Goal: Task Accomplishment & Management: Use online tool/utility

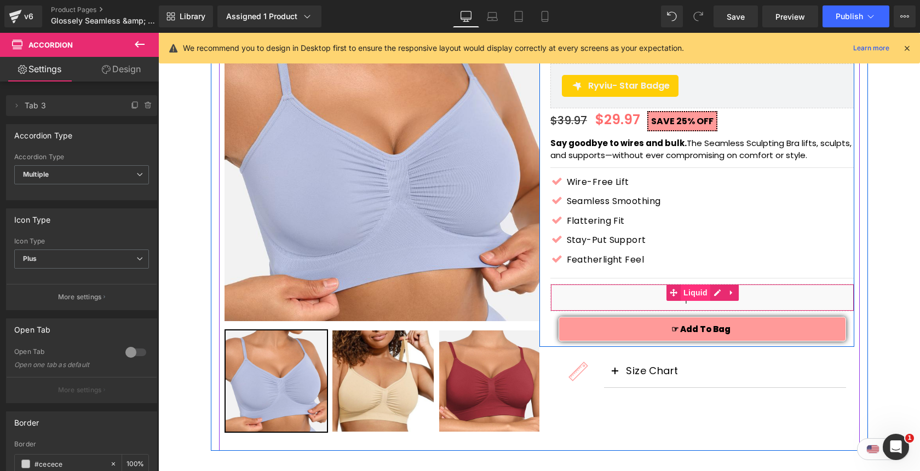
click at [695, 291] on span "Liquid" at bounding box center [695, 293] width 30 height 16
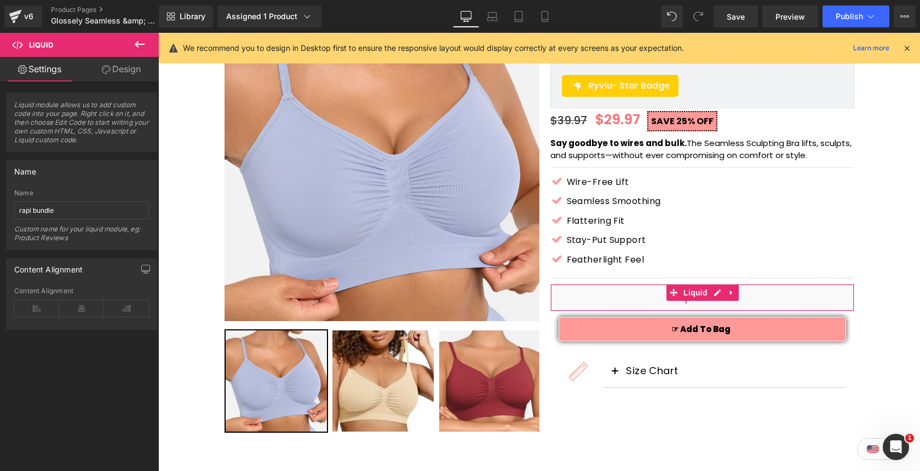
click at [125, 71] on link "Design" at bounding box center [121, 69] width 79 height 25
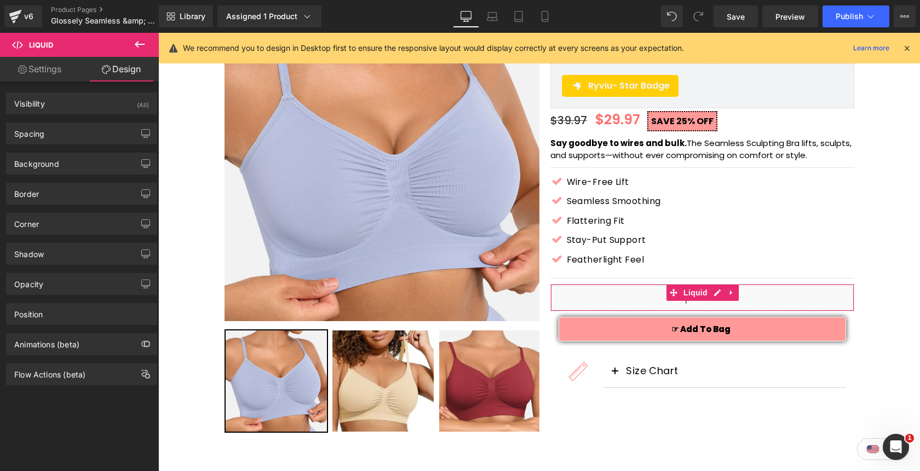
type input "0"
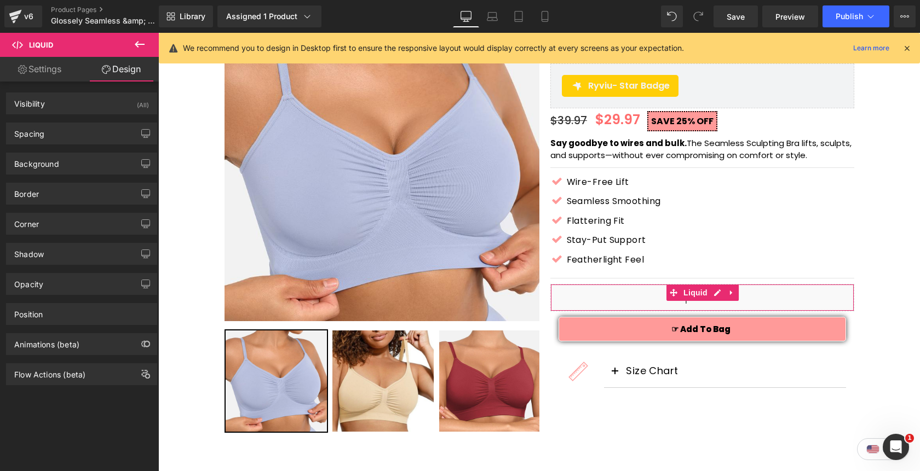
type input "0"
click at [55, 134] on div "Spacing" at bounding box center [82, 133] width 150 height 21
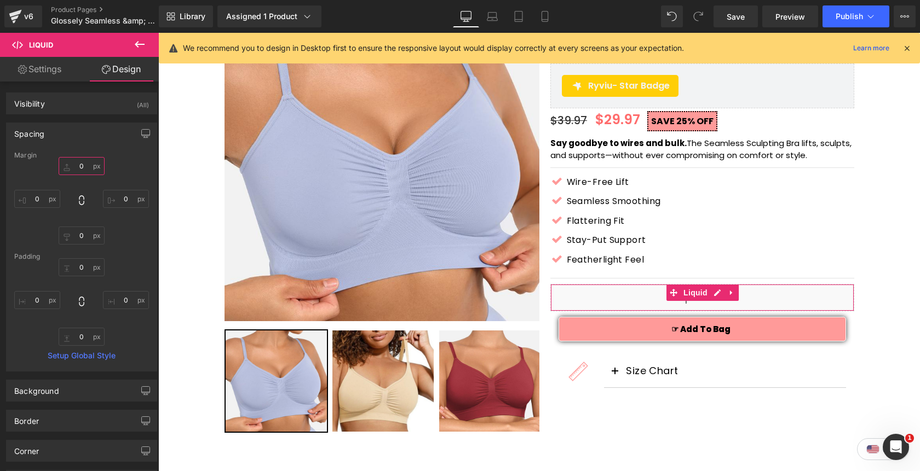
click at [73, 168] on input "0" at bounding box center [82, 166] width 46 height 18
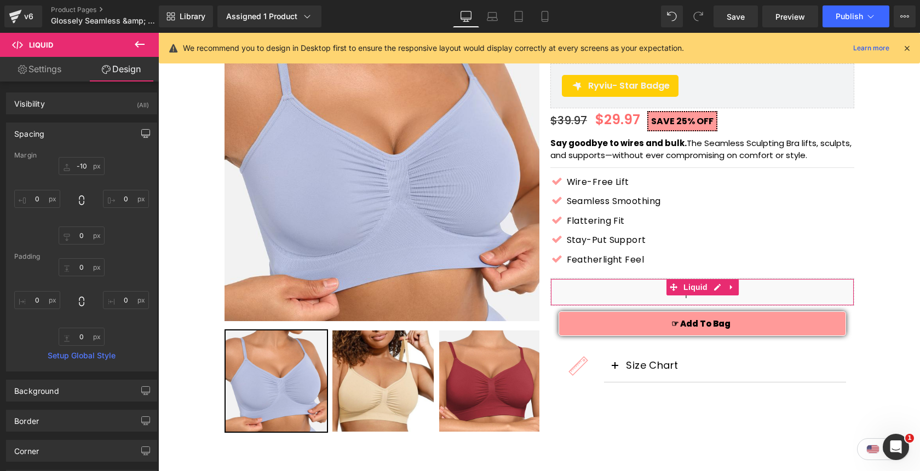
click at [142, 135] on icon "button" at bounding box center [145, 133] width 9 height 9
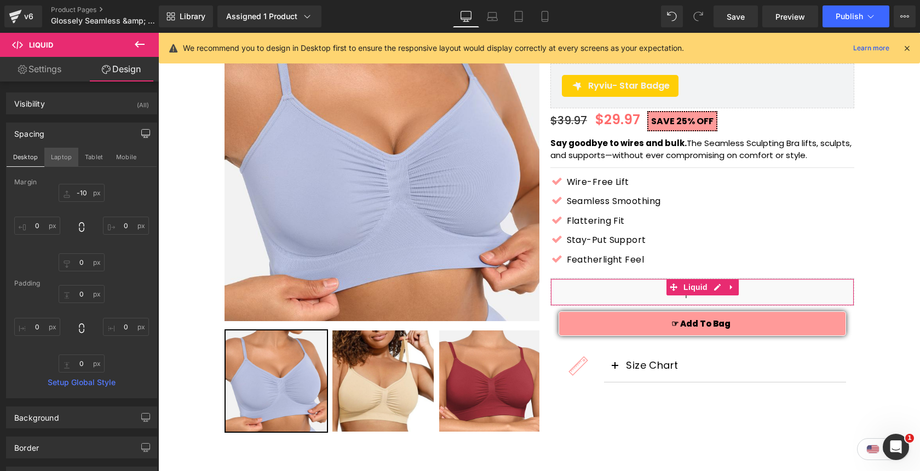
click at [55, 153] on button "Laptop" at bounding box center [61, 157] width 34 height 19
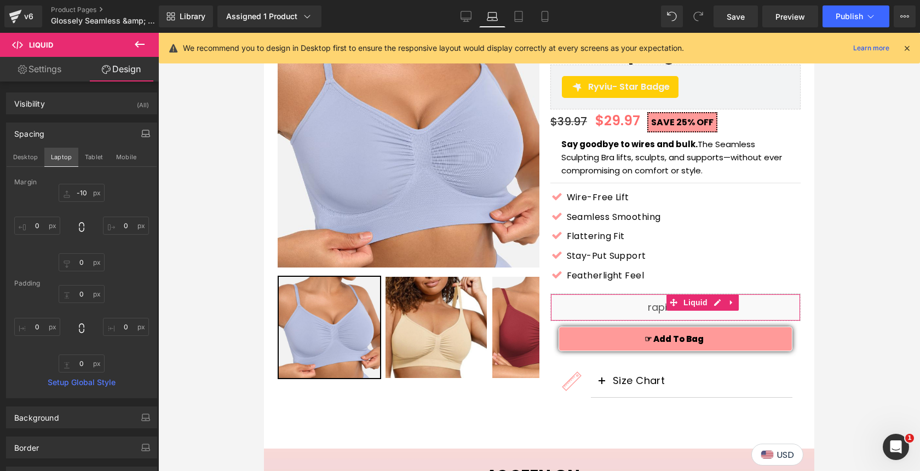
type input "-10"
type input "0"
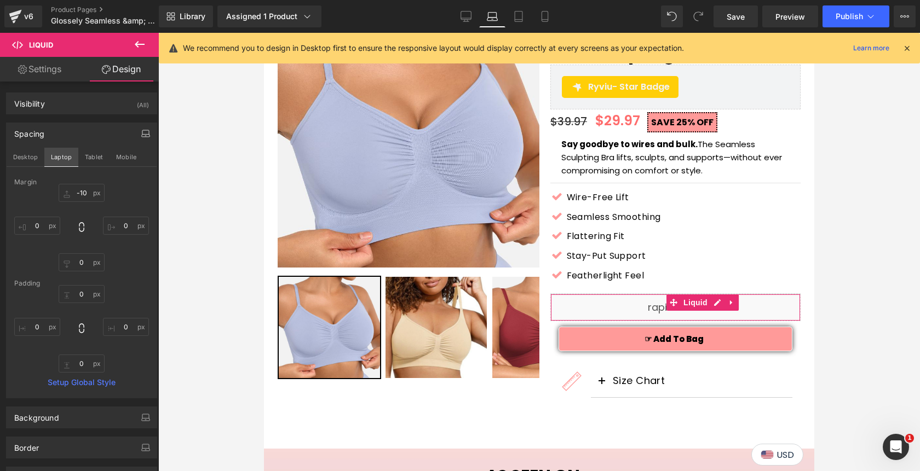
type input "0"
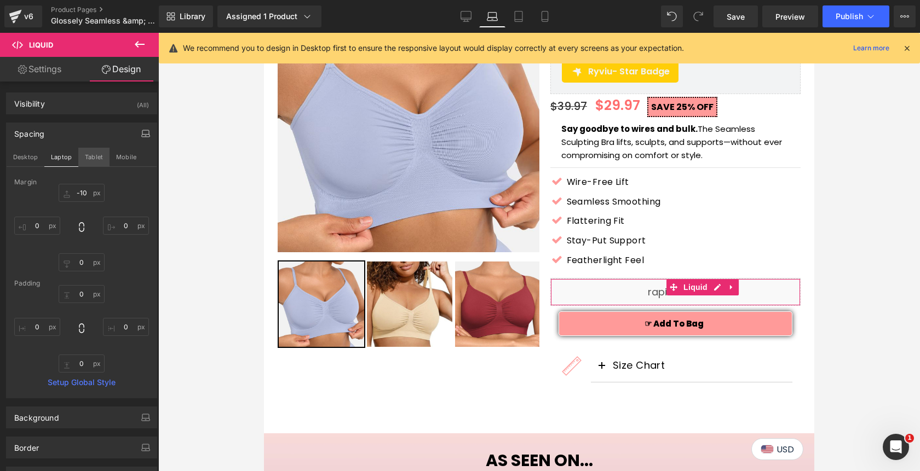
click at [88, 158] on button "Tablet" at bounding box center [93, 157] width 31 height 19
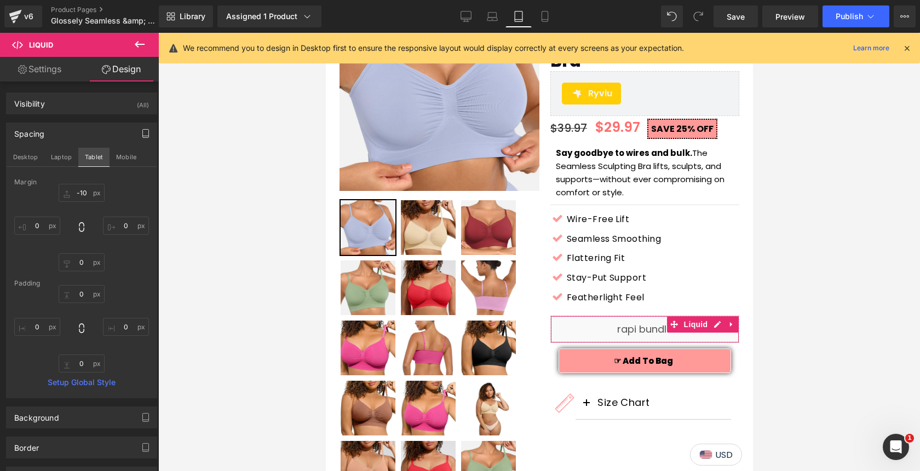
type input "-10"
type input "0"
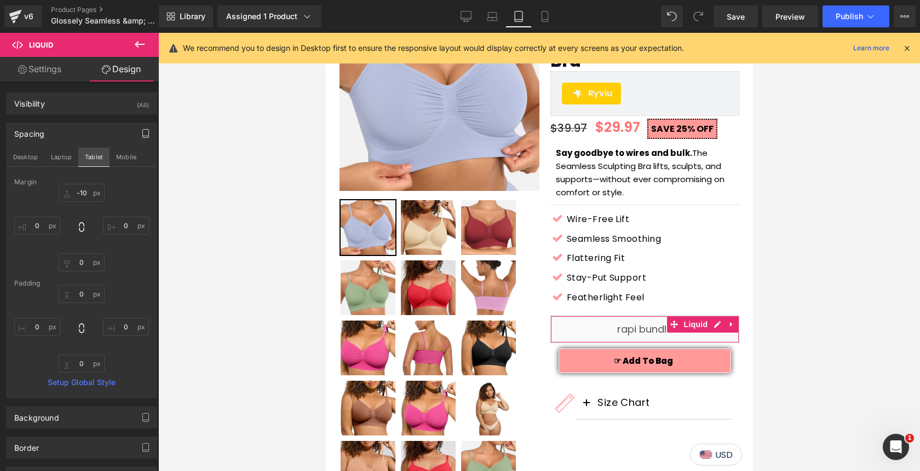
type input "0"
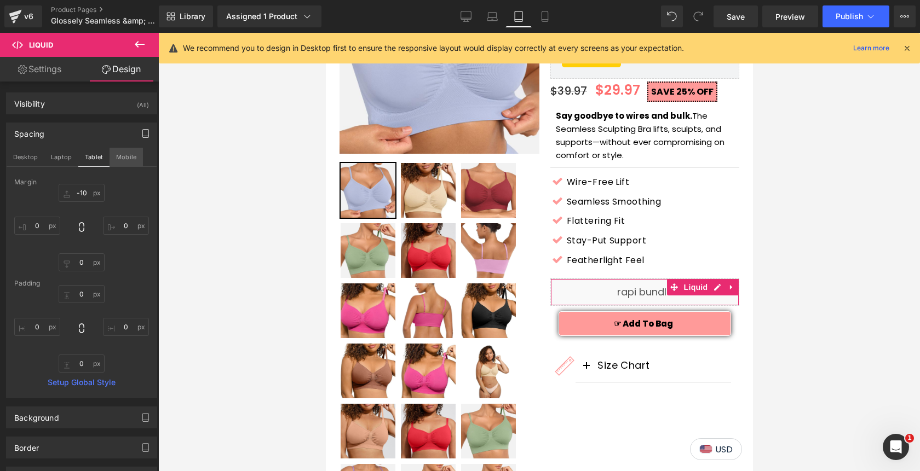
click at [115, 158] on button "Mobile" at bounding box center [125, 157] width 33 height 19
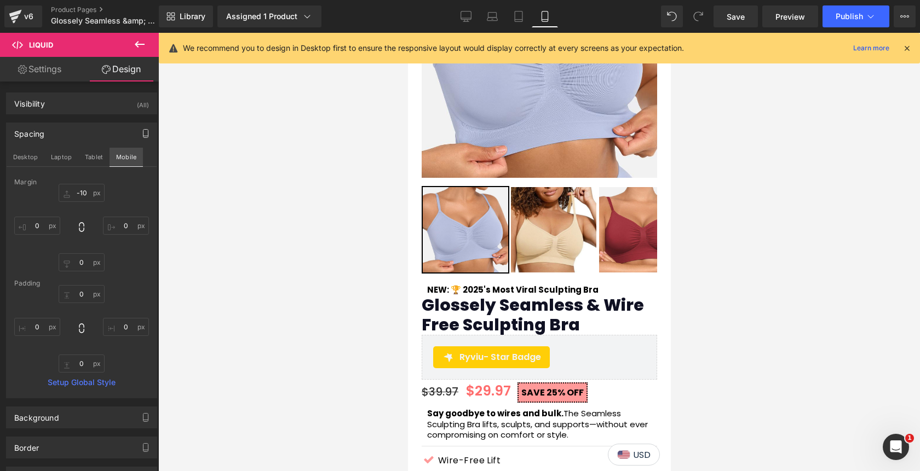
type input "-10"
type input "0"
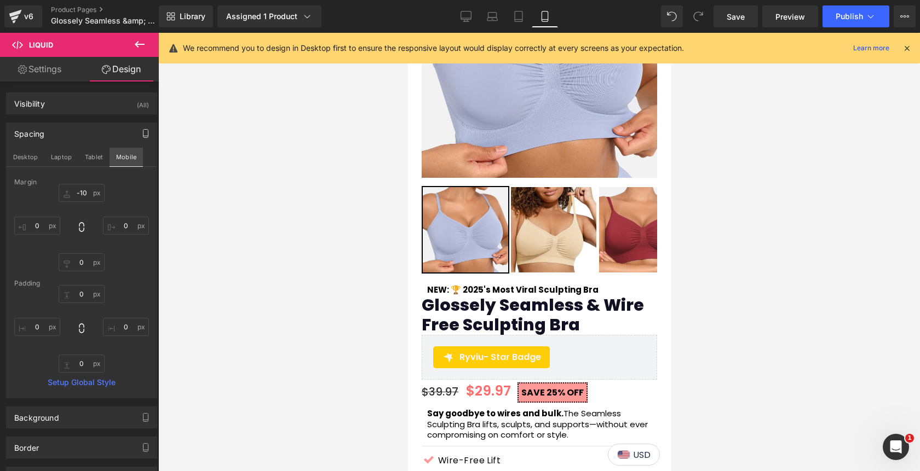
type input "0"
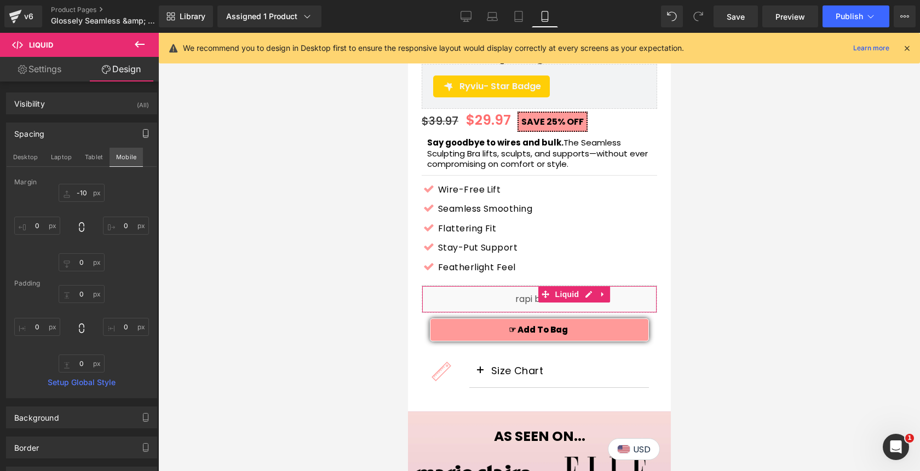
scroll to position [438, 0]
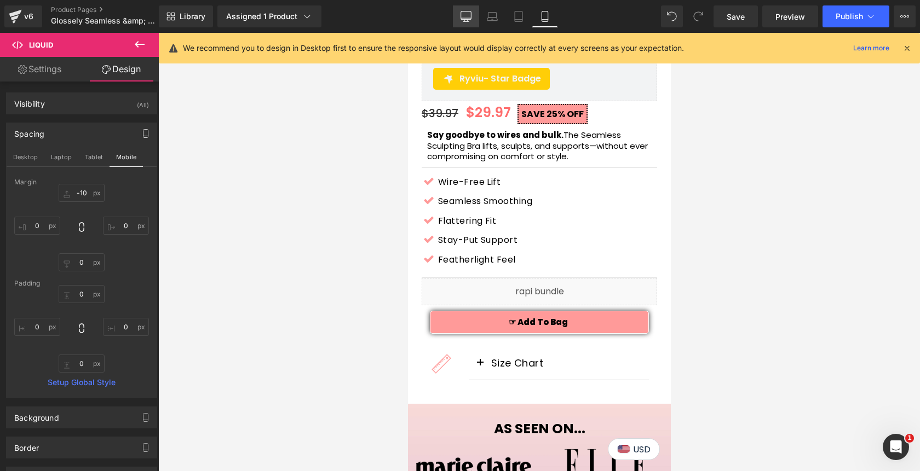
click at [461, 17] on icon at bounding box center [466, 15] width 10 height 8
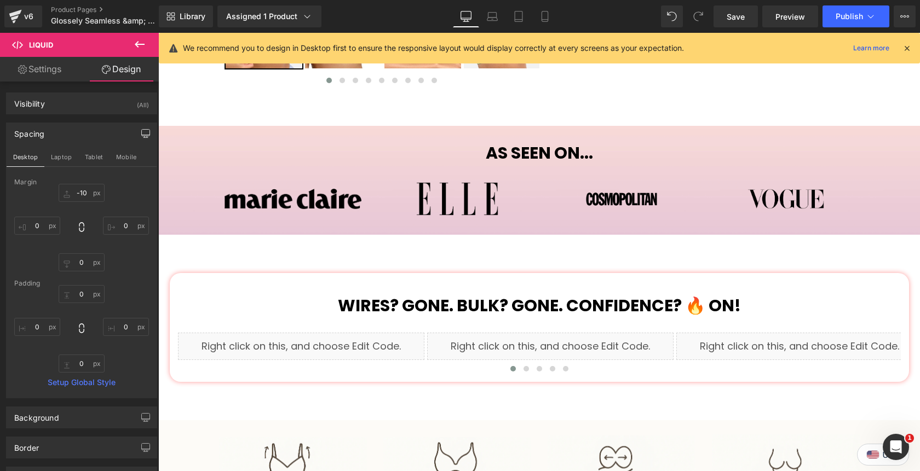
type input "-10"
type input "0"
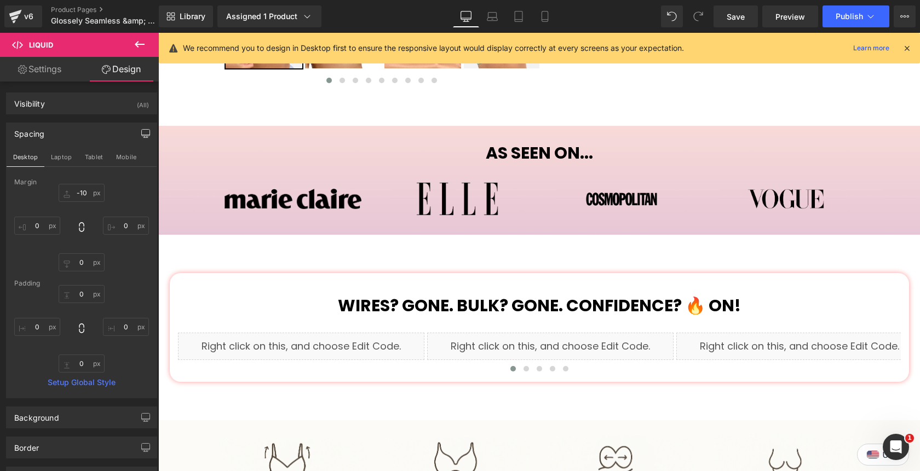
type input "0"
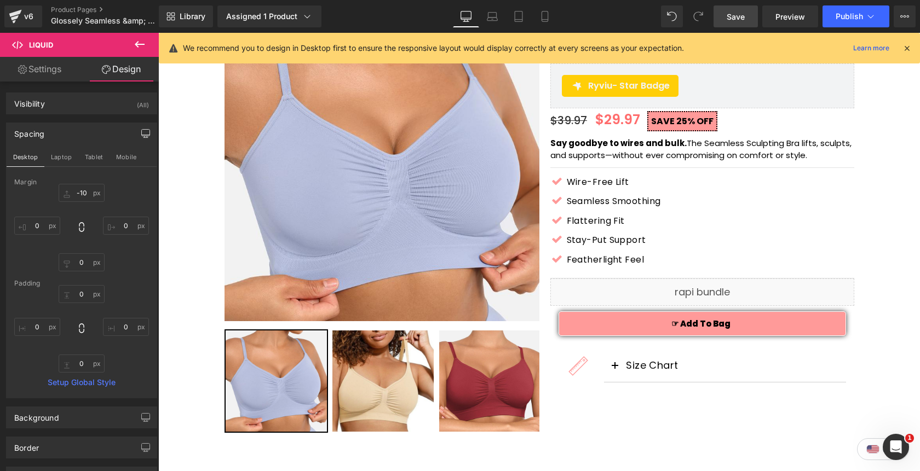
click at [735, 19] on span "Save" at bounding box center [735, 16] width 18 height 11
click at [844, 19] on span "Publish" at bounding box center [848, 16] width 27 height 9
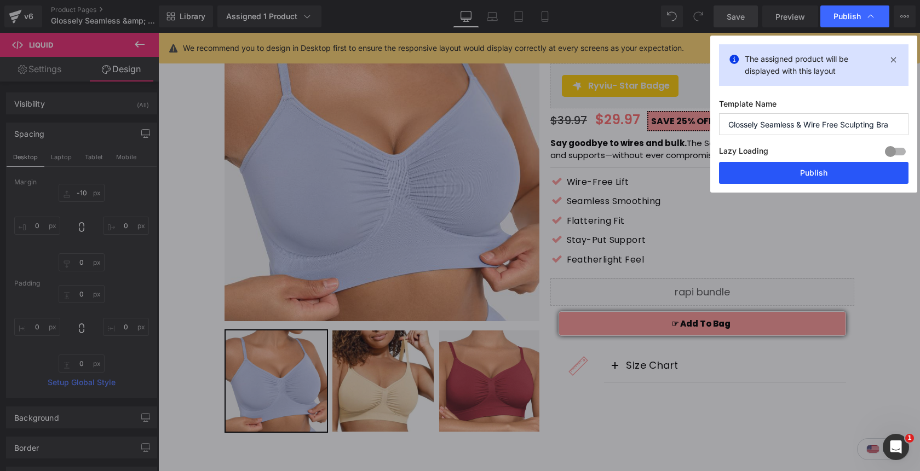
click at [796, 180] on button "Publish" at bounding box center [813, 173] width 189 height 22
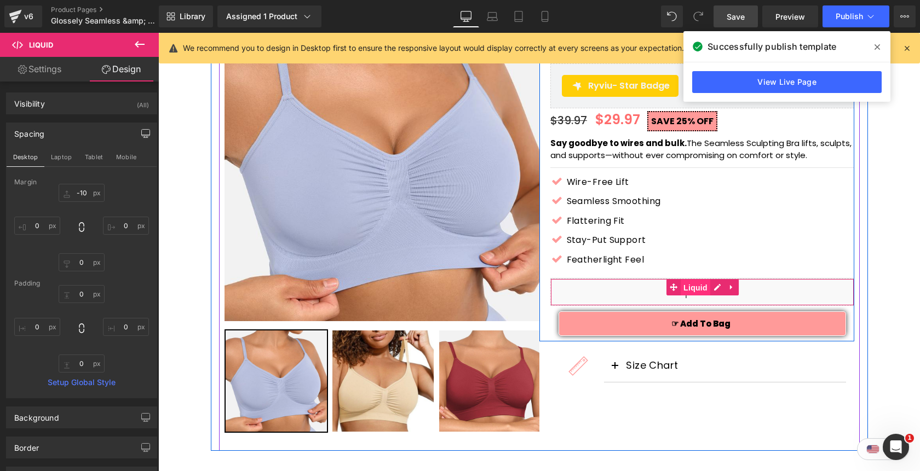
click at [706, 286] on span "Liquid" at bounding box center [695, 288] width 30 height 16
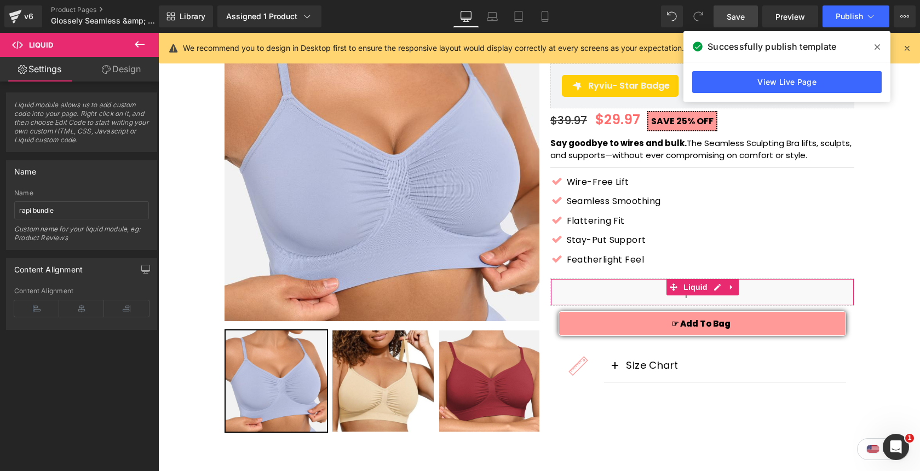
click at [117, 74] on link "Design" at bounding box center [121, 69] width 79 height 25
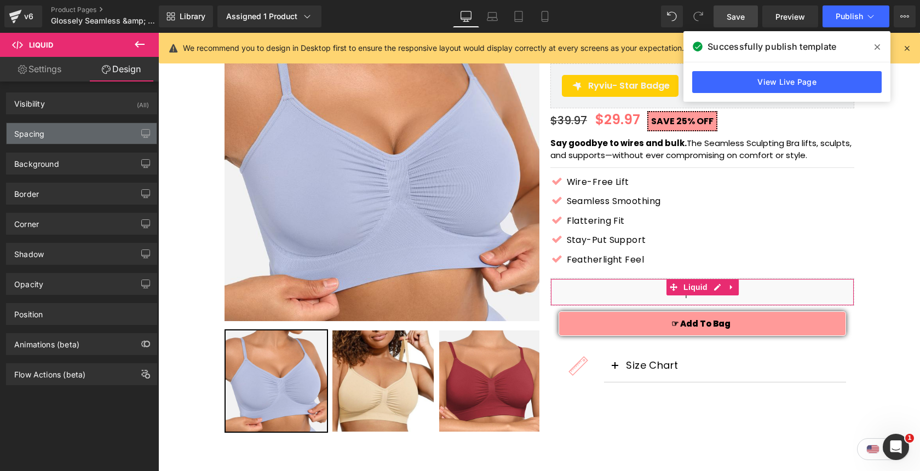
click at [78, 131] on div "Spacing" at bounding box center [82, 133] width 150 height 21
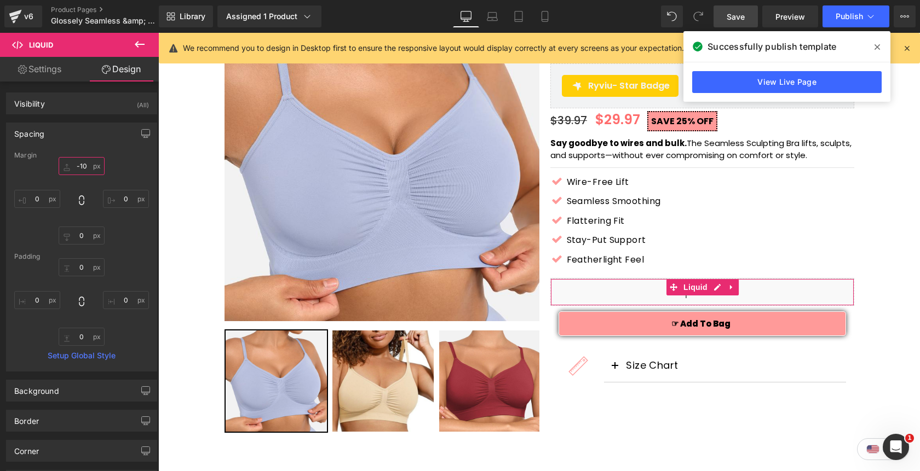
click at [82, 166] on input "-10" at bounding box center [82, 166] width 46 height 18
click at [87, 167] on input "-10" at bounding box center [82, 166] width 46 height 18
click at [78, 168] on input "-10" at bounding box center [82, 166] width 46 height 18
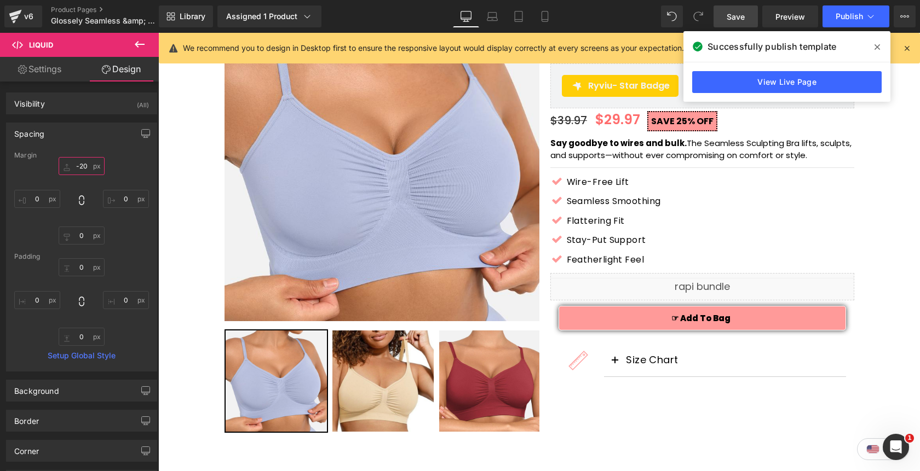
type input "-20"
click at [731, 18] on span "Save" at bounding box center [735, 16] width 18 height 11
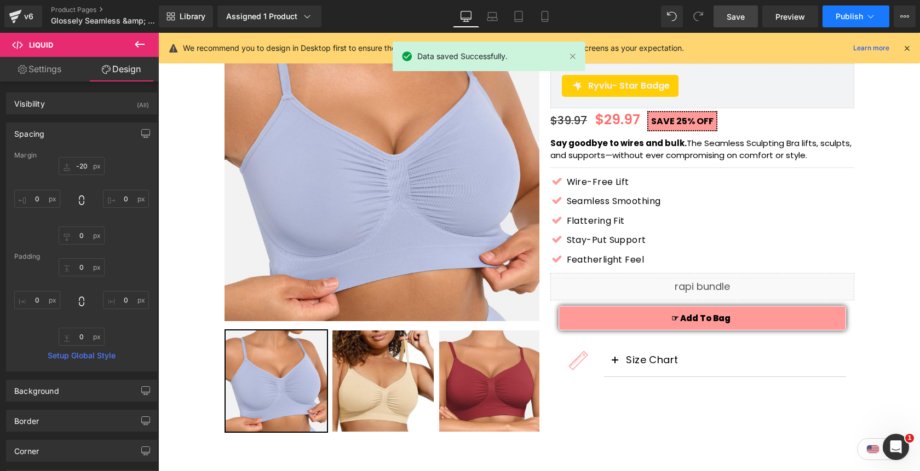
click at [853, 20] on span "Publish" at bounding box center [848, 16] width 27 height 9
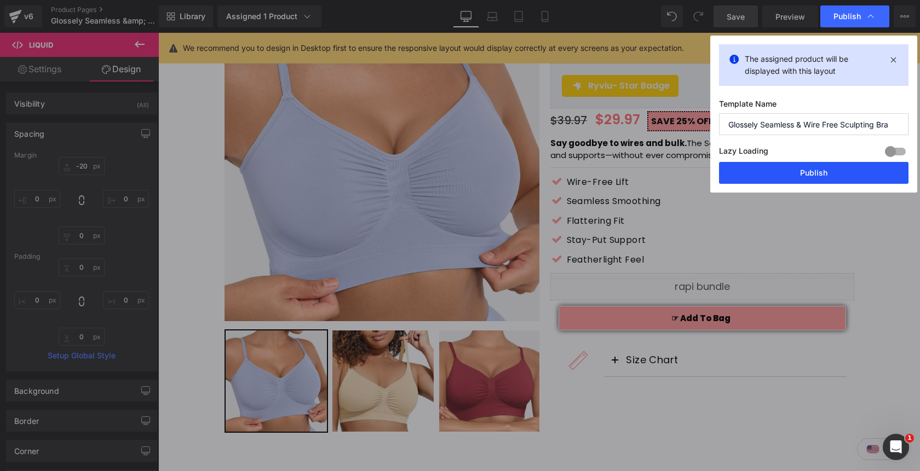
click at [806, 171] on button "Publish" at bounding box center [813, 173] width 189 height 22
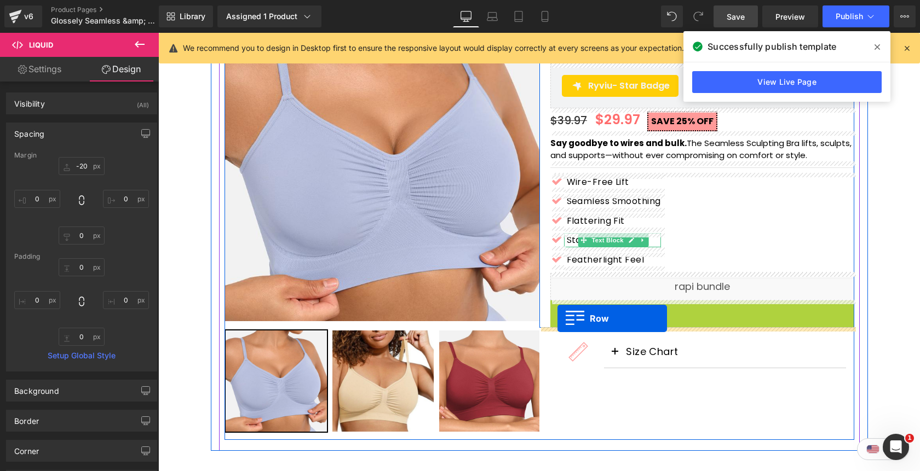
drag, startPoint x: 557, startPoint y: 308, endPoint x: 557, endPoint y: 319, distance: 10.4
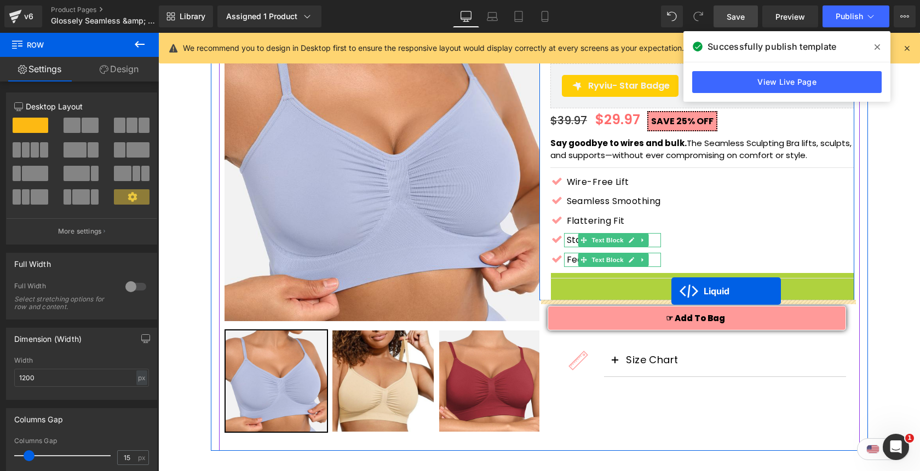
drag, startPoint x: 672, startPoint y: 284, endPoint x: 671, endPoint y: 291, distance: 7.7
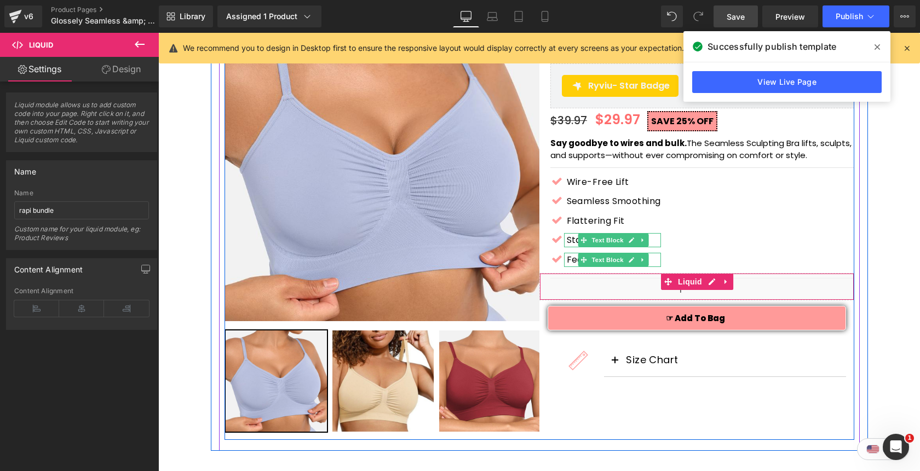
click at [810, 206] on div "Icon Wire-Free Lift Text Block" at bounding box center [702, 223] width 304 height 97
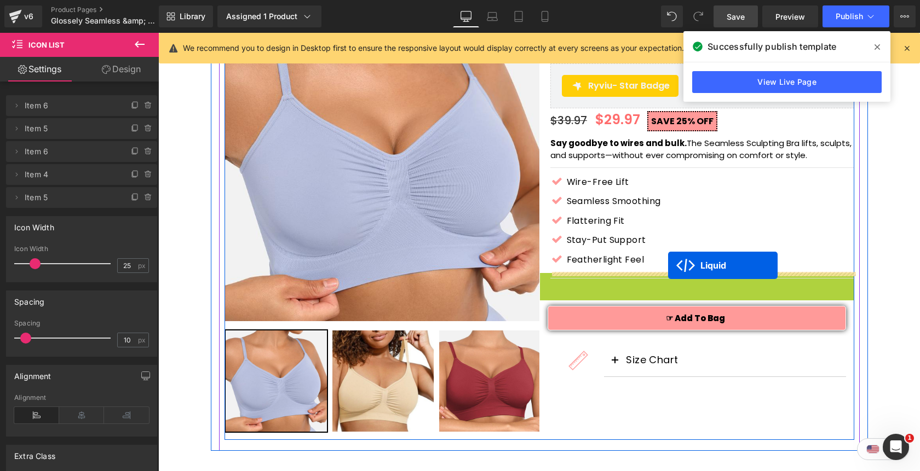
drag, startPoint x: 667, startPoint y: 281, endPoint x: 668, endPoint y: 265, distance: 15.9
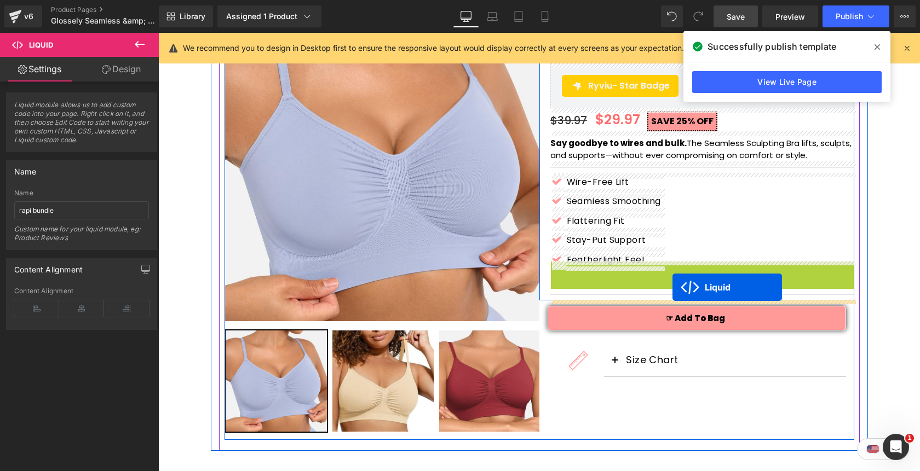
drag, startPoint x: 673, startPoint y: 271, endPoint x: 672, endPoint y: 287, distance: 16.5
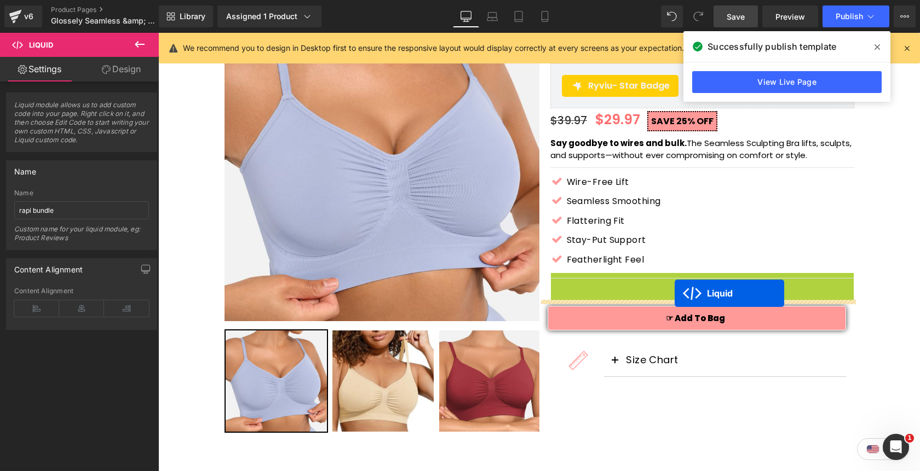
drag, startPoint x: 674, startPoint y: 280, endPoint x: 674, endPoint y: 293, distance: 13.1
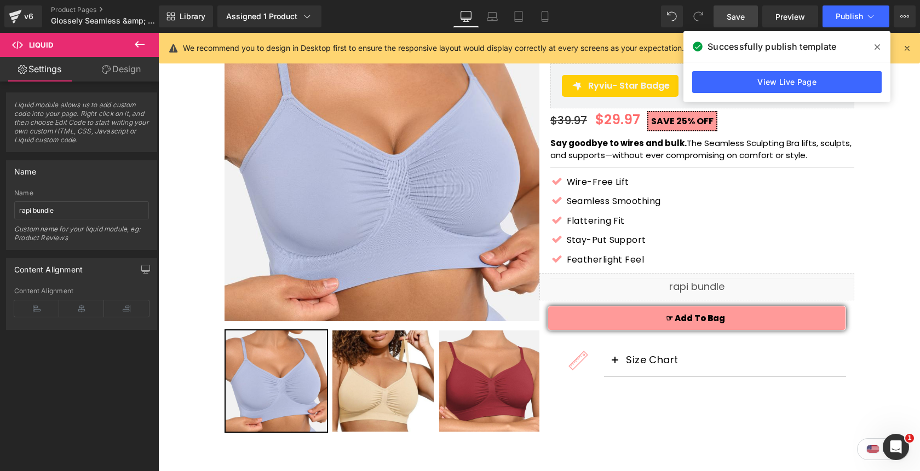
click at [876, 48] on icon at bounding box center [876, 47] width 5 height 9
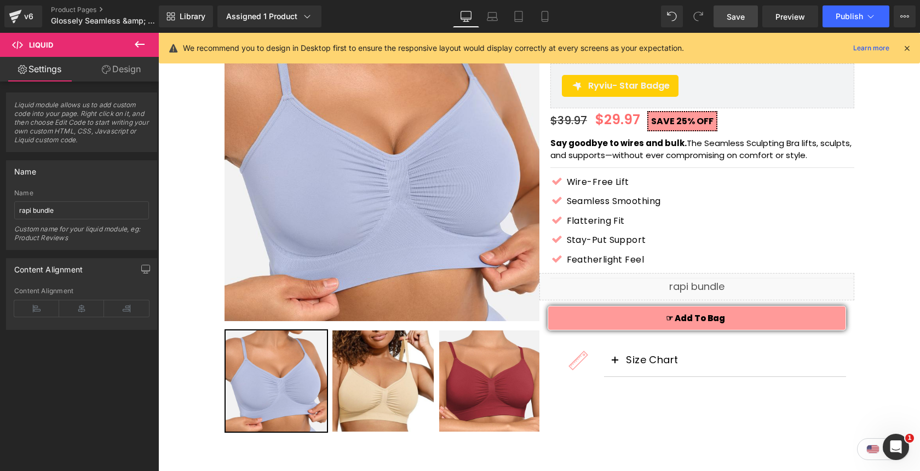
click at [735, 18] on span "Save" at bounding box center [735, 16] width 18 height 11
click at [743, 22] on link "Save" at bounding box center [735, 16] width 44 height 22
click at [845, 21] on button "Publish" at bounding box center [855, 16] width 67 height 22
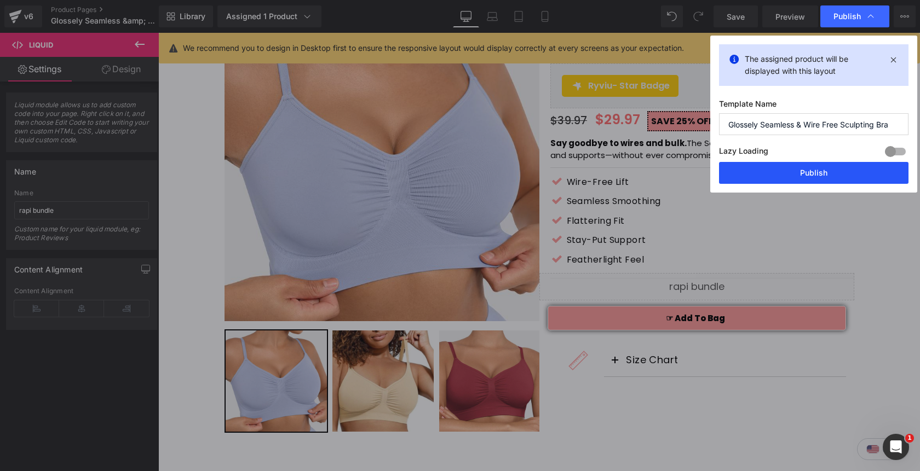
click at [797, 175] on button "Publish" at bounding box center [813, 173] width 189 height 22
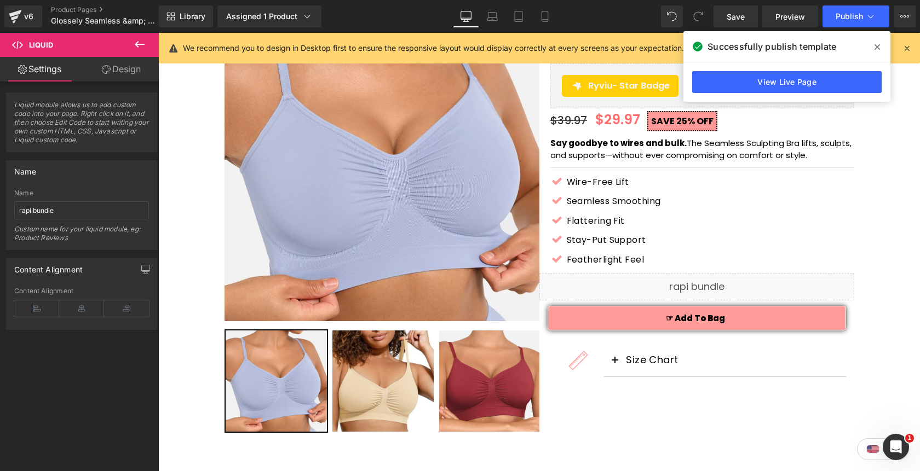
click at [874, 43] on icon at bounding box center [876, 47] width 5 height 9
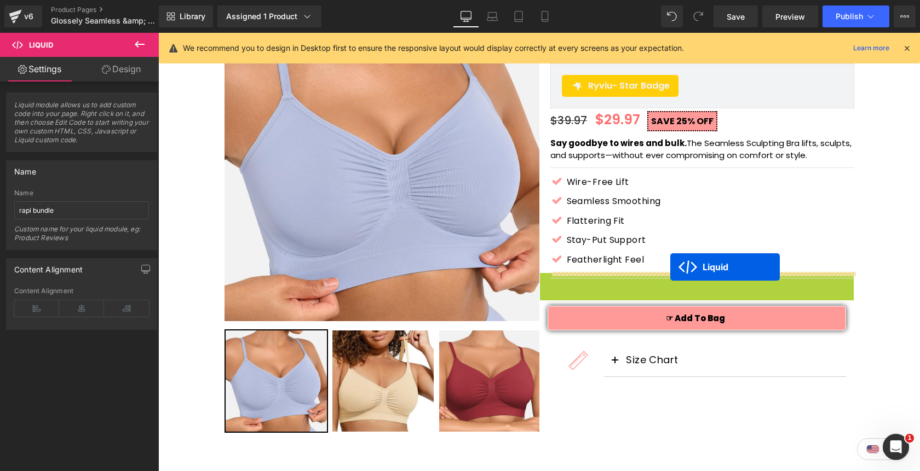
drag, startPoint x: 669, startPoint y: 282, endPoint x: 670, endPoint y: 267, distance: 14.8
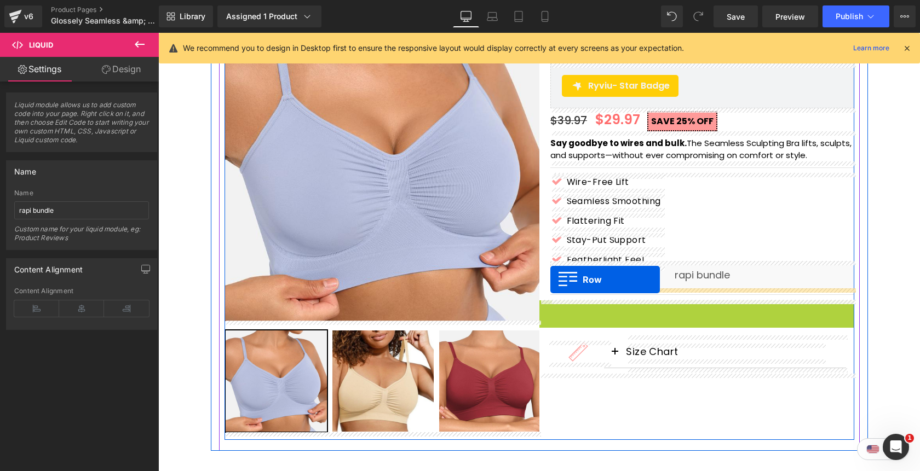
drag, startPoint x: 543, startPoint y: 307, endPoint x: 550, endPoint y: 280, distance: 27.2
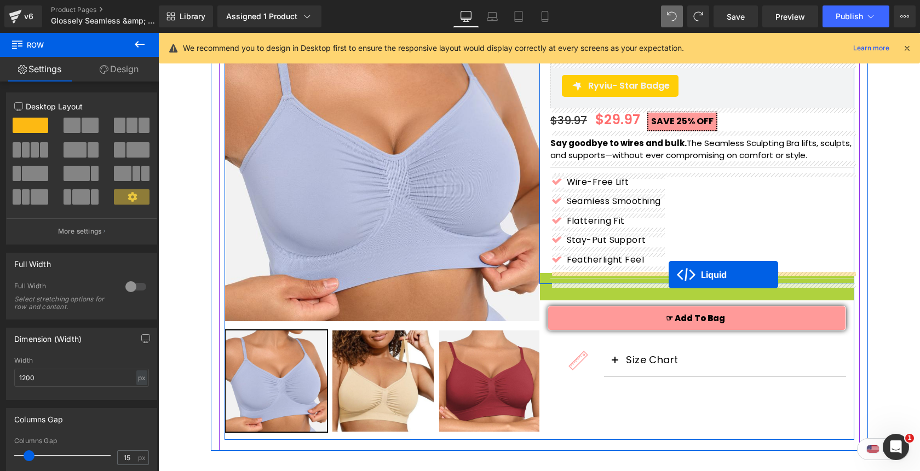
drag, startPoint x: 667, startPoint y: 280, endPoint x: 668, endPoint y: 275, distance: 5.7
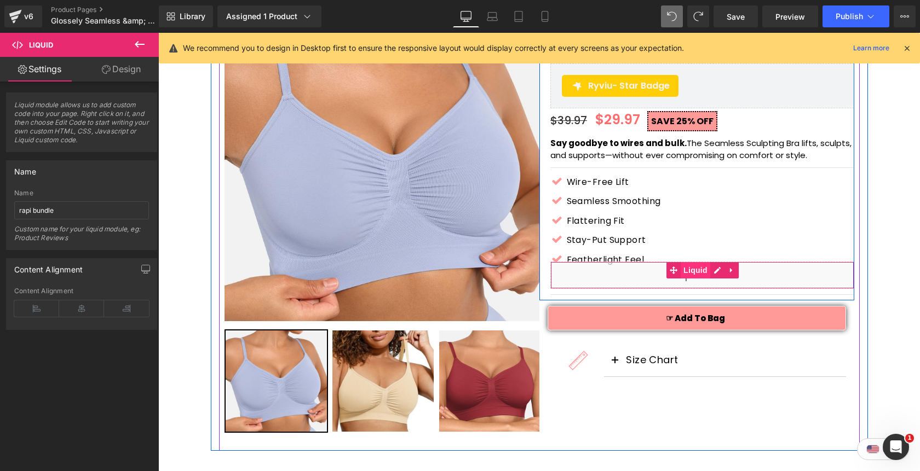
click at [690, 273] on span "Liquid" at bounding box center [695, 270] width 30 height 16
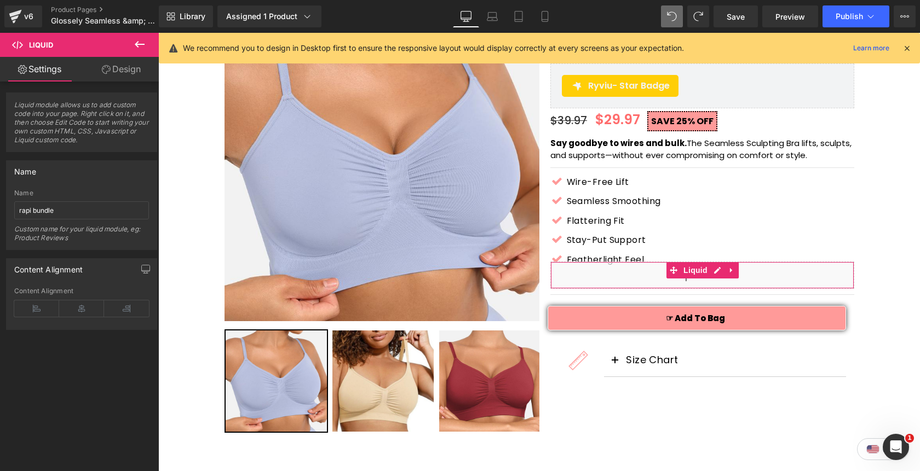
click at [128, 69] on link "Design" at bounding box center [121, 69] width 79 height 25
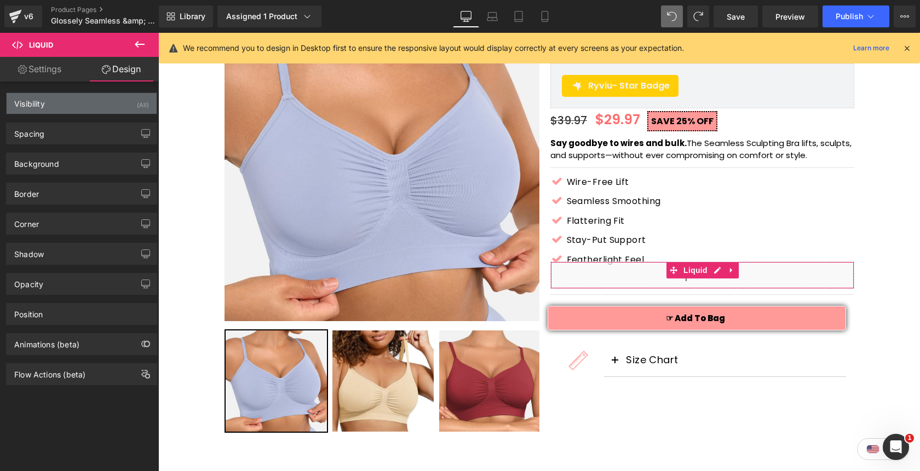
type input "-20"
type input "0"
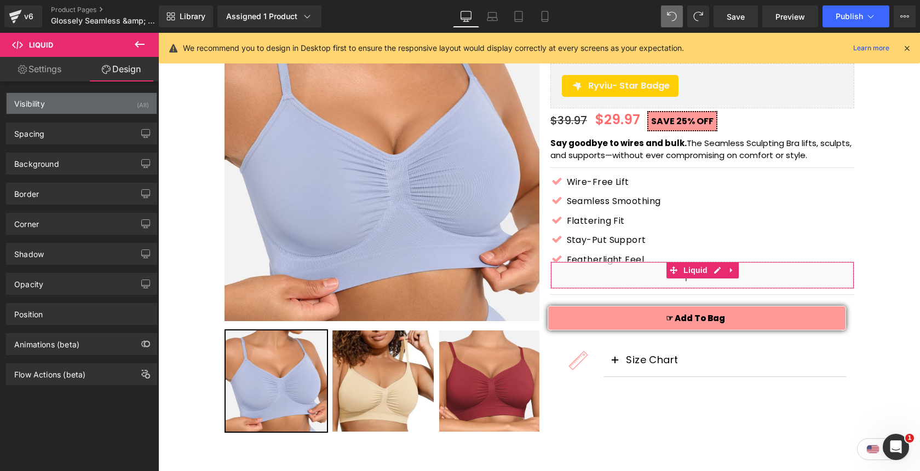
type input "0"
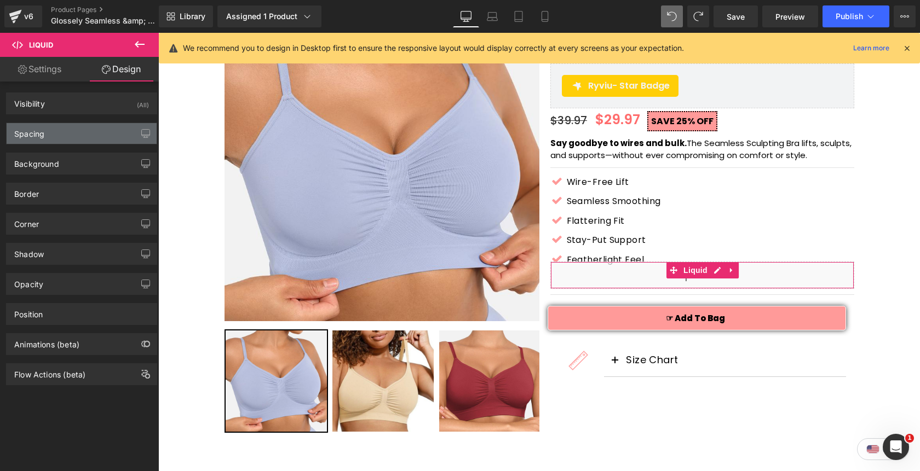
click at [70, 137] on div "Spacing" at bounding box center [82, 133] width 150 height 21
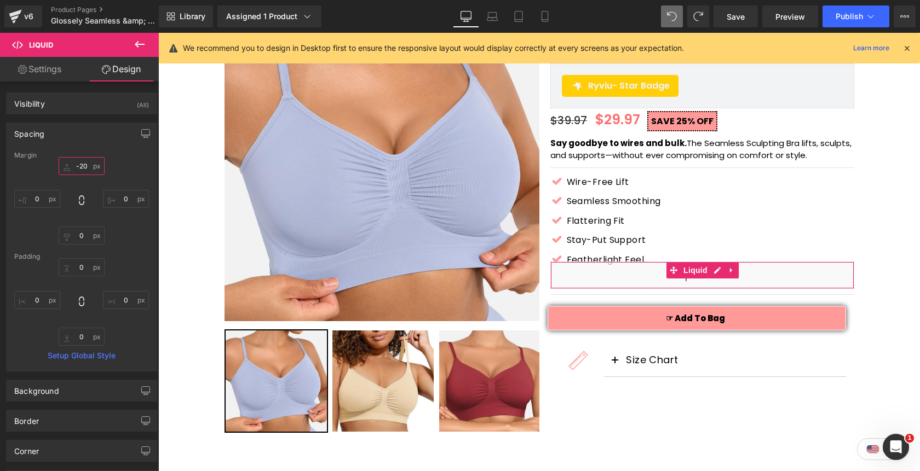
click at [73, 165] on input "-20" at bounding box center [82, 166] width 46 height 18
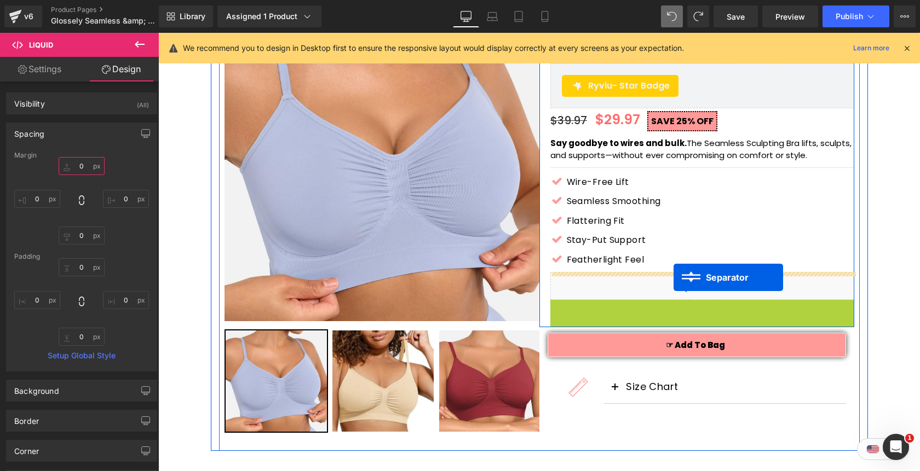
drag, startPoint x: 677, startPoint y: 307, endPoint x: 673, endPoint y: 278, distance: 29.2
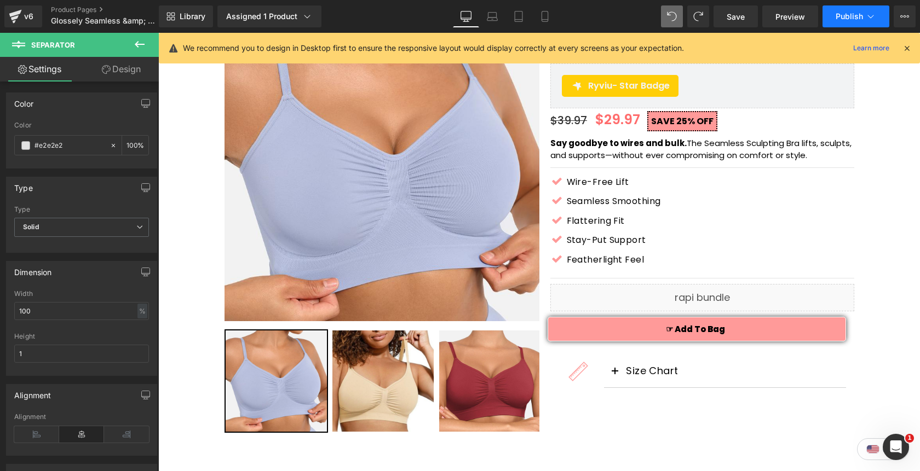
click at [850, 13] on span "Publish" at bounding box center [848, 16] width 27 height 9
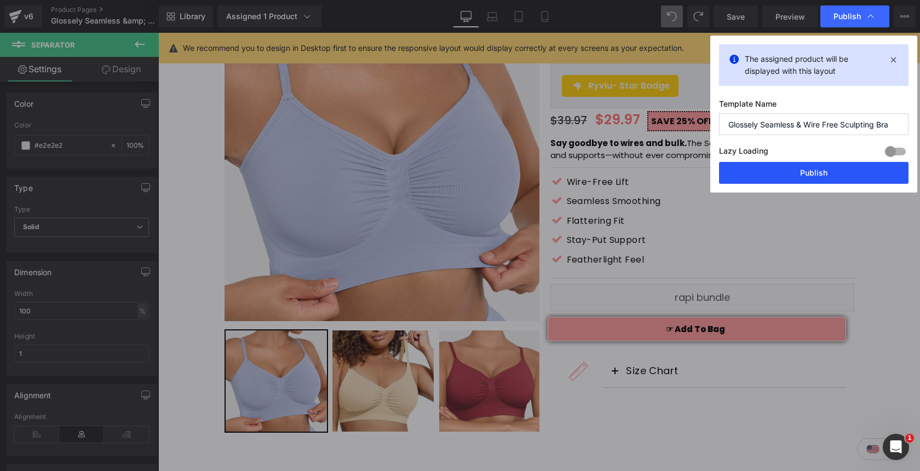
click at [774, 172] on button "Publish" at bounding box center [813, 173] width 189 height 22
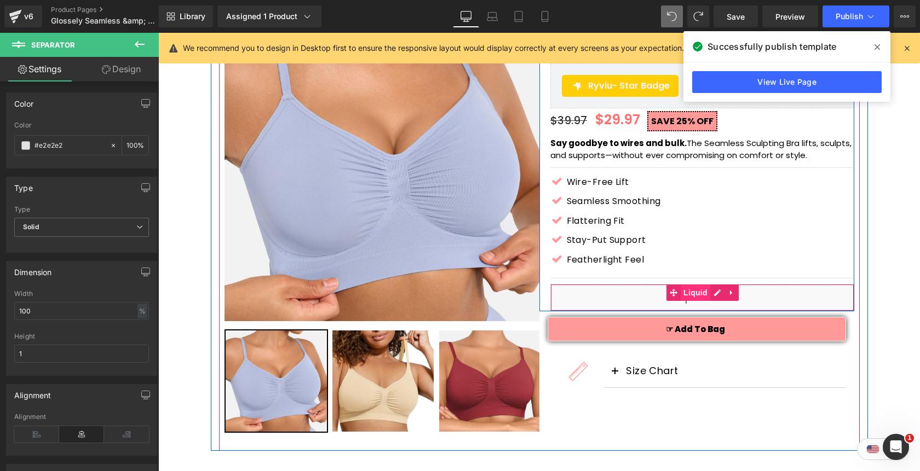
click at [692, 291] on span "Liquid" at bounding box center [695, 293] width 30 height 16
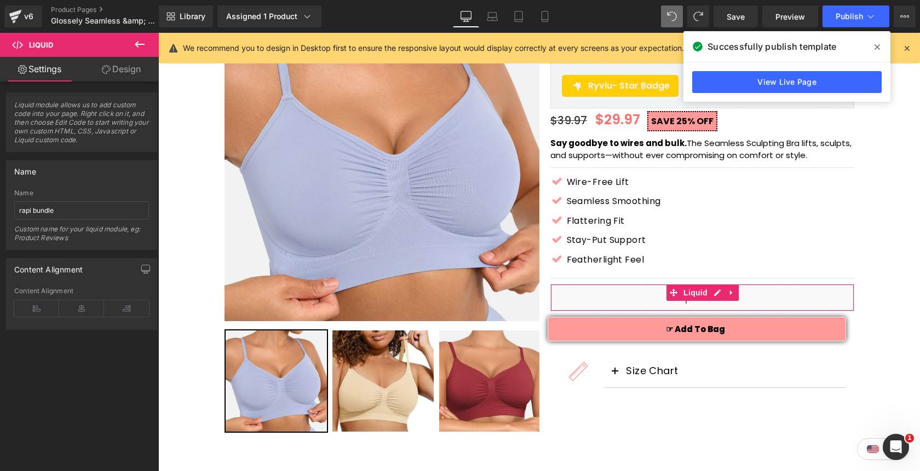
click at [125, 74] on link "Design" at bounding box center [121, 69] width 79 height 25
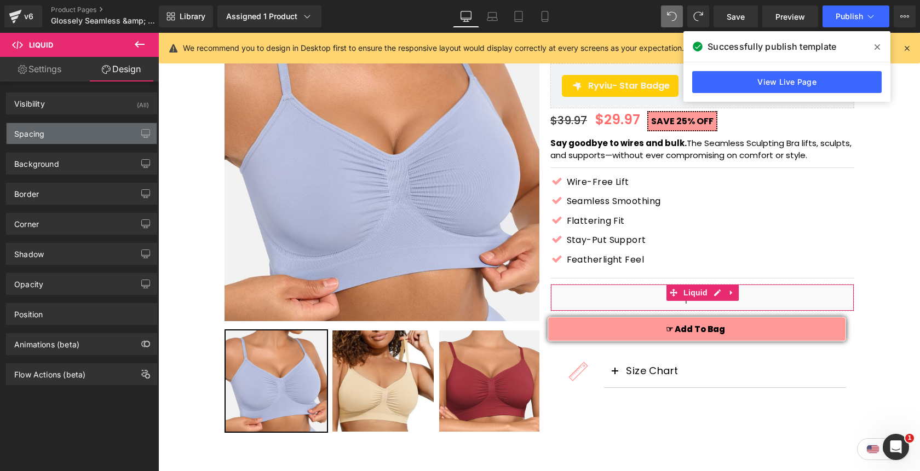
type input "0"
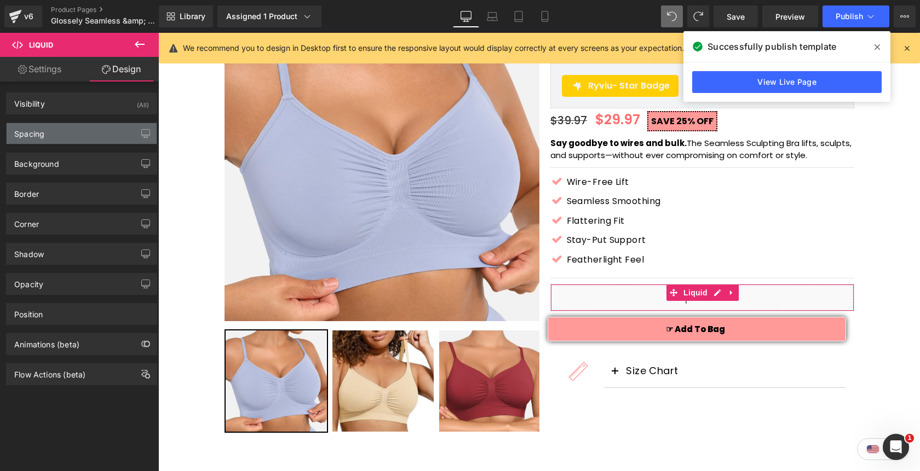
type input "0"
click at [73, 136] on div "Spacing" at bounding box center [82, 133] width 150 height 21
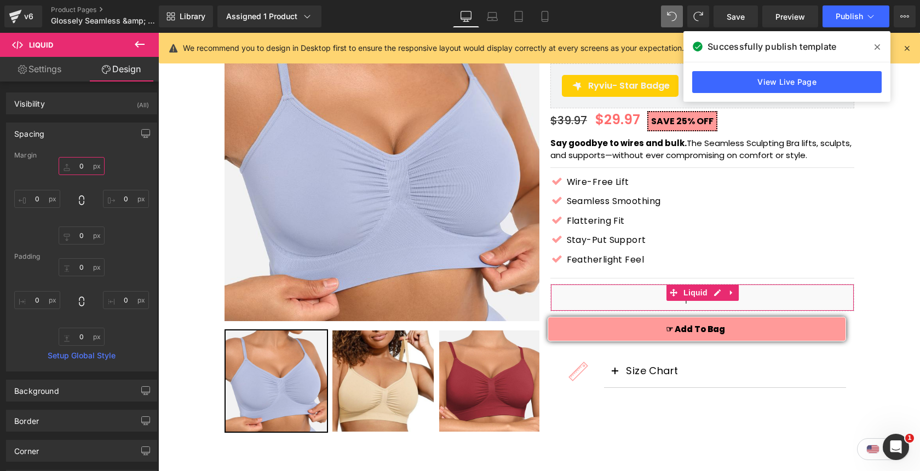
click at [79, 166] on input "0" at bounding box center [82, 166] width 46 height 18
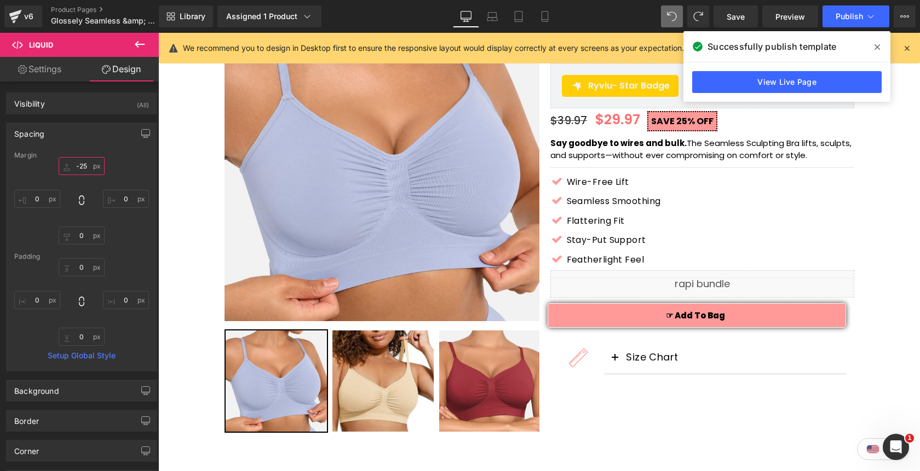
type input "-25"
click at [880, 50] on span at bounding box center [877, 47] width 18 height 18
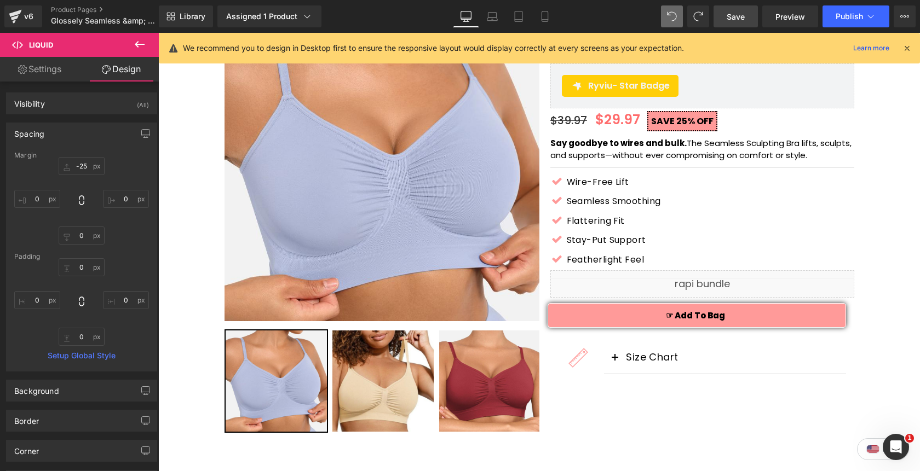
click at [739, 20] on span "Save" at bounding box center [735, 16] width 18 height 11
click at [849, 18] on span "Publish" at bounding box center [848, 16] width 27 height 9
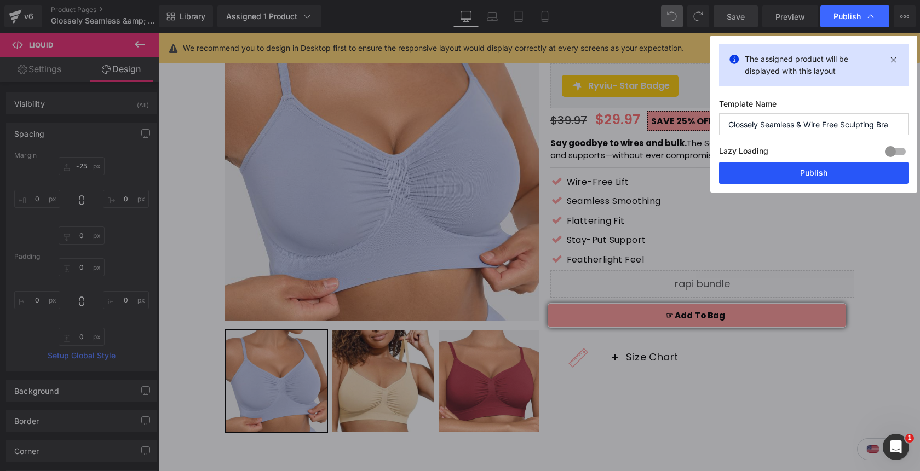
drag, startPoint x: 781, startPoint y: 165, endPoint x: 316, endPoint y: 56, distance: 477.9
click at [781, 165] on button "Publish" at bounding box center [813, 173] width 189 height 22
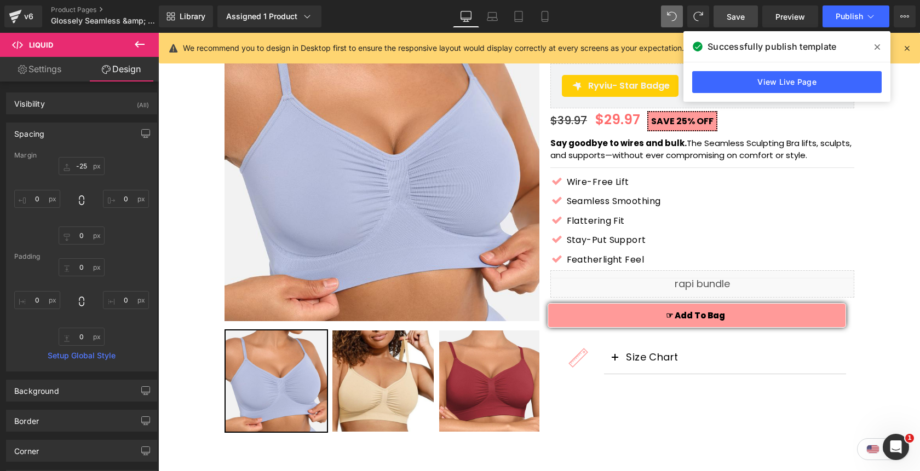
click at [879, 44] on icon at bounding box center [876, 47] width 5 height 9
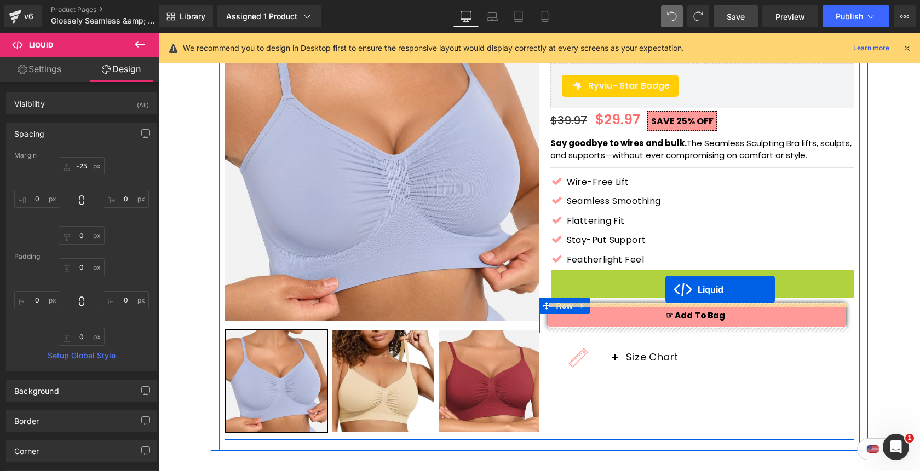
drag, startPoint x: 671, startPoint y: 278, endPoint x: 665, endPoint y: 289, distance: 12.7
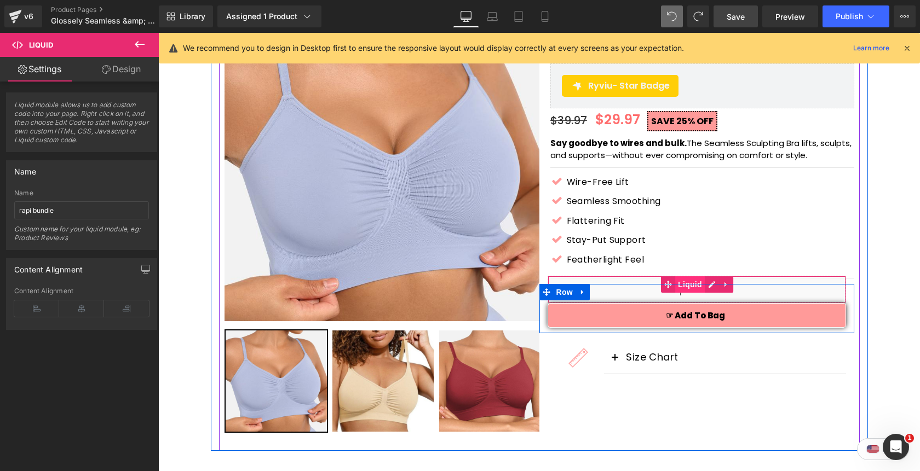
click at [693, 281] on span "Liquid" at bounding box center [690, 284] width 30 height 16
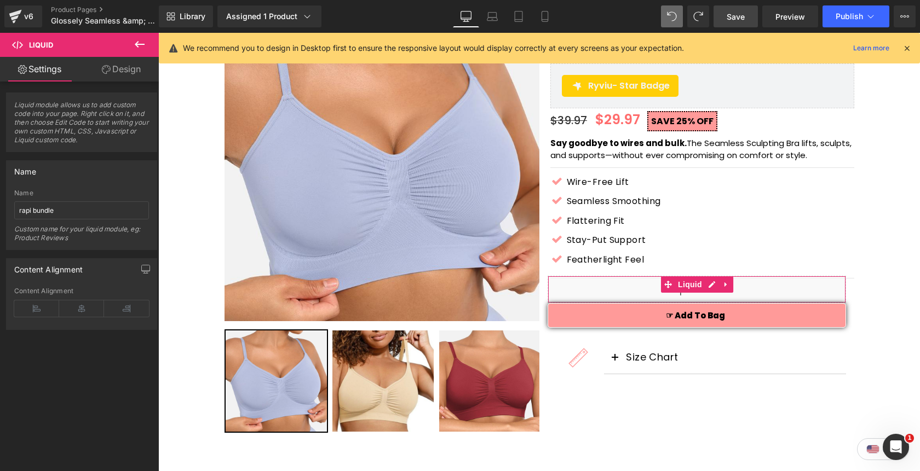
click at [130, 74] on link "Design" at bounding box center [121, 69] width 79 height 25
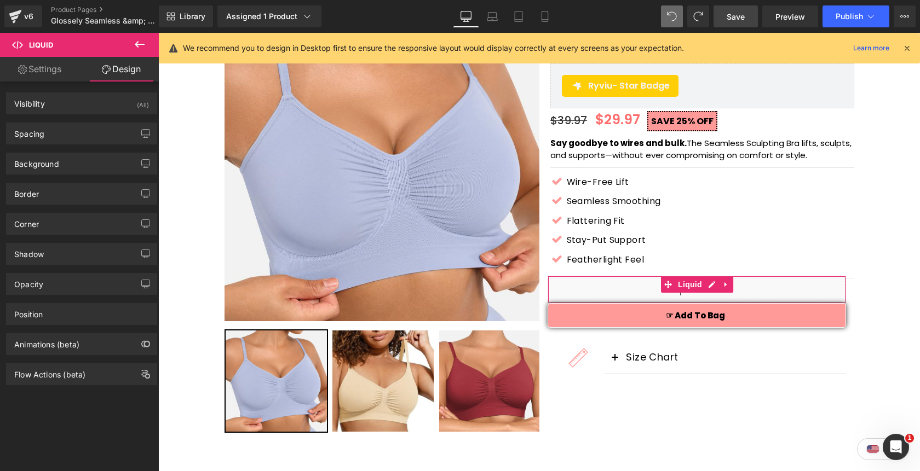
type input "-25"
type input "0"
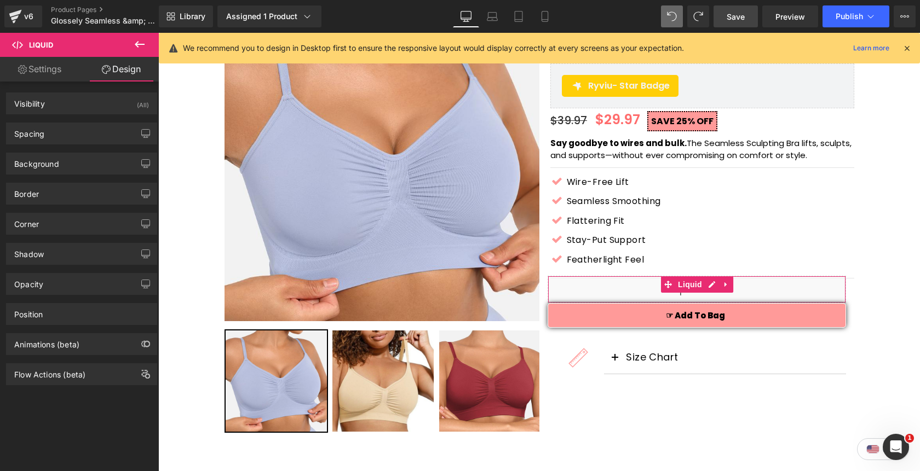
type input "0"
click at [76, 136] on div "Spacing" at bounding box center [82, 133] width 150 height 21
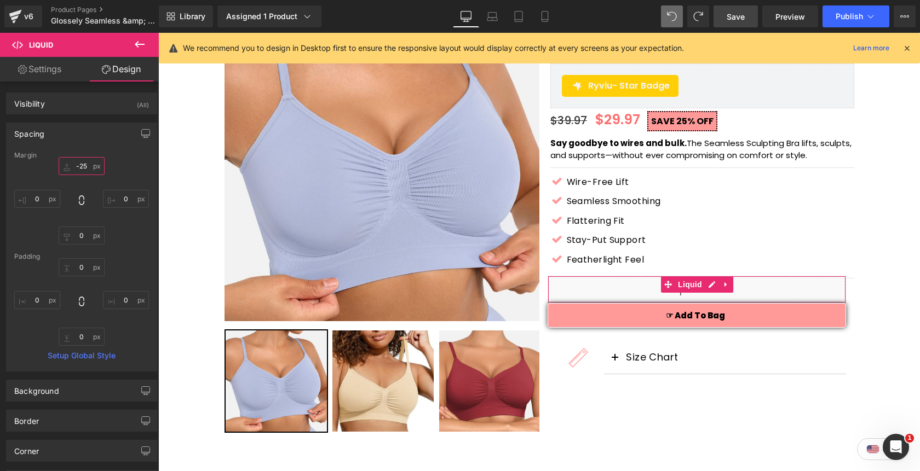
click at [80, 161] on input "-25" at bounding box center [82, 166] width 46 height 18
type input "0"
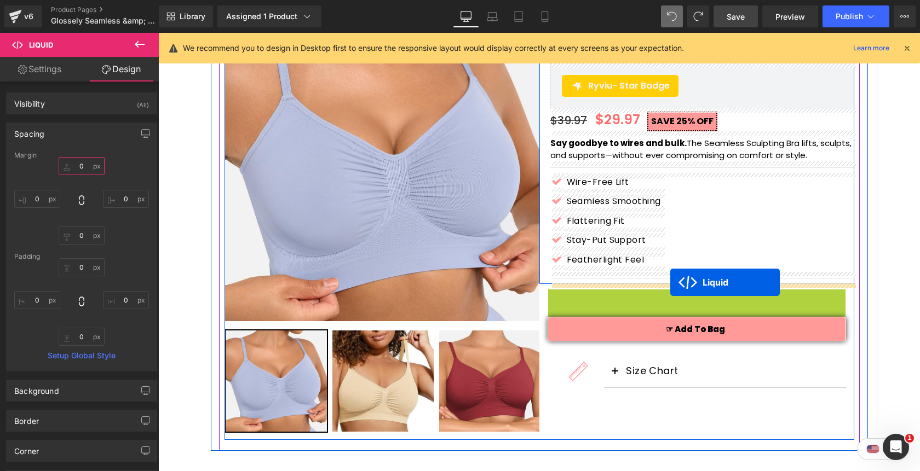
drag, startPoint x: 667, startPoint y: 297, endPoint x: 670, endPoint y: 282, distance: 15.0
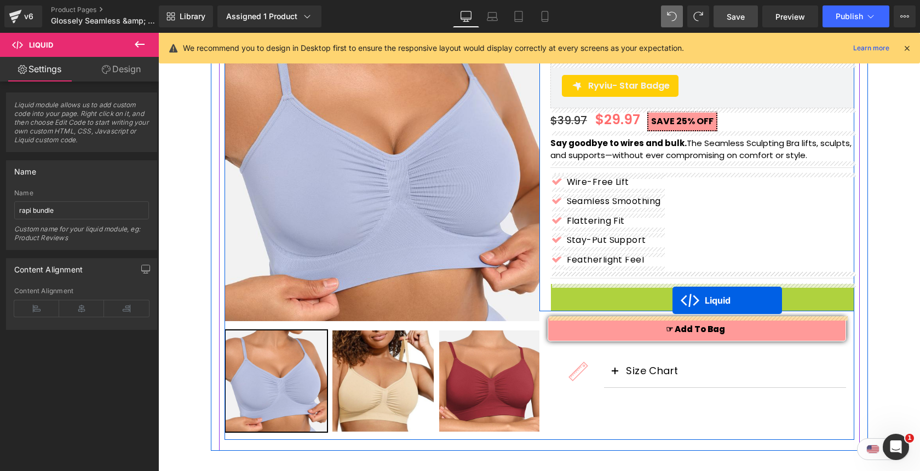
drag, startPoint x: 672, startPoint y: 294, endPoint x: 672, endPoint y: 301, distance: 6.6
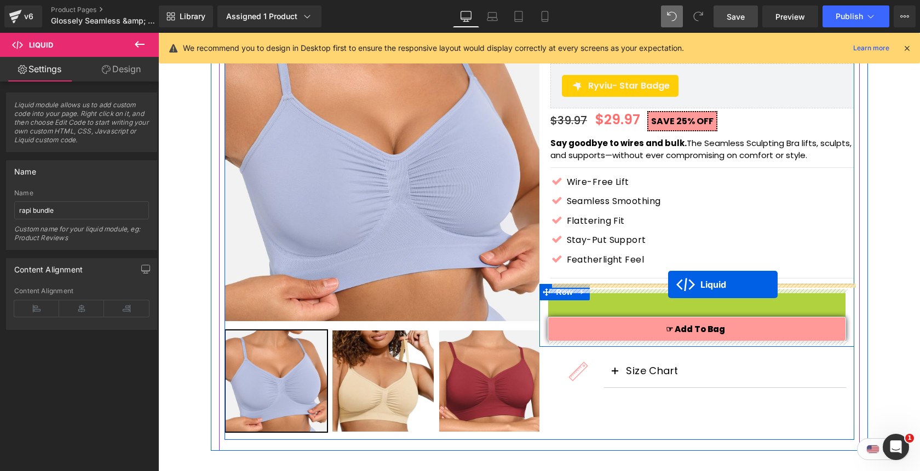
drag, startPoint x: 666, startPoint y: 297, endPoint x: 667, endPoint y: 284, distance: 12.7
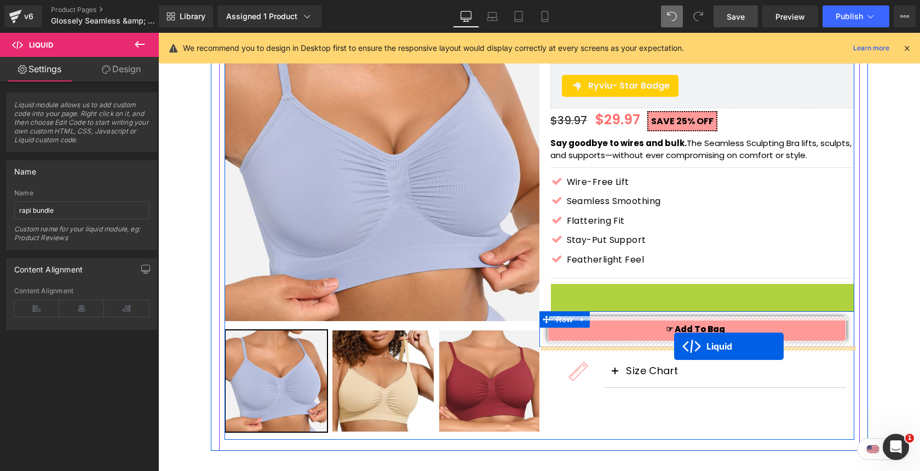
drag, startPoint x: 672, startPoint y: 293, endPoint x: 673, endPoint y: 345, distance: 51.5
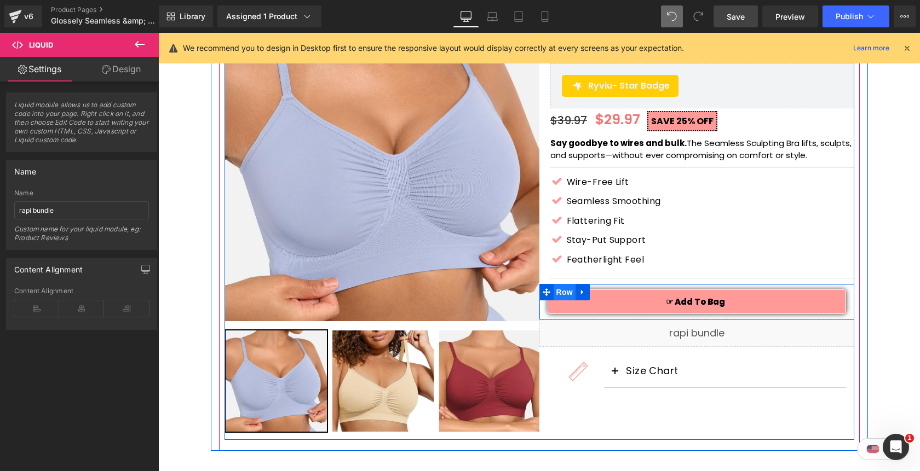
click at [565, 291] on span "Row" at bounding box center [564, 292] width 22 height 16
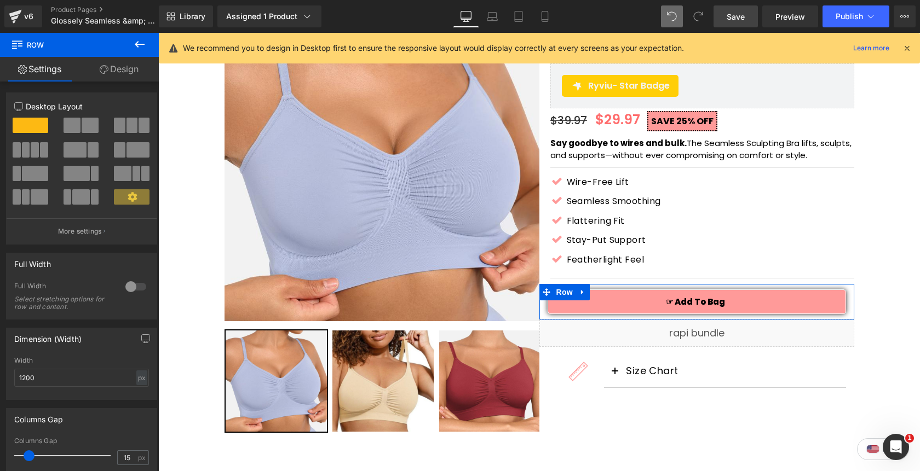
click at [129, 74] on link "Design" at bounding box center [118, 69] width 79 height 25
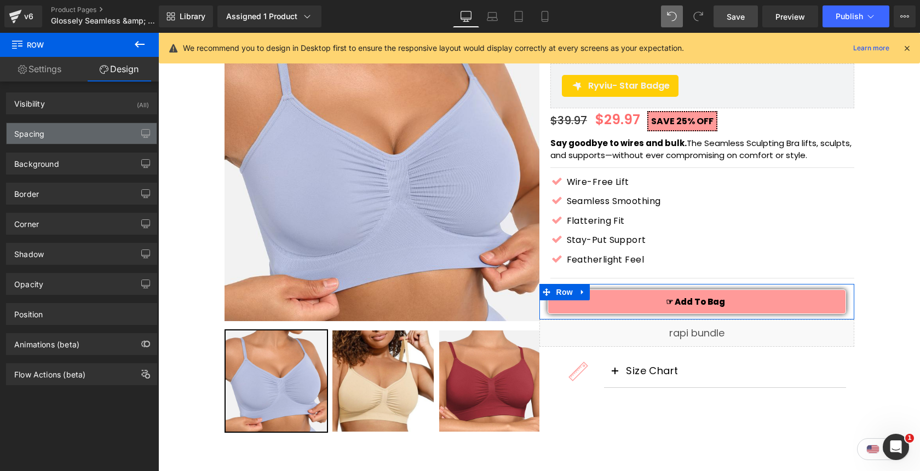
click at [77, 131] on div "Spacing" at bounding box center [82, 133] width 150 height 21
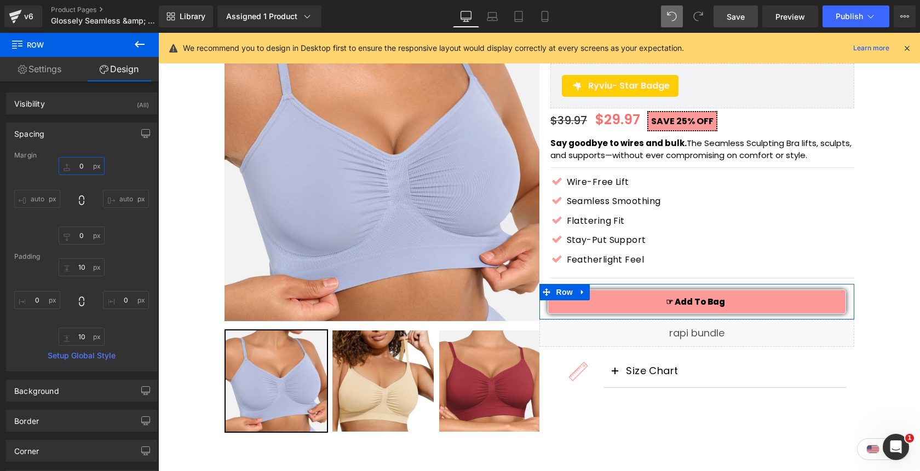
click at [78, 166] on input "0" at bounding box center [82, 166] width 46 height 18
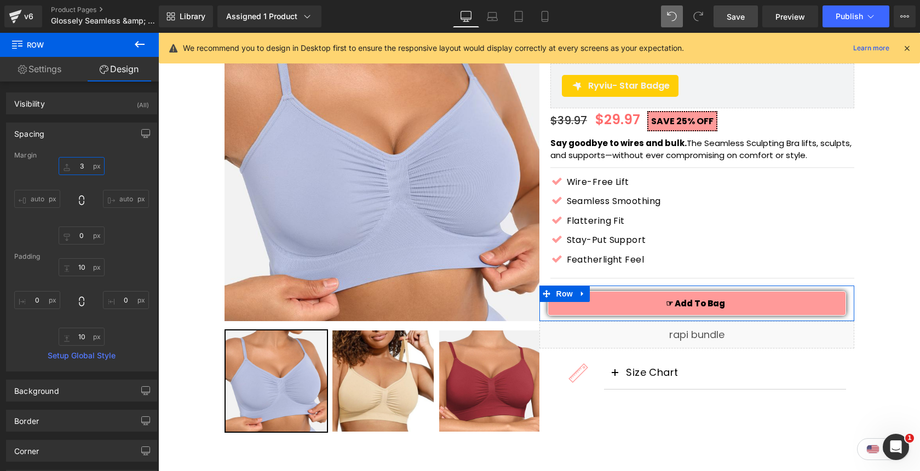
type input "30"
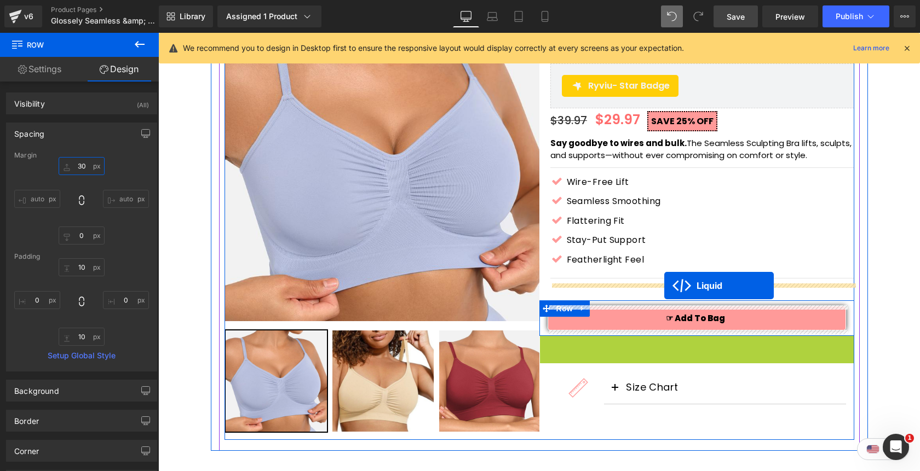
drag, startPoint x: 665, startPoint y: 345, endPoint x: 664, endPoint y: 286, distance: 59.7
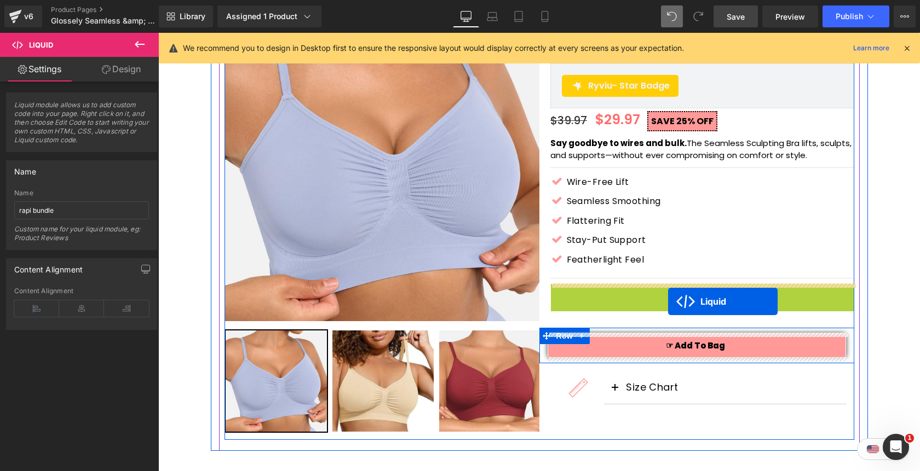
drag, startPoint x: 670, startPoint y: 291, endPoint x: 668, endPoint y: 302, distance: 10.6
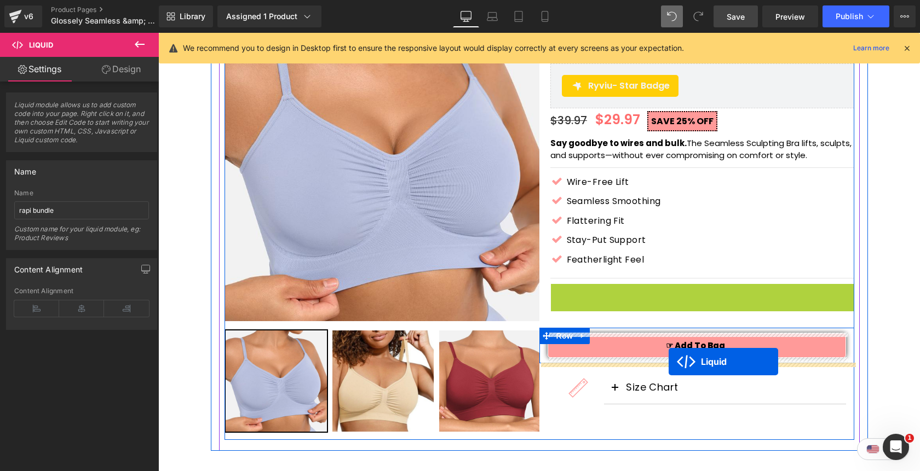
drag, startPoint x: 673, startPoint y: 292, endPoint x: 668, endPoint y: 361, distance: 68.6
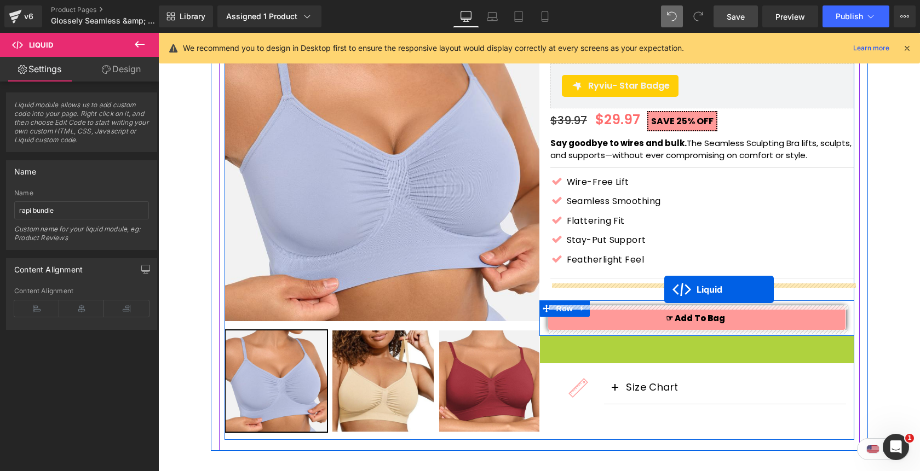
drag, startPoint x: 668, startPoint y: 345, endPoint x: 664, endPoint y: 290, distance: 56.0
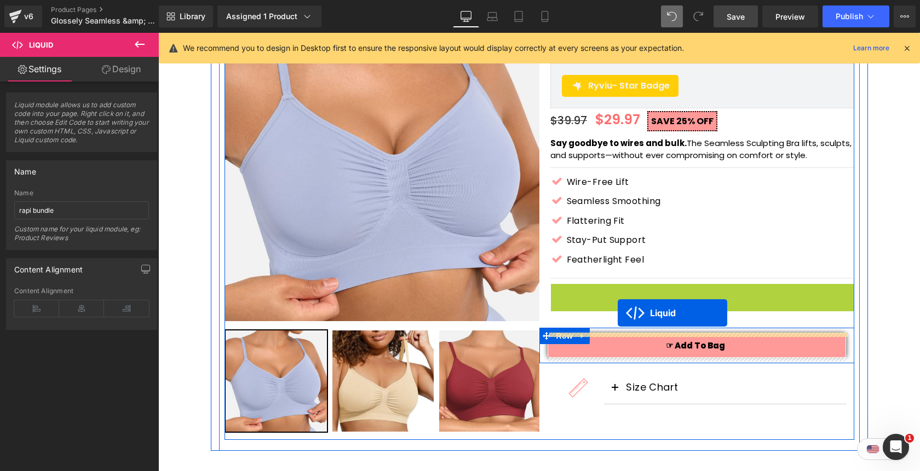
drag, startPoint x: 673, startPoint y: 293, endPoint x: 617, endPoint y: 311, distance: 58.2
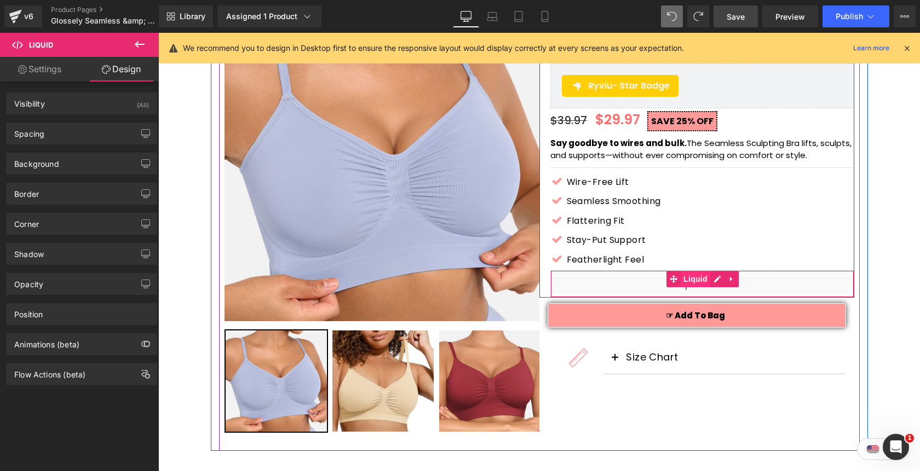
click at [701, 278] on span "Liquid" at bounding box center [695, 279] width 30 height 16
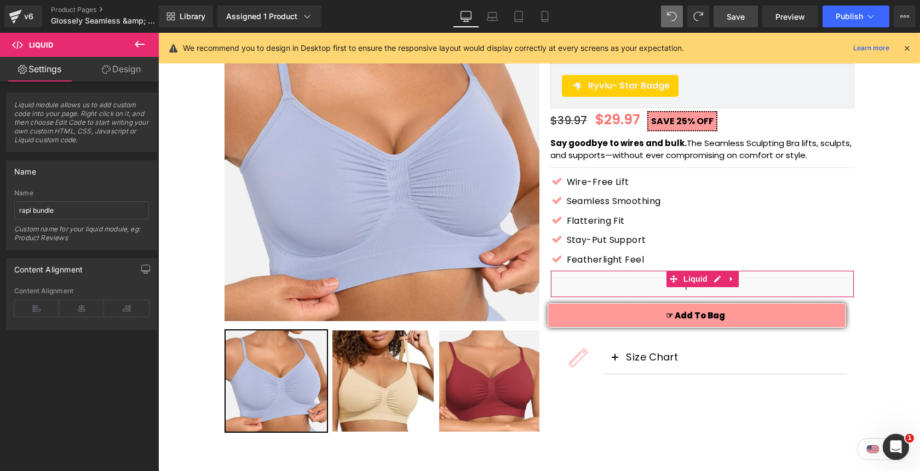
click at [131, 73] on link "Design" at bounding box center [121, 69] width 79 height 25
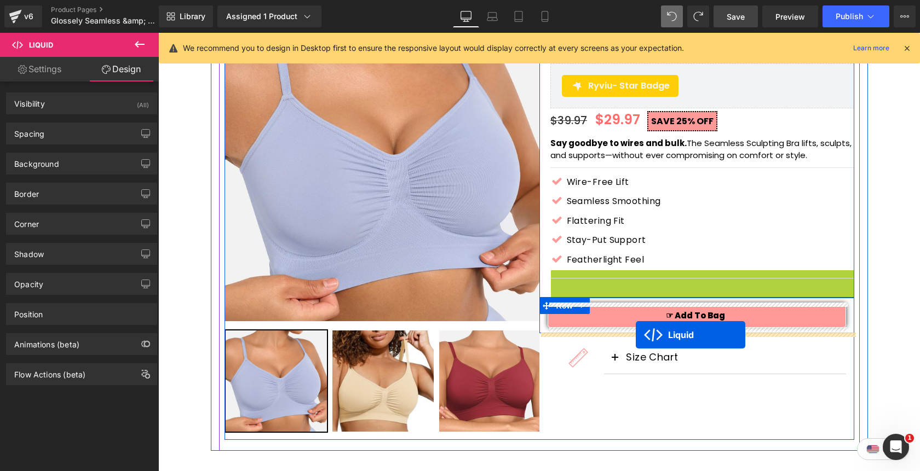
drag, startPoint x: 673, startPoint y: 279, endPoint x: 636, endPoint y: 335, distance: 67.1
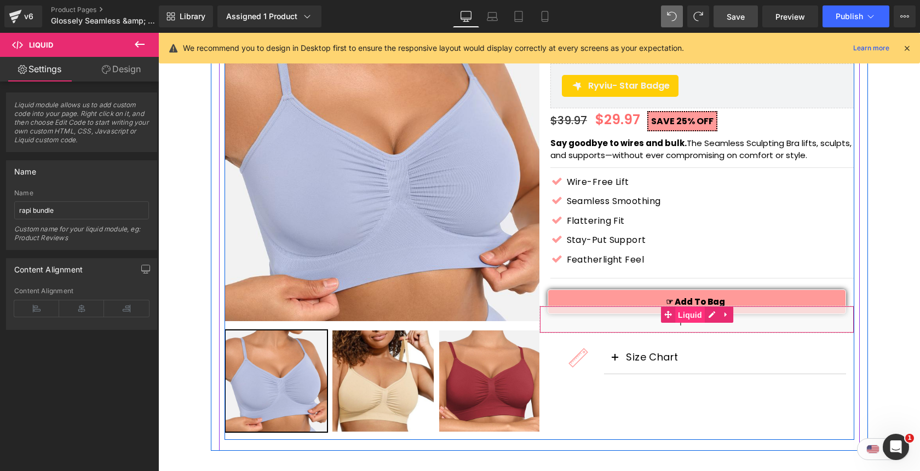
click at [689, 316] on span "Liquid" at bounding box center [690, 315] width 30 height 16
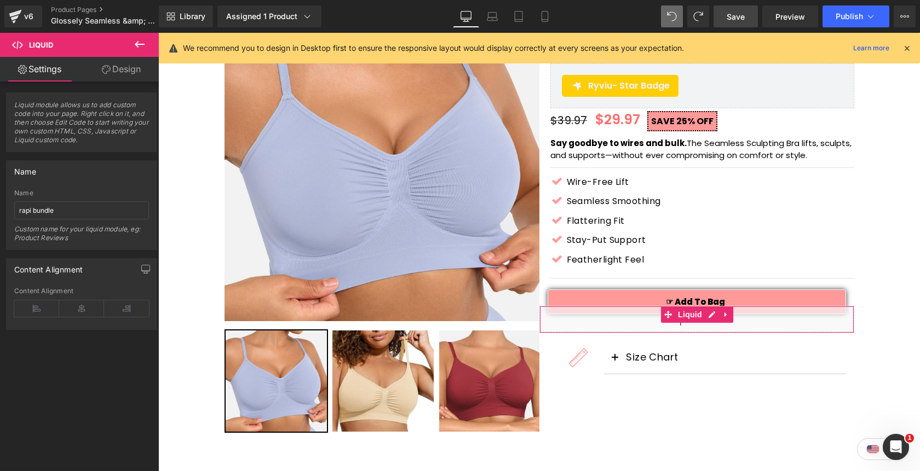
click at [112, 73] on link "Design" at bounding box center [121, 69] width 79 height 25
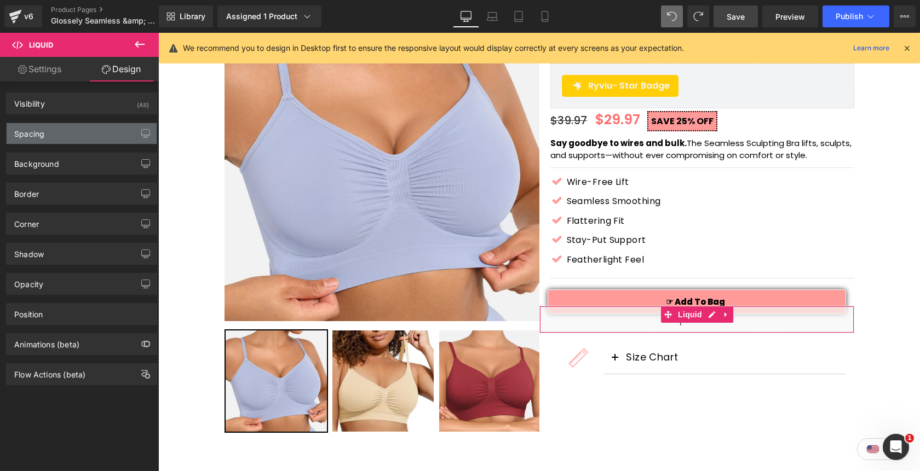
click at [71, 132] on div "Spacing" at bounding box center [82, 133] width 150 height 21
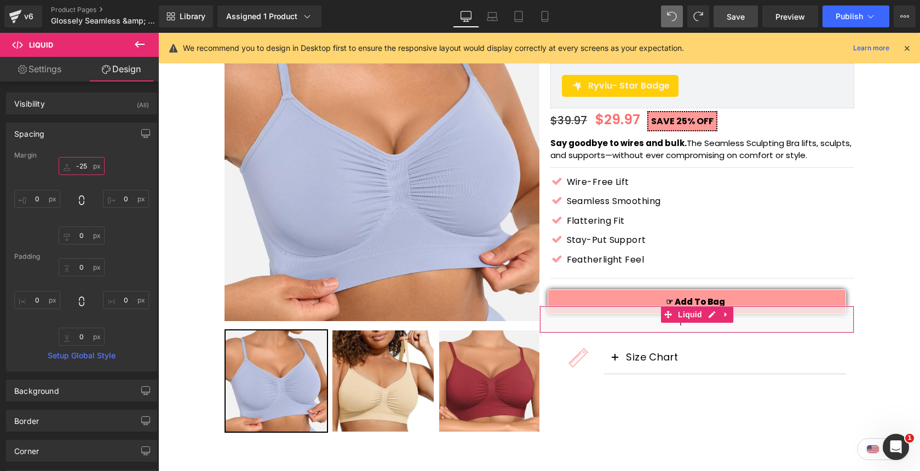
click at [76, 160] on input "-25" at bounding box center [82, 166] width 46 height 18
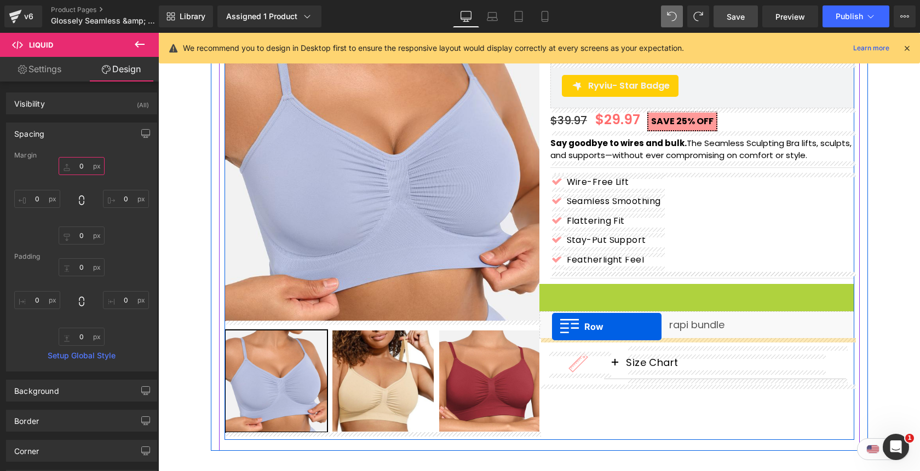
drag, startPoint x: 543, startPoint y: 292, endPoint x: 552, endPoint y: 327, distance: 36.1
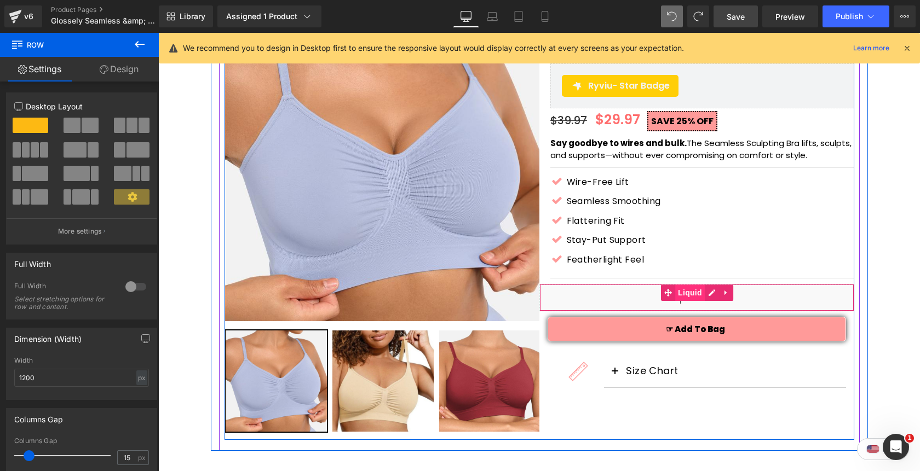
click at [689, 290] on span "Liquid" at bounding box center [690, 293] width 30 height 16
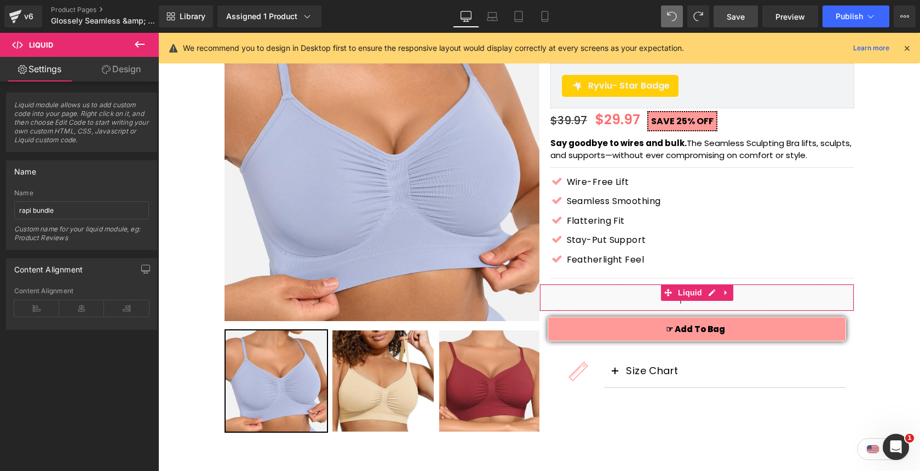
click at [135, 70] on link "Design" at bounding box center [121, 69] width 79 height 25
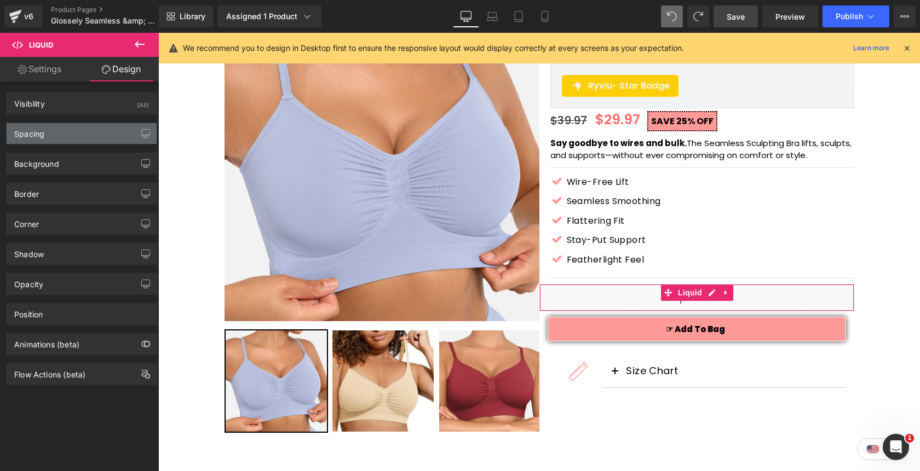
click at [71, 140] on div "Spacing" at bounding box center [82, 133] width 150 height 21
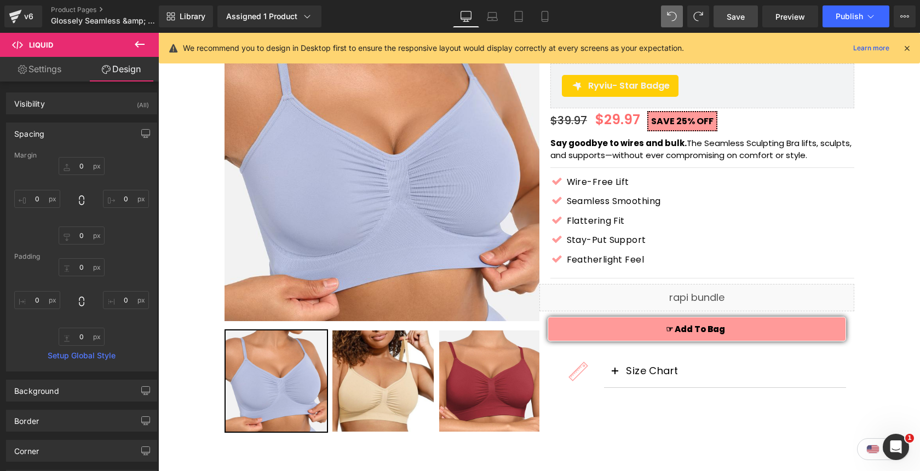
click at [737, 20] on span "Save" at bounding box center [735, 16] width 18 height 11
click at [844, 24] on button "Publish" at bounding box center [855, 16] width 67 height 22
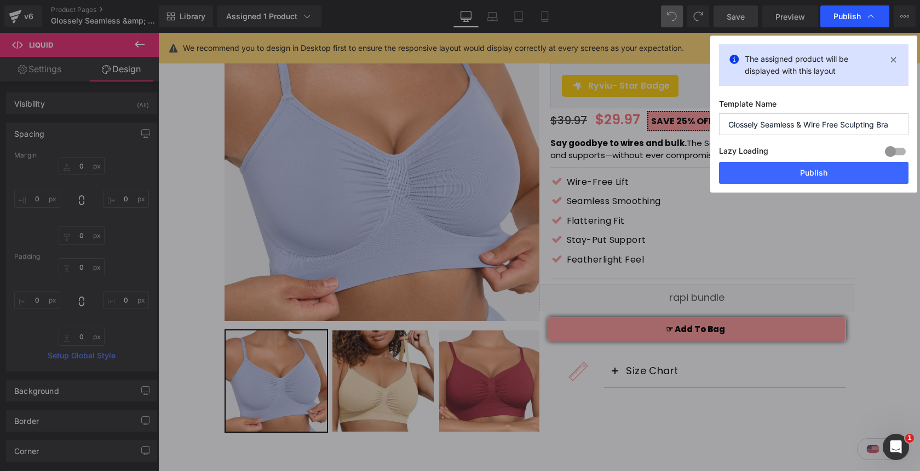
click at [844, 13] on span "Publish" at bounding box center [846, 16] width 27 height 10
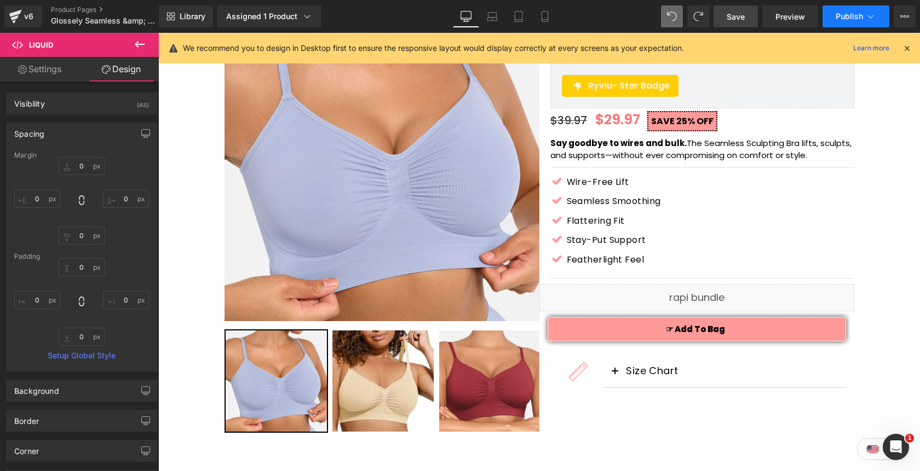
click at [858, 20] on span "Publish" at bounding box center [848, 16] width 27 height 9
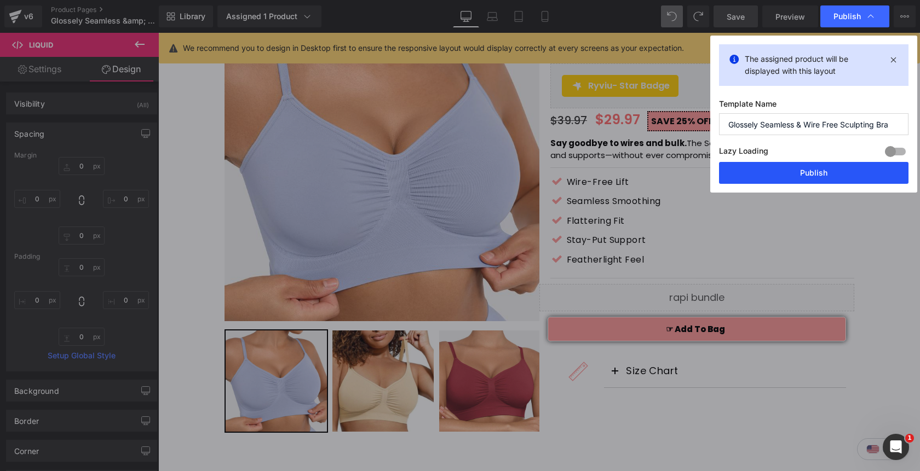
click at [816, 171] on button "Publish" at bounding box center [813, 173] width 189 height 22
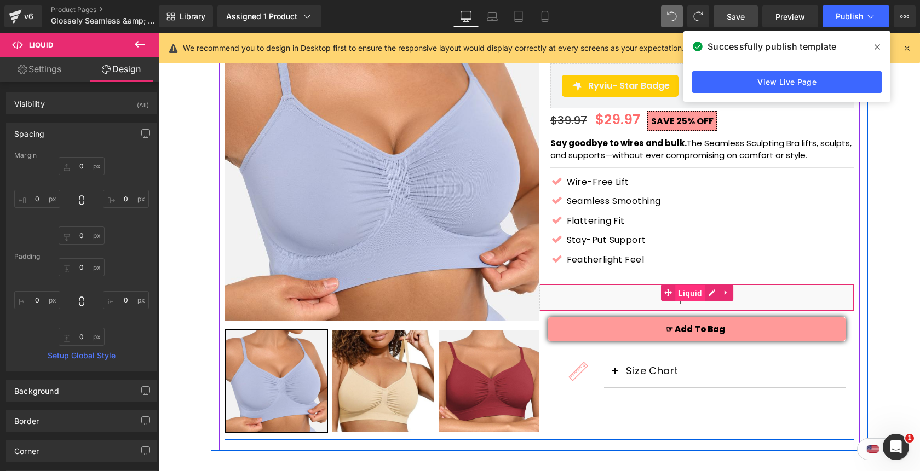
click at [690, 292] on span "Liquid" at bounding box center [690, 293] width 30 height 16
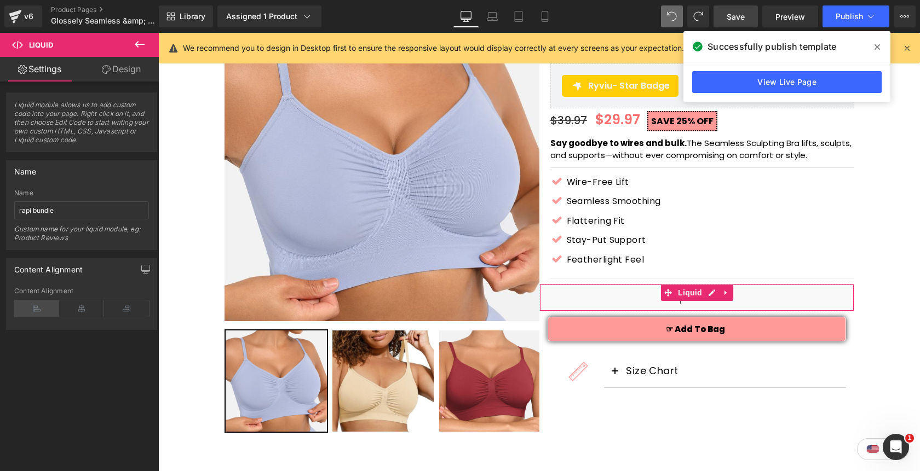
click at [45, 310] on icon at bounding box center [36, 309] width 45 height 16
click at [141, 269] on icon "button" at bounding box center [145, 269] width 9 height 9
click at [59, 292] on button "Laptop" at bounding box center [61, 293] width 34 height 19
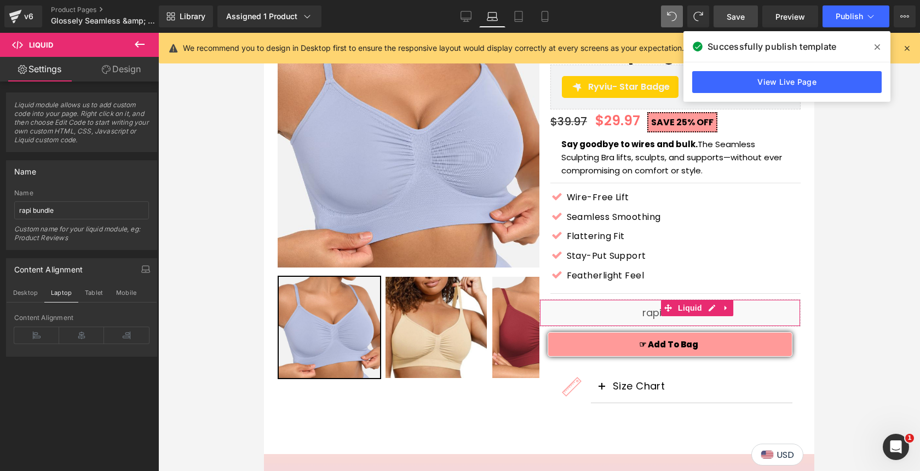
scroll to position [114, 0]
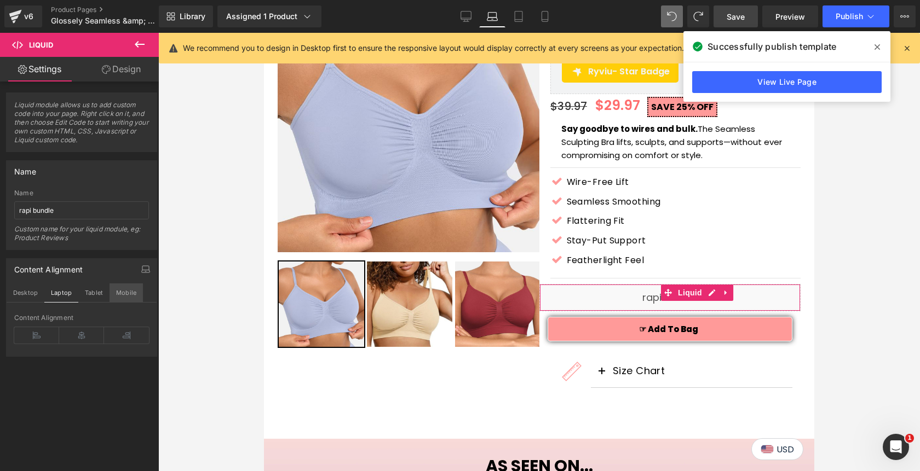
click at [128, 294] on button "Mobile" at bounding box center [125, 293] width 33 height 19
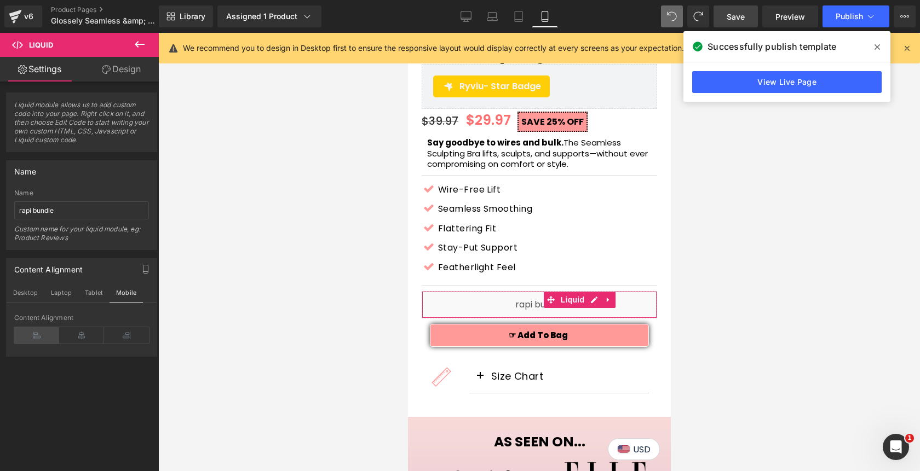
scroll to position [438, 0]
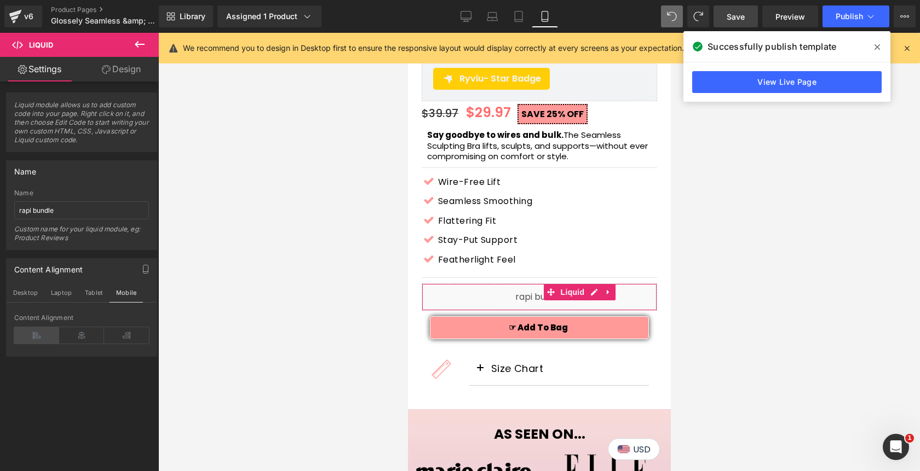
click at [31, 338] on icon at bounding box center [36, 335] width 45 height 16
click at [38, 334] on icon at bounding box center [36, 335] width 45 height 16
click at [742, 21] on span "Save" at bounding box center [735, 16] width 18 height 11
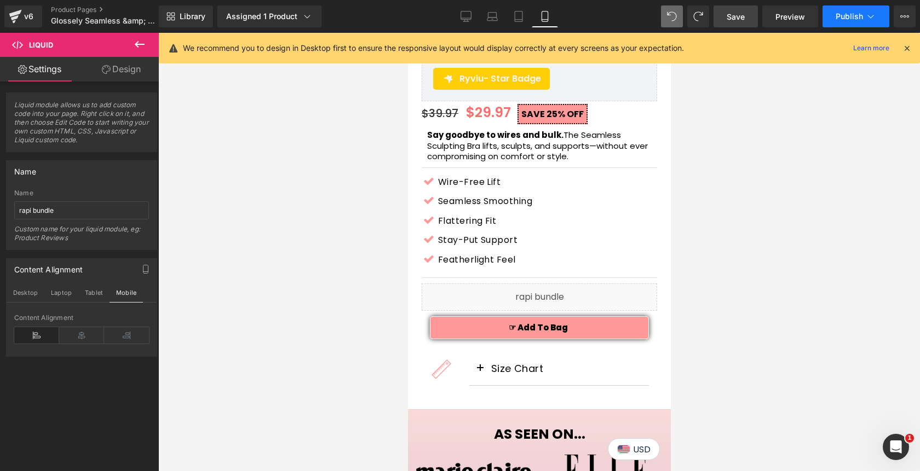
click at [839, 23] on button "Publish" at bounding box center [855, 16] width 67 height 22
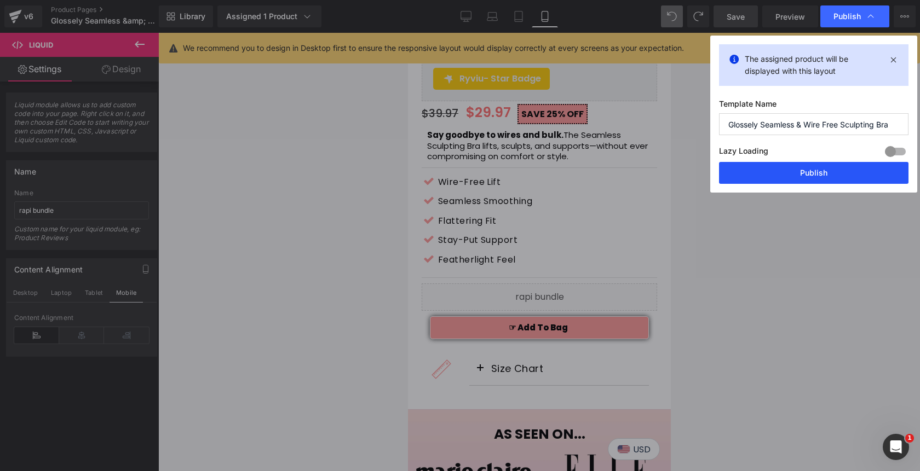
click at [759, 174] on button "Publish" at bounding box center [813, 173] width 189 height 22
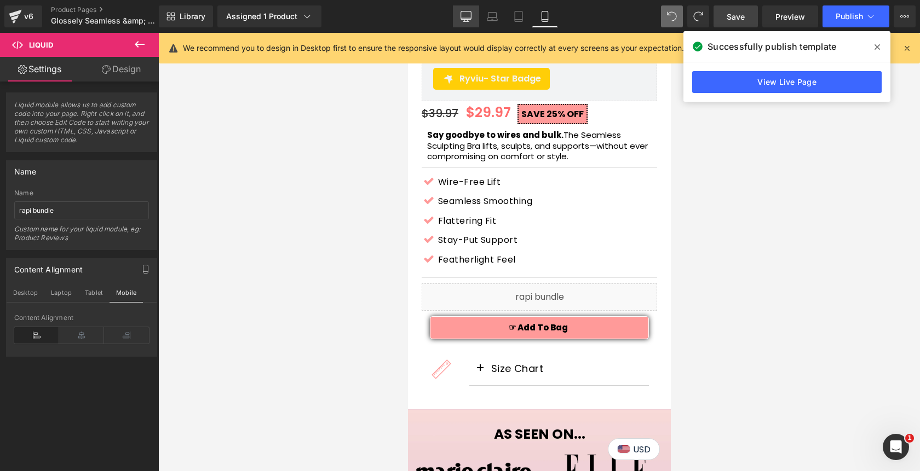
click at [465, 18] on icon at bounding box center [466, 18] width 10 height 0
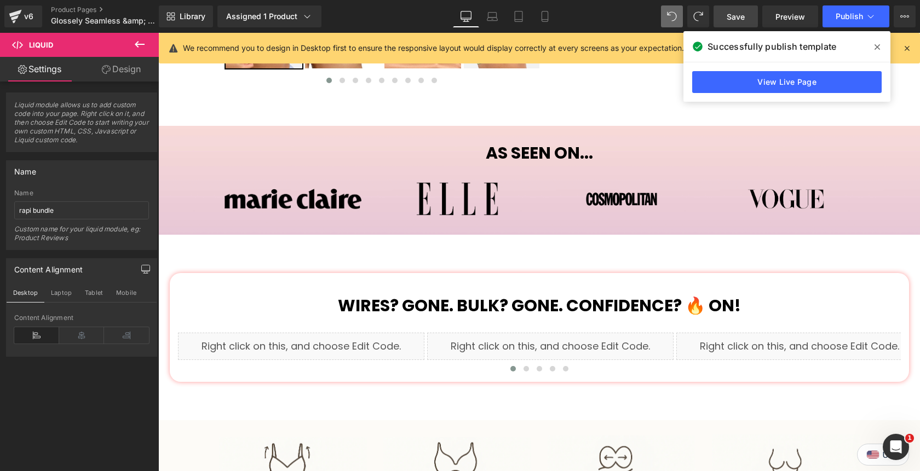
scroll to position [99, 0]
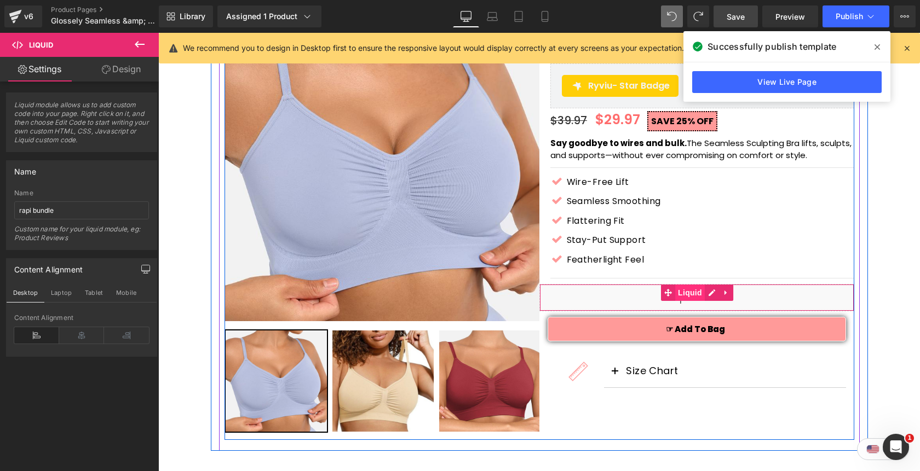
click at [693, 294] on span "Liquid" at bounding box center [690, 293] width 30 height 16
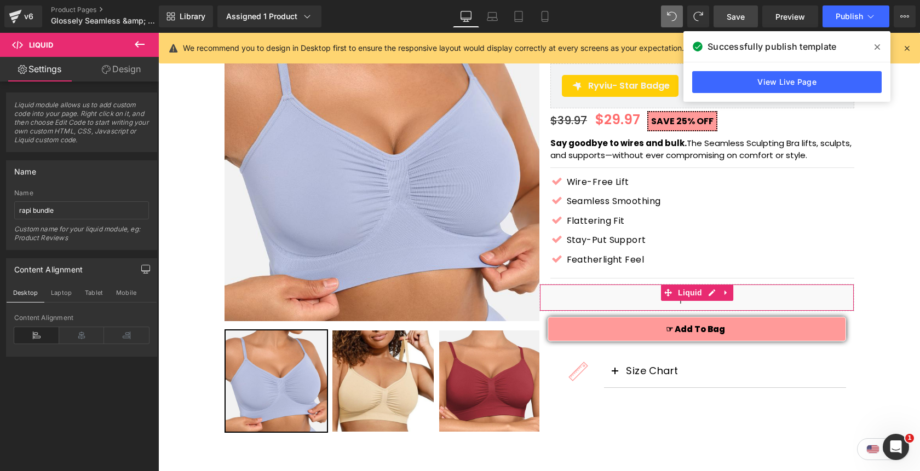
click at [143, 74] on link "Design" at bounding box center [121, 69] width 79 height 25
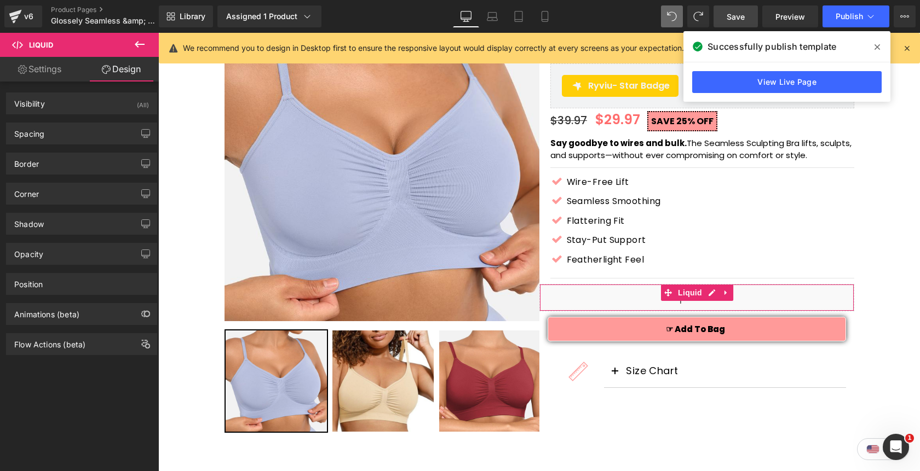
type input "0"
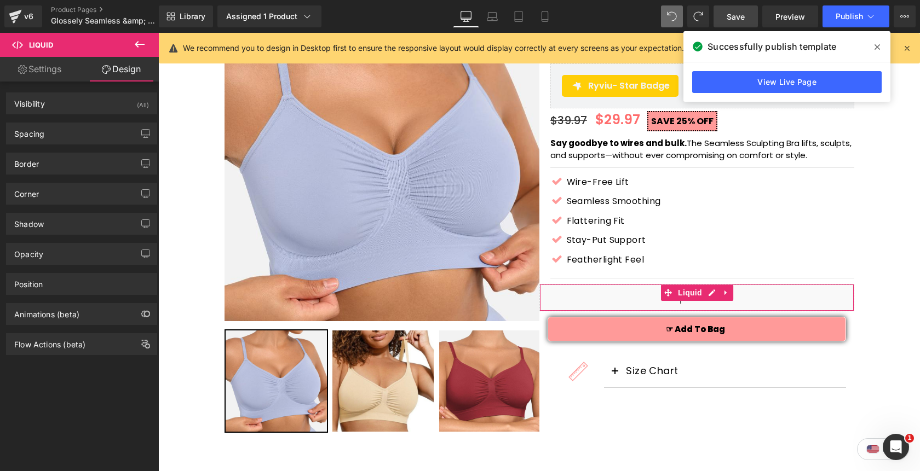
type input "0"
click at [55, 135] on div "Spacing" at bounding box center [82, 133] width 150 height 21
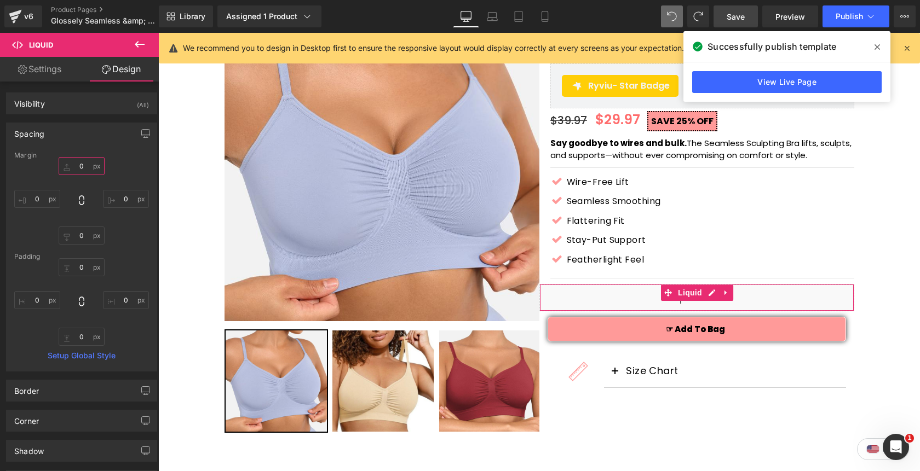
click at [71, 165] on input "0" at bounding box center [82, 166] width 46 height 18
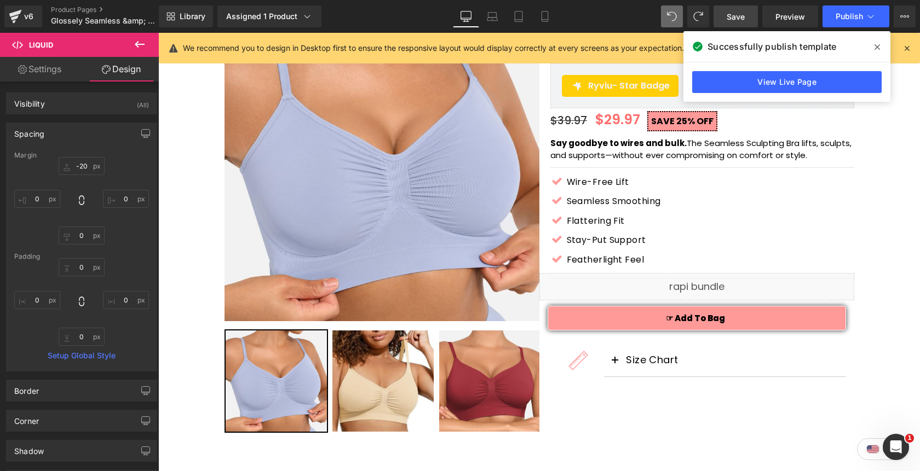
click at [742, 17] on span "Save" at bounding box center [735, 16] width 18 height 11
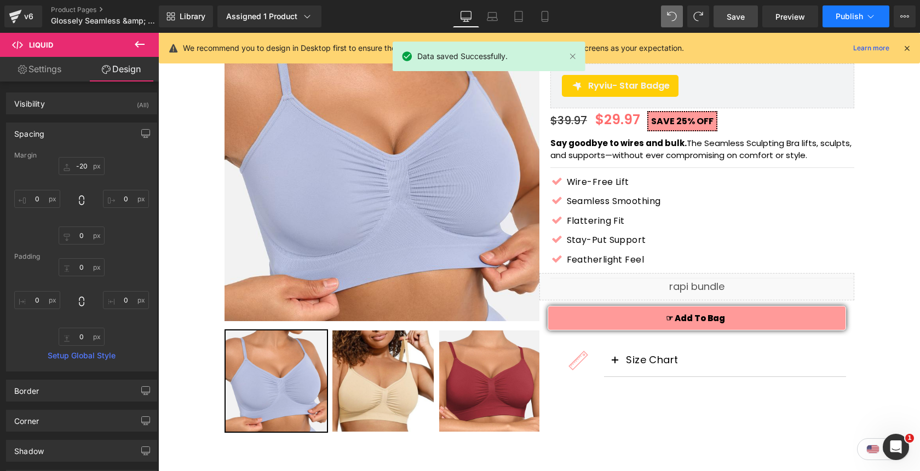
click at [851, 19] on span "Publish" at bounding box center [848, 16] width 27 height 9
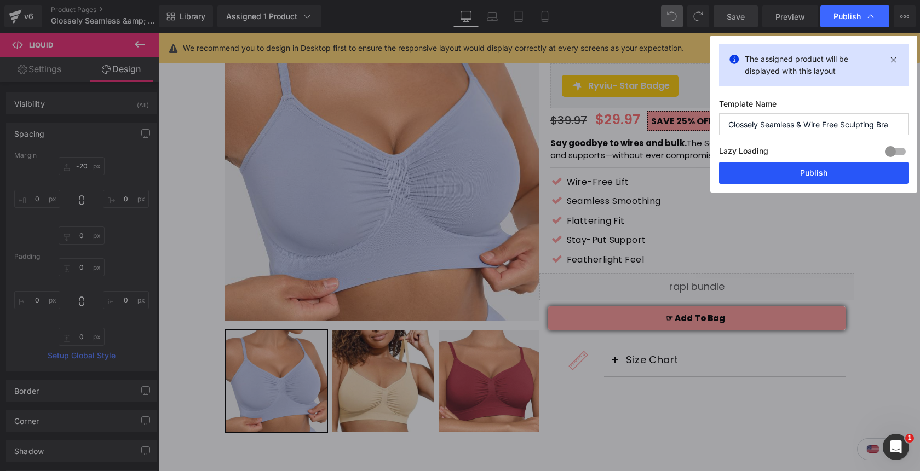
click at [802, 172] on button "Publish" at bounding box center [813, 173] width 189 height 22
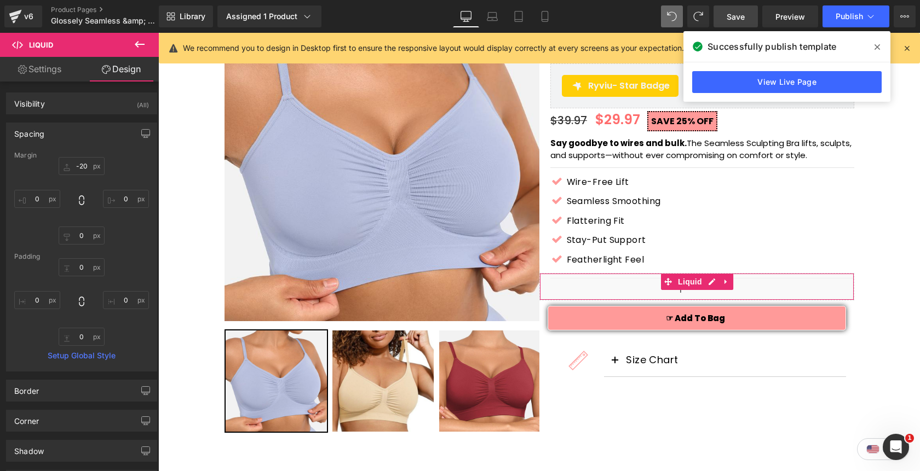
click at [41, 134] on div "Spacing" at bounding box center [29, 130] width 30 height 15
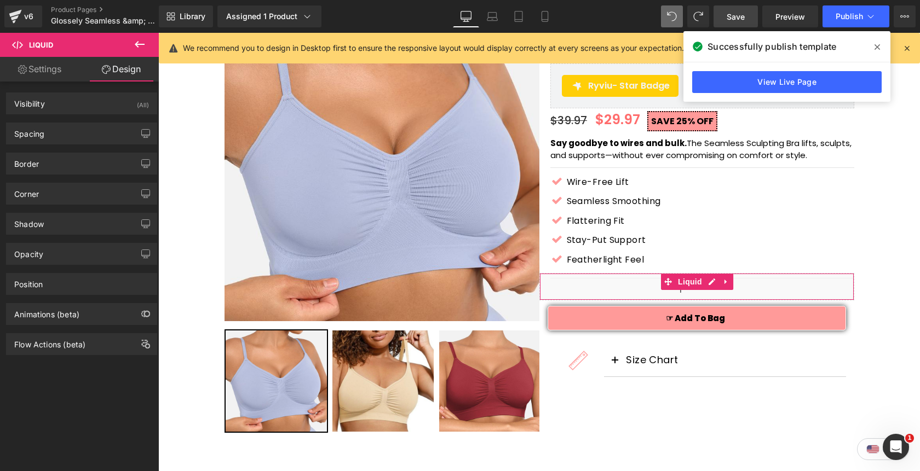
click at [43, 73] on link "Settings" at bounding box center [39, 69] width 79 height 25
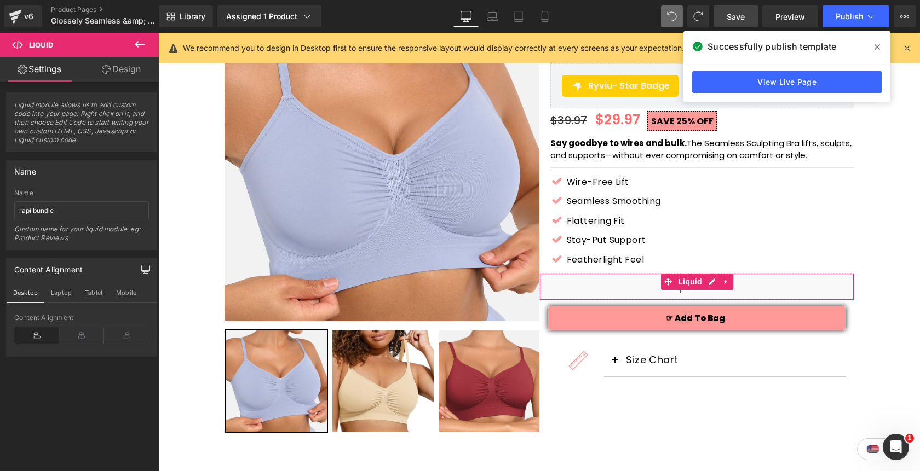
click at [124, 72] on link "Design" at bounding box center [121, 69] width 79 height 25
type input "-20"
type input "0"
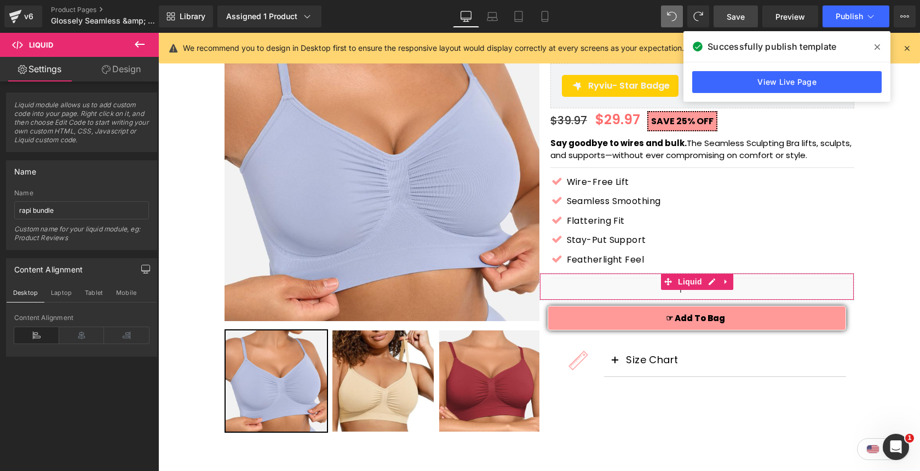
type input "0"
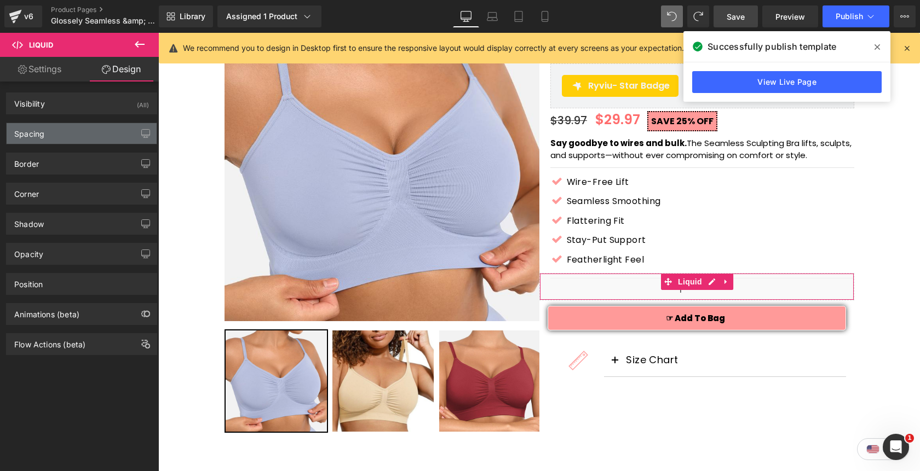
click at [86, 131] on div "Spacing" at bounding box center [82, 133] width 150 height 21
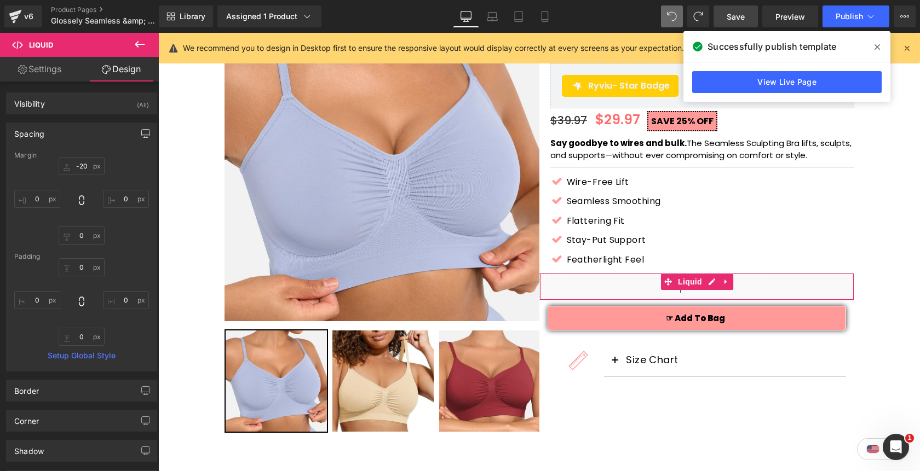
click at [142, 130] on icon "button" at bounding box center [146, 133] width 8 height 7
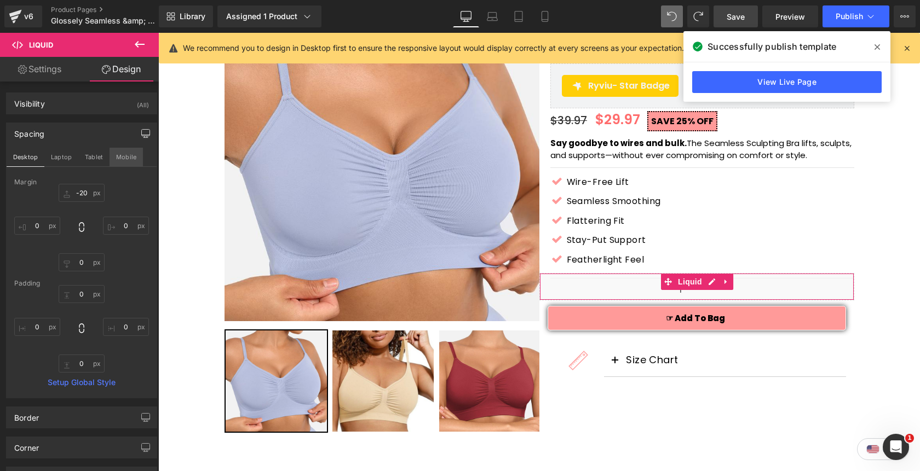
click at [130, 152] on button "Mobile" at bounding box center [125, 157] width 33 height 19
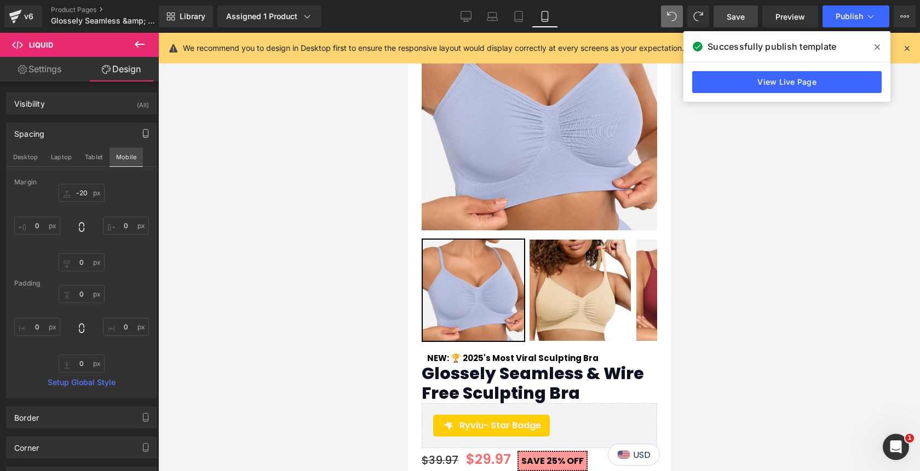
type input "-20"
type input "0"
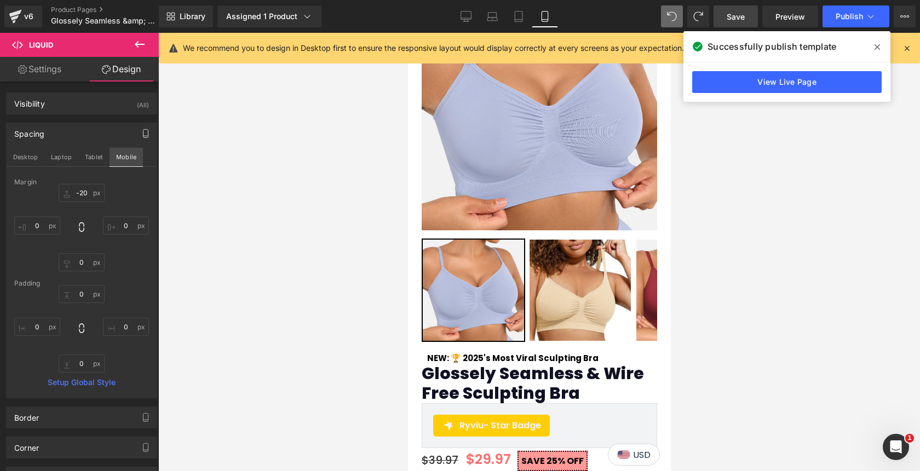
type input "0"
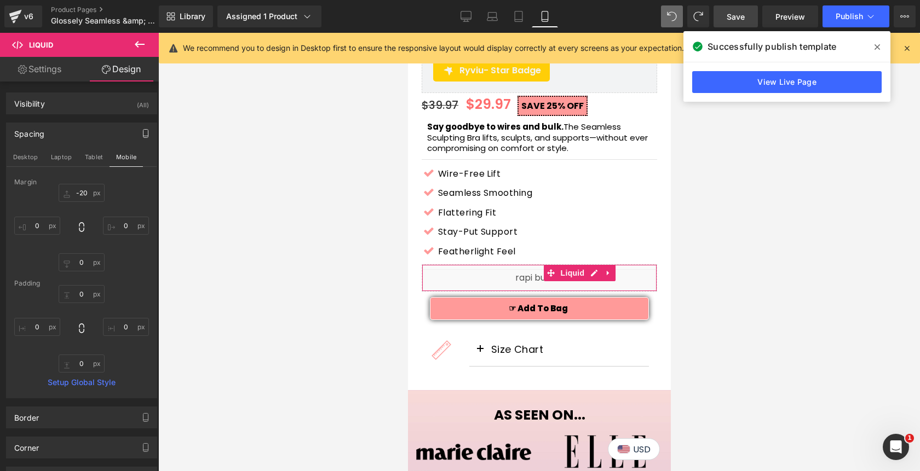
scroll to position [438, 0]
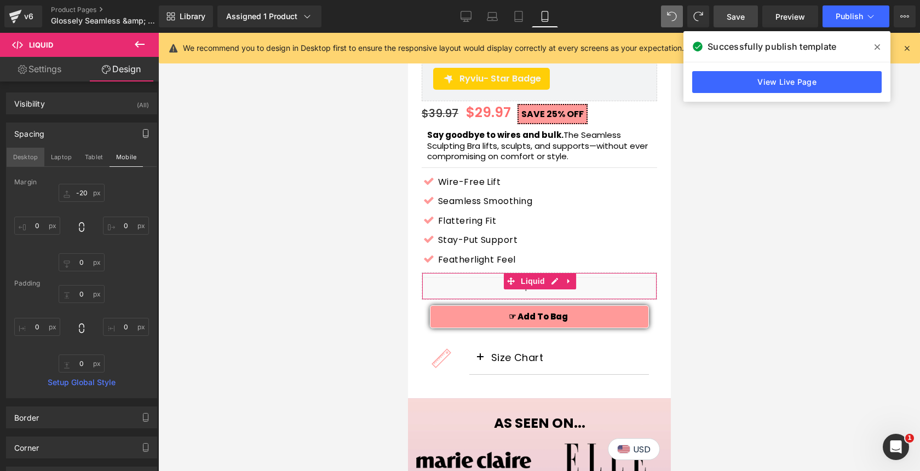
click at [28, 152] on button "Desktop" at bounding box center [26, 157] width 38 height 19
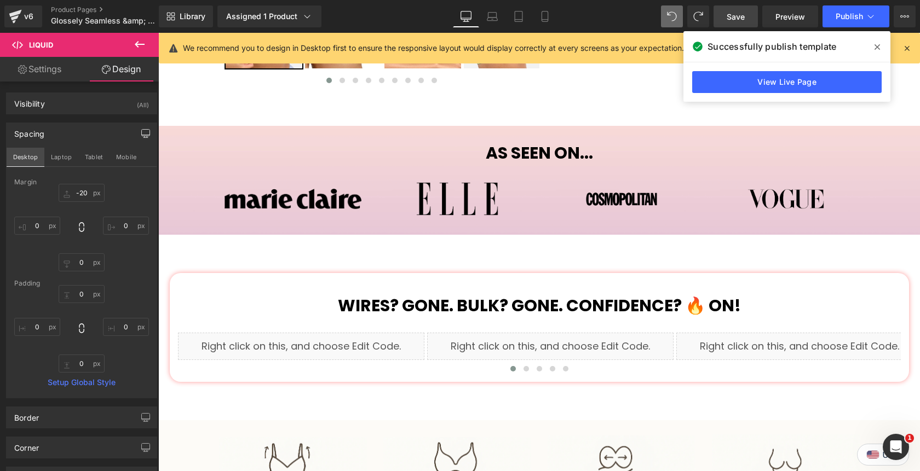
type input "-20"
type input "0"
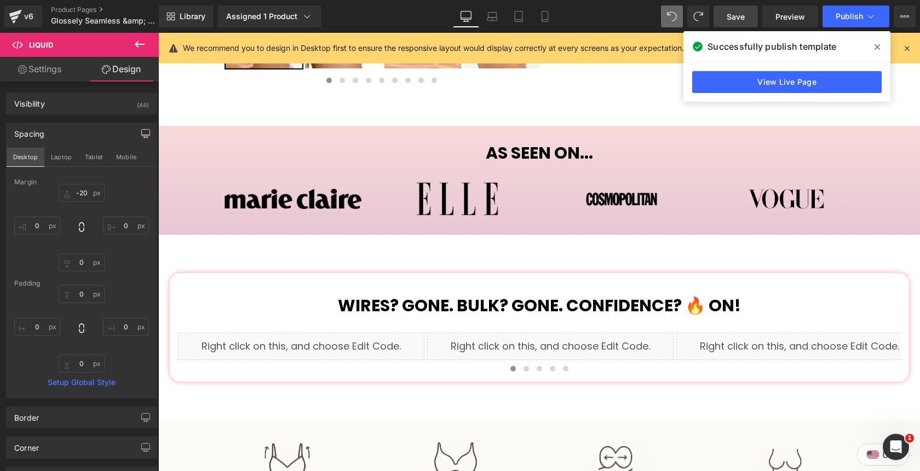
type input "0"
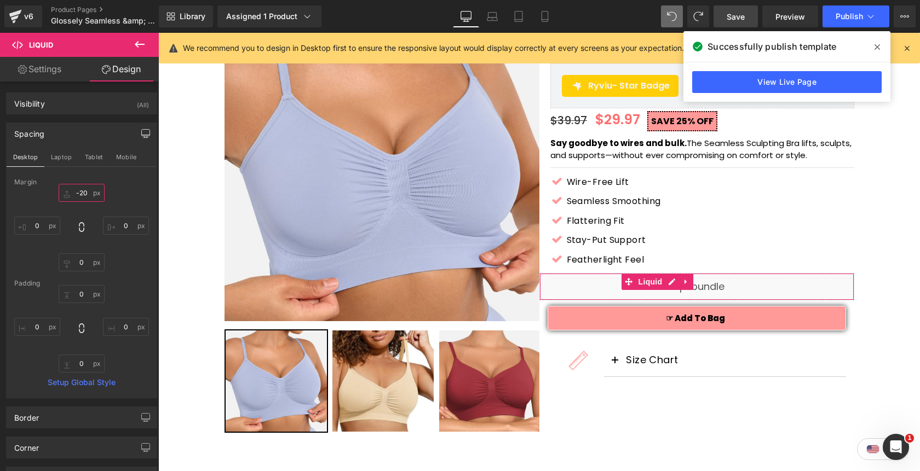
click at [82, 193] on input "-20" at bounding box center [82, 193] width 46 height 18
click at [79, 193] on input "-20" at bounding box center [82, 193] width 46 height 18
click at [84, 195] on input "-20" at bounding box center [82, 193] width 46 height 18
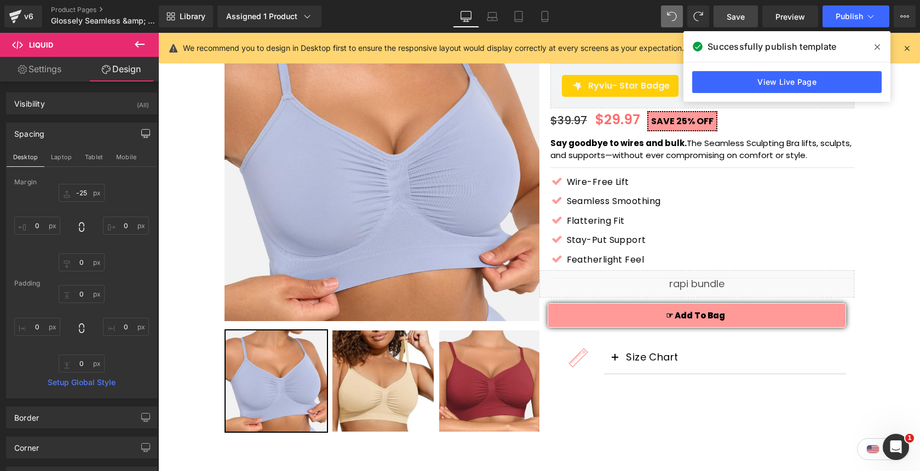
click at [739, 18] on span "Save" at bounding box center [735, 16] width 18 height 11
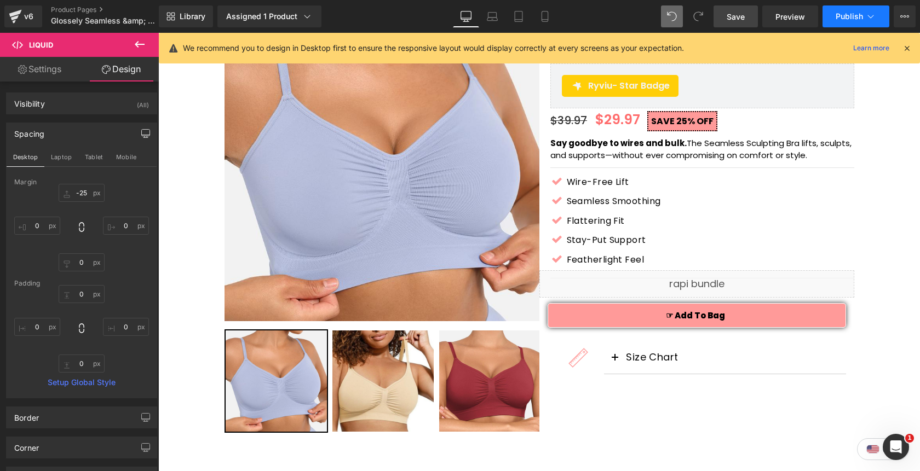
click at [846, 19] on span "Publish" at bounding box center [848, 16] width 27 height 9
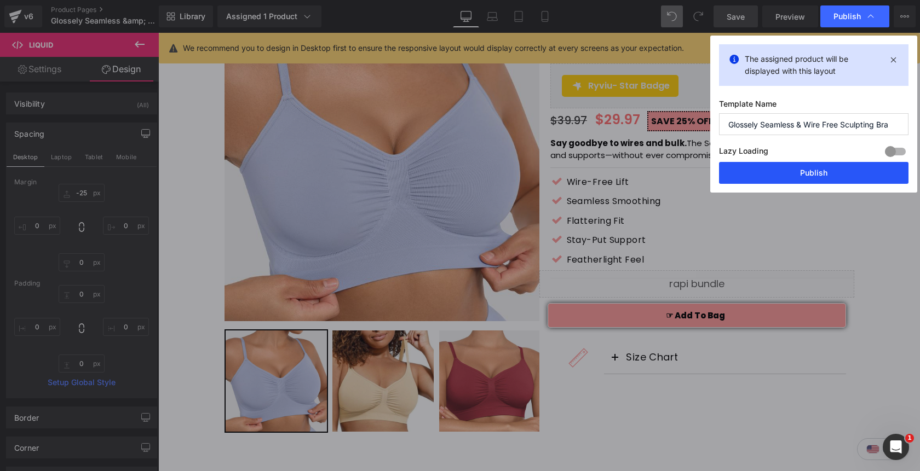
click at [794, 169] on button "Publish" at bounding box center [813, 173] width 189 height 22
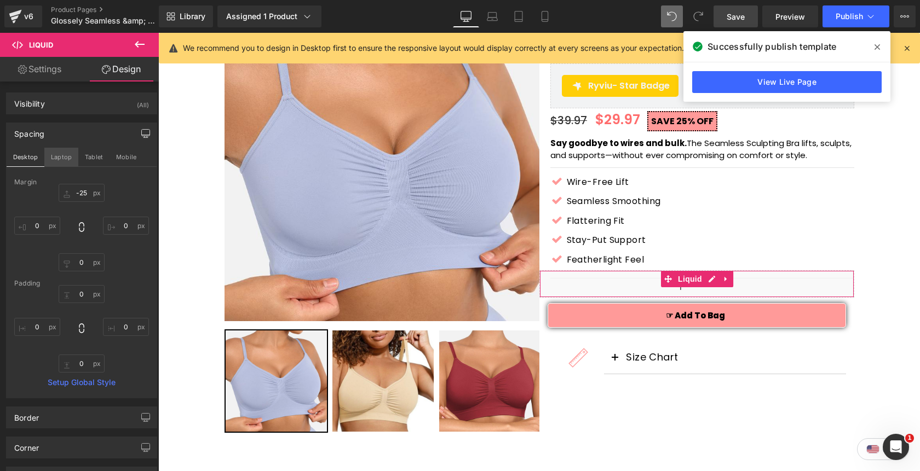
click at [59, 160] on button "Laptop" at bounding box center [61, 157] width 34 height 19
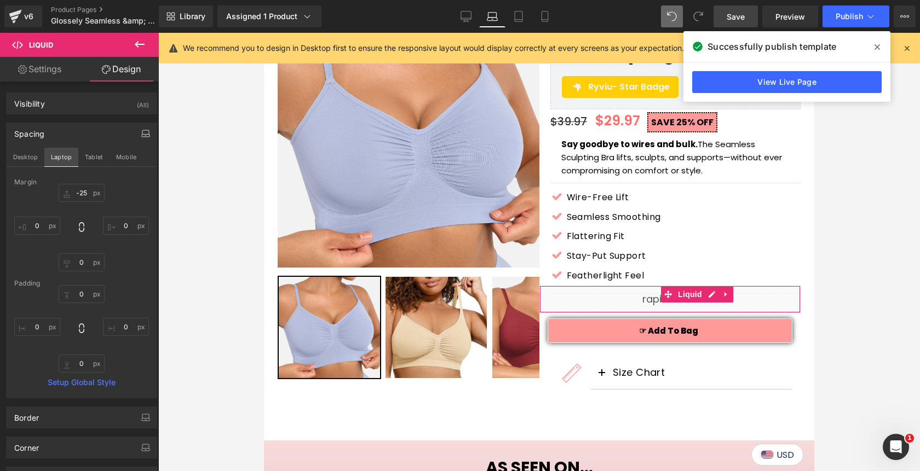
type input "-25"
type input "0"
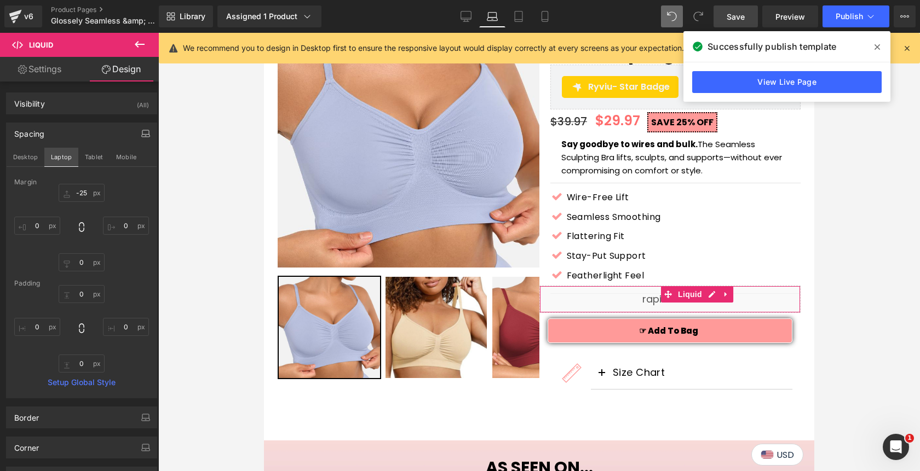
type input "0"
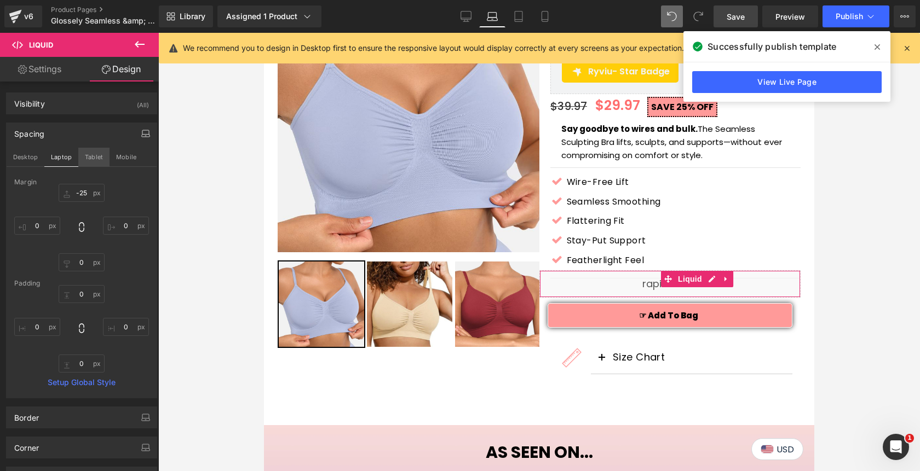
click at [91, 161] on button "Tablet" at bounding box center [93, 157] width 31 height 19
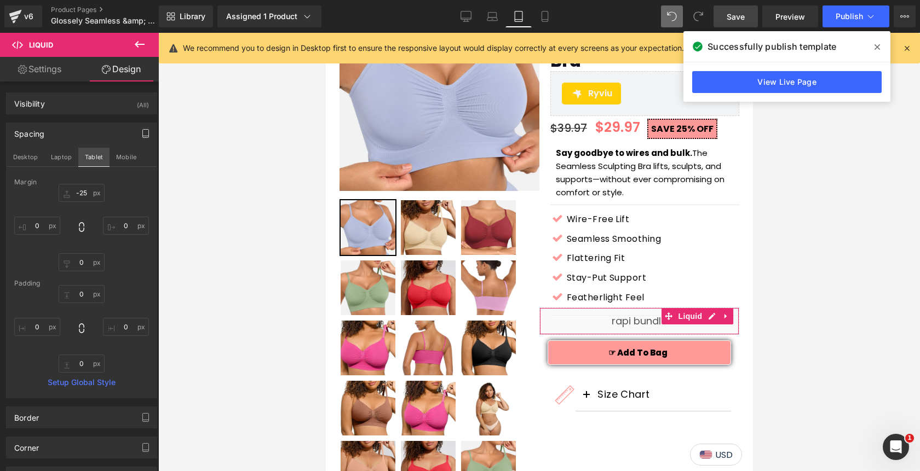
type input "-25"
type input "0"
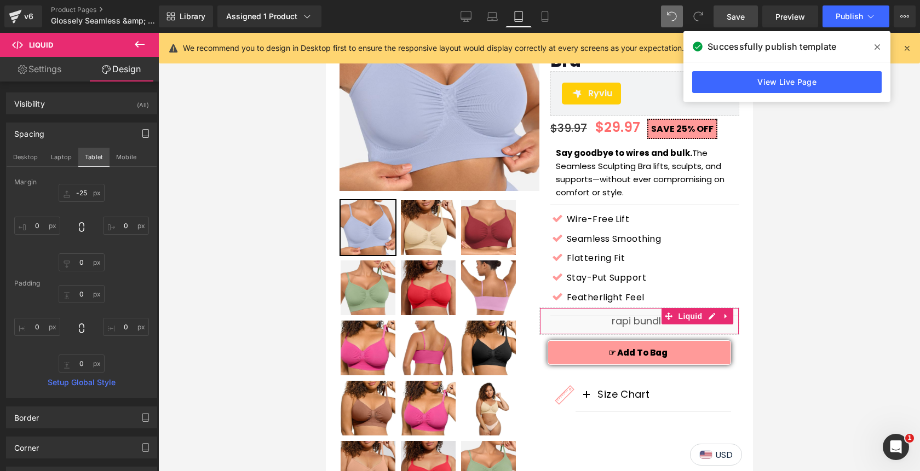
type input "0"
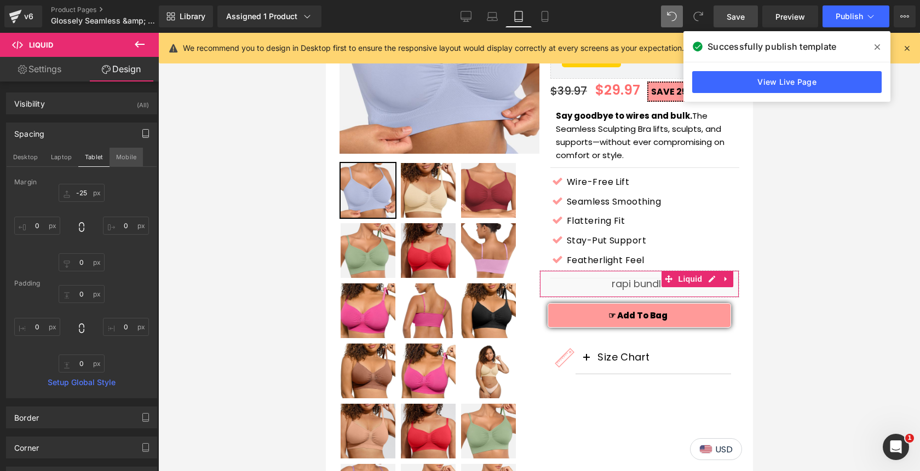
click at [119, 159] on button "Mobile" at bounding box center [125, 157] width 33 height 19
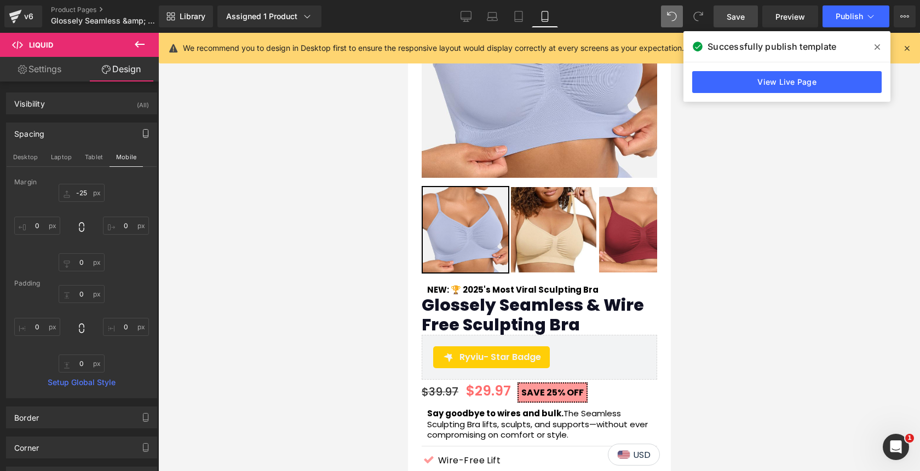
type input "-25"
type input "0"
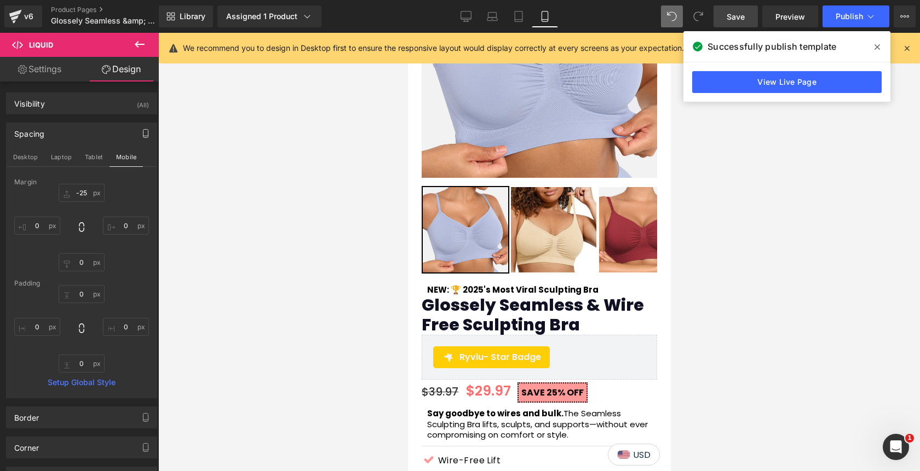
type input "0"
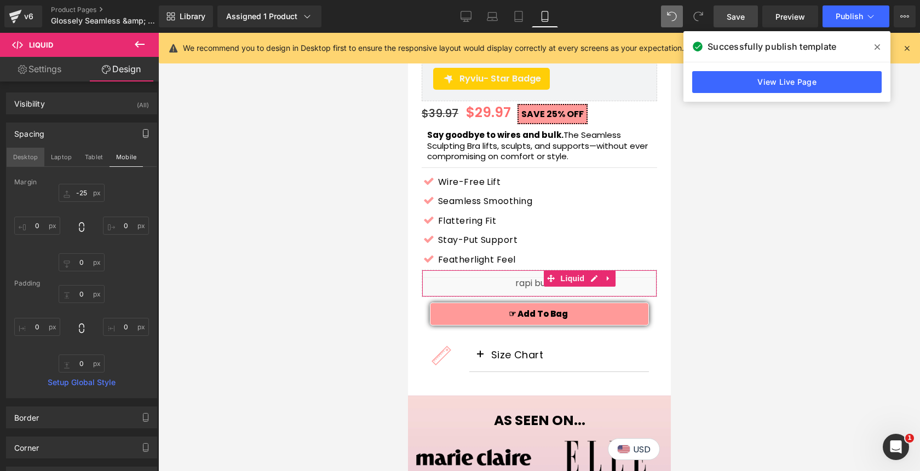
click at [30, 160] on button "Desktop" at bounding box center [26, 157] width 38 height 19
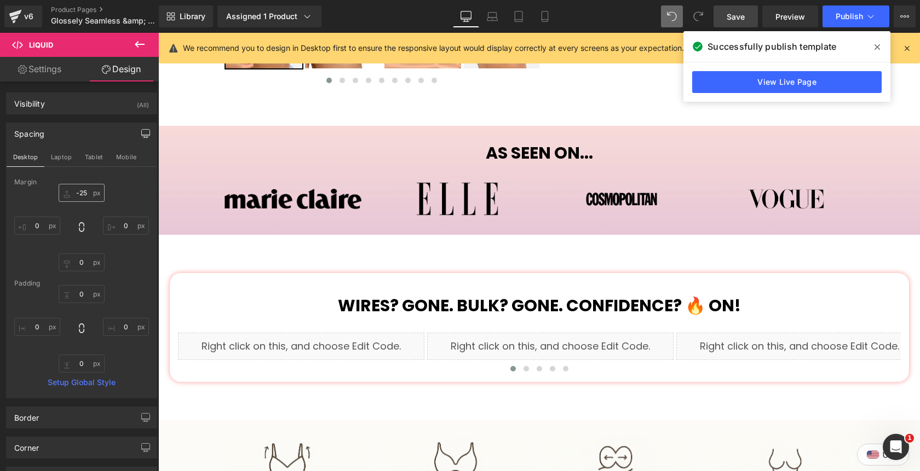
scroll to position [99, 0]
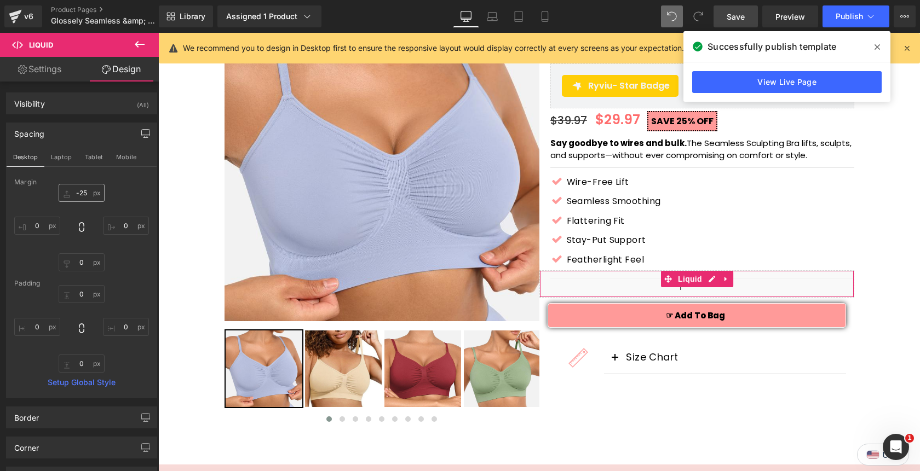
type input "-25"
type input "0"
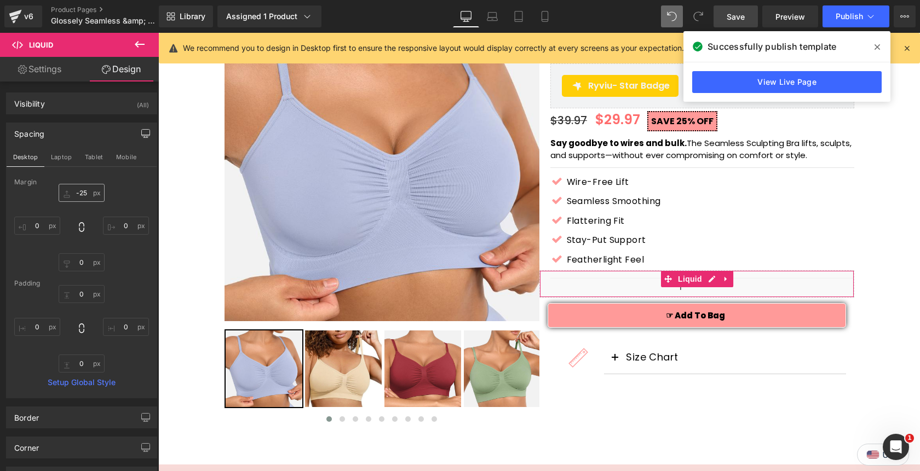
type input "0"
click at [82, 194] on input "-25" at bounding box center [82, 193] width 46 height 18
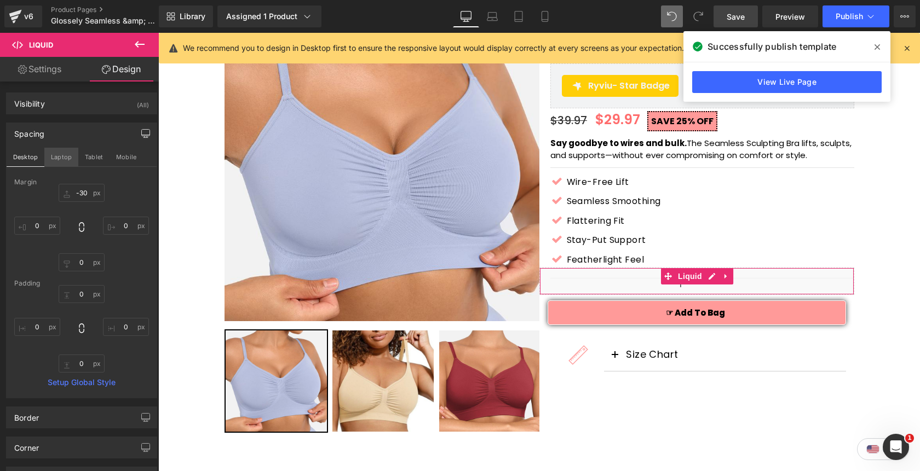
click at [59, 154] on button "Laptop" at bounding box center [61, 157] width 34 height 19
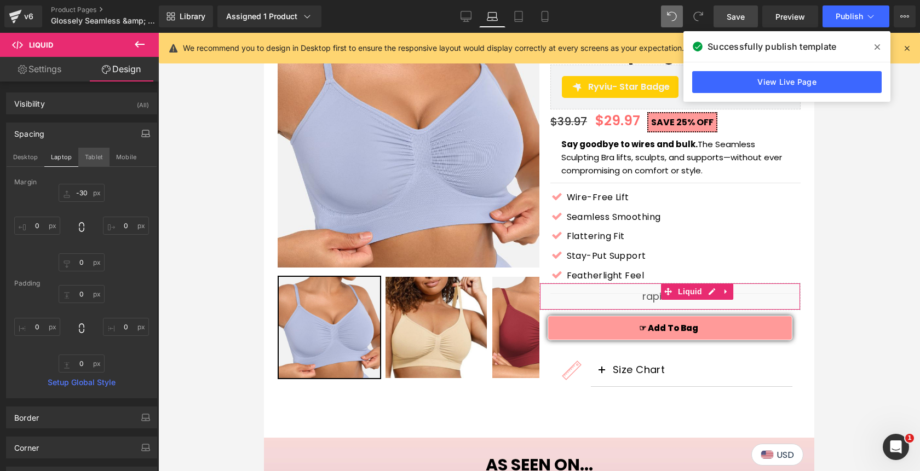
type input "-30"
type input "0"
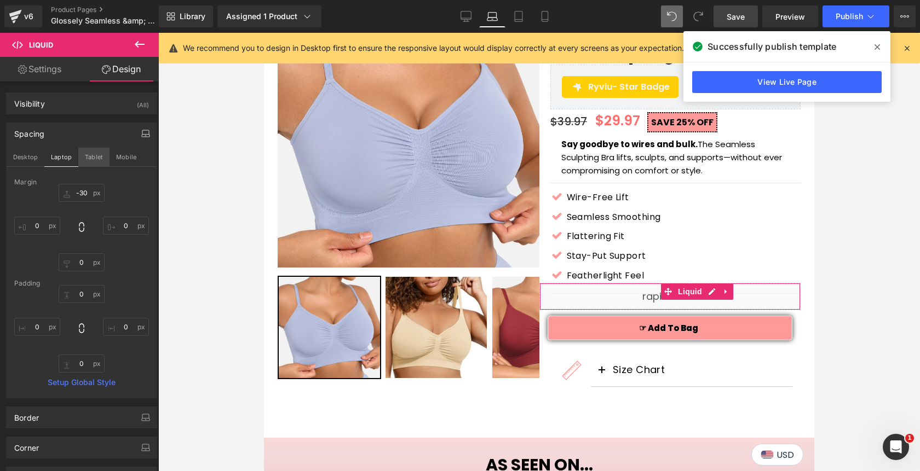
type input "0"
click at [91, 155] on button "Tablet" at bounding box center [93, 157] width 31 height 19
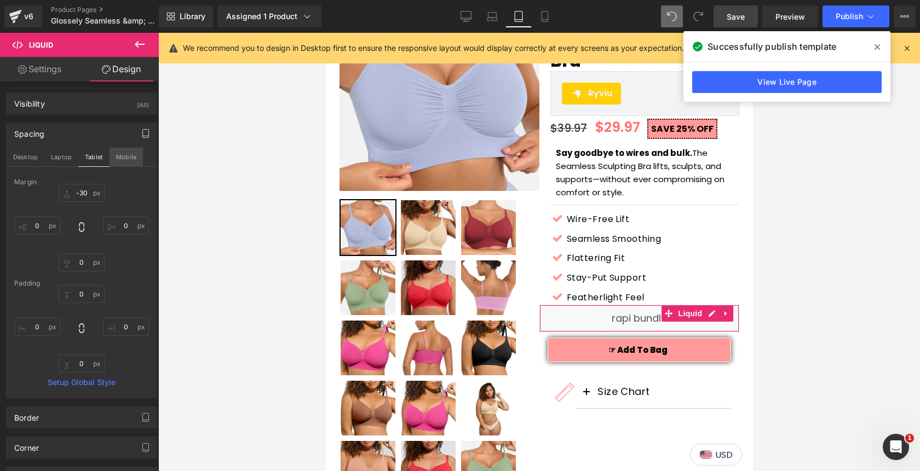
type input "-30"
type input "0"
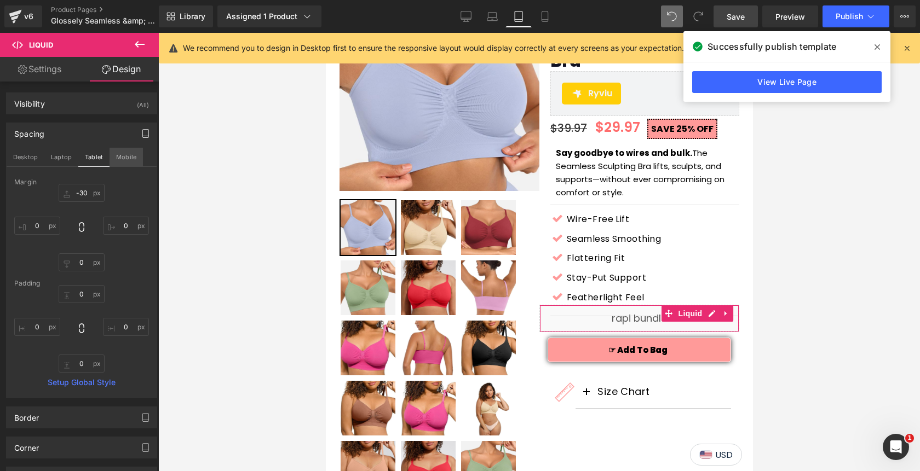
type input "0"
click at [115, 155] on button "Mobile" at bounding box center [125, 157] width 33 height 19
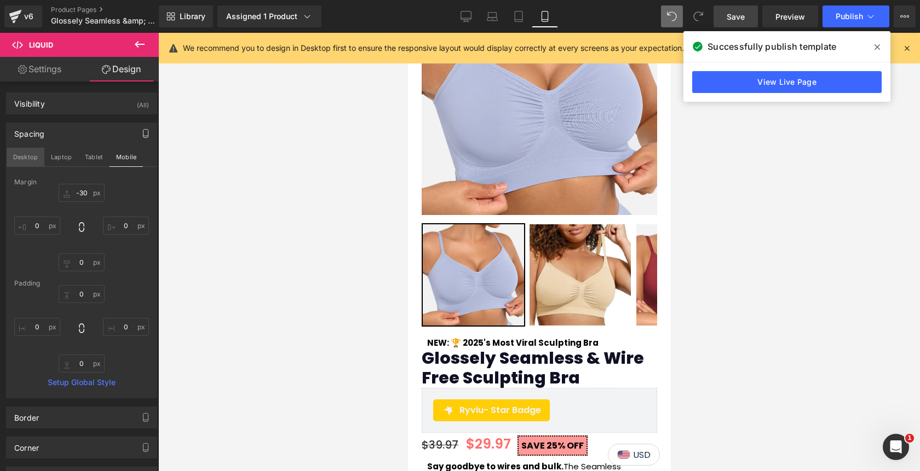
scroll to position [446, 0]
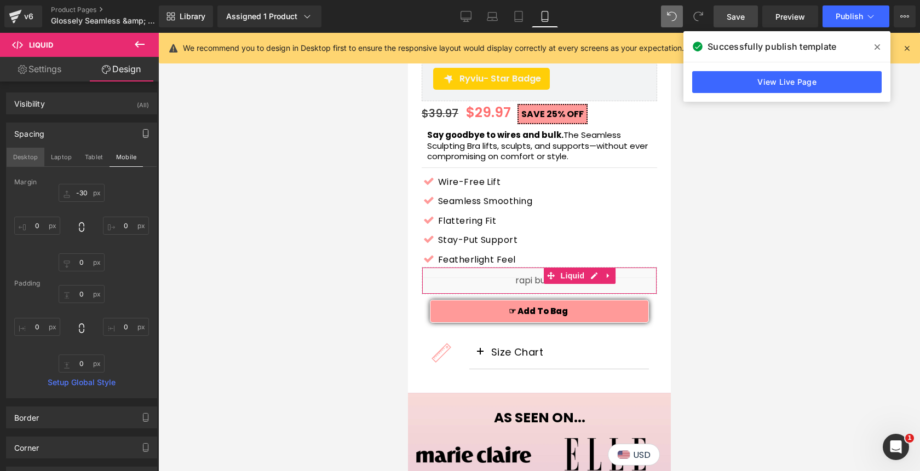
type input "-30"
type input "0"
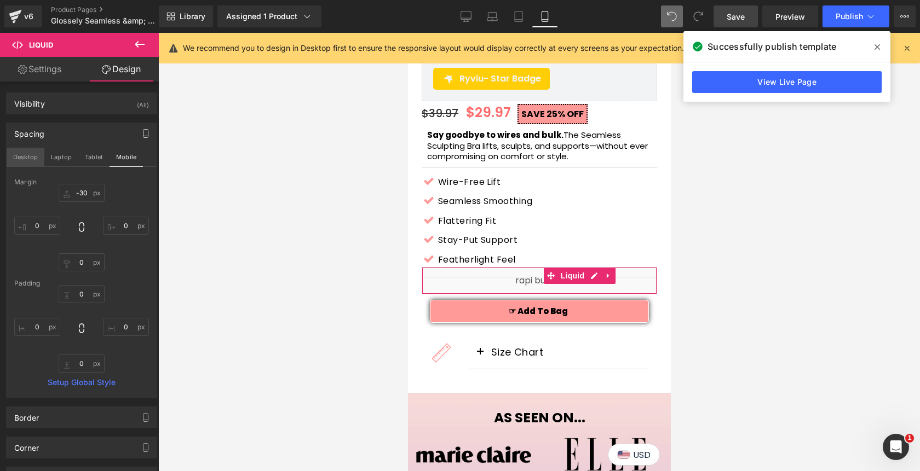
type input "0"
click at [30, 156] on button "Desktop" at bounding box center [26, 157] width 38 height 19
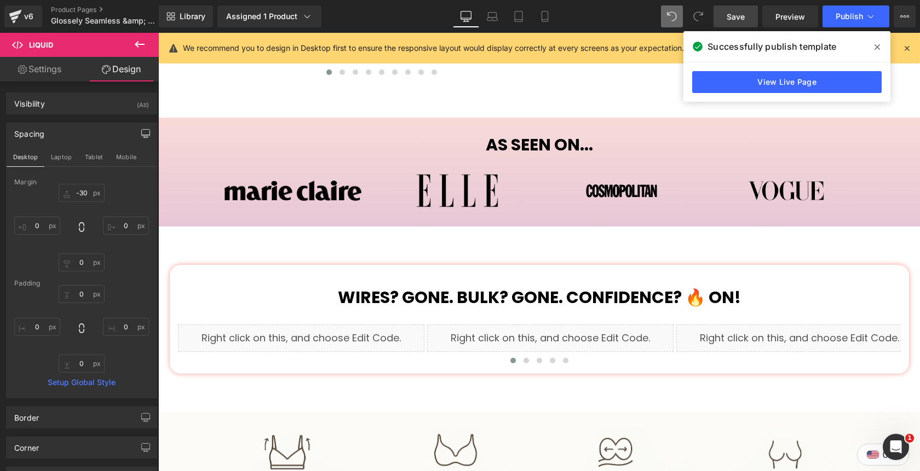
scroll to position [99, 0]
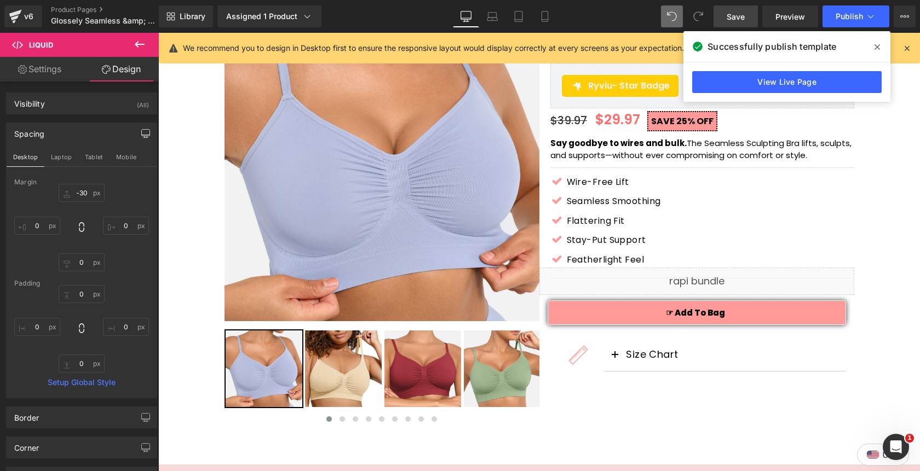
type input "-30"
type input "0"
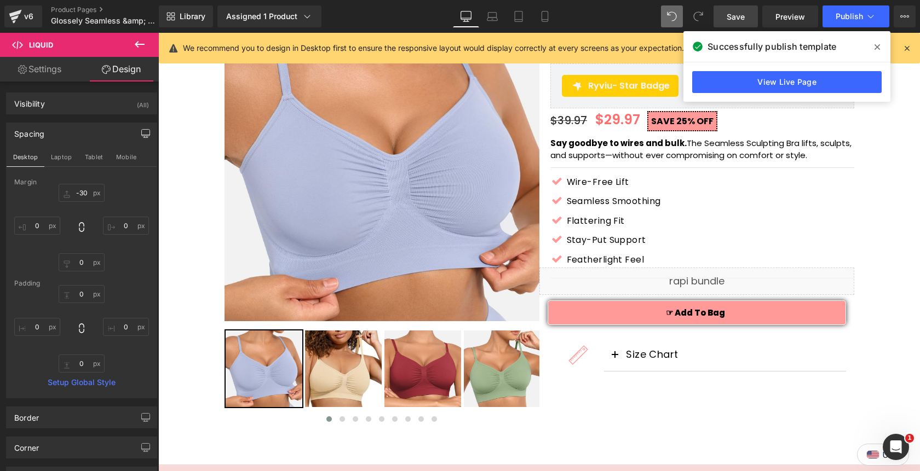
type input "0"
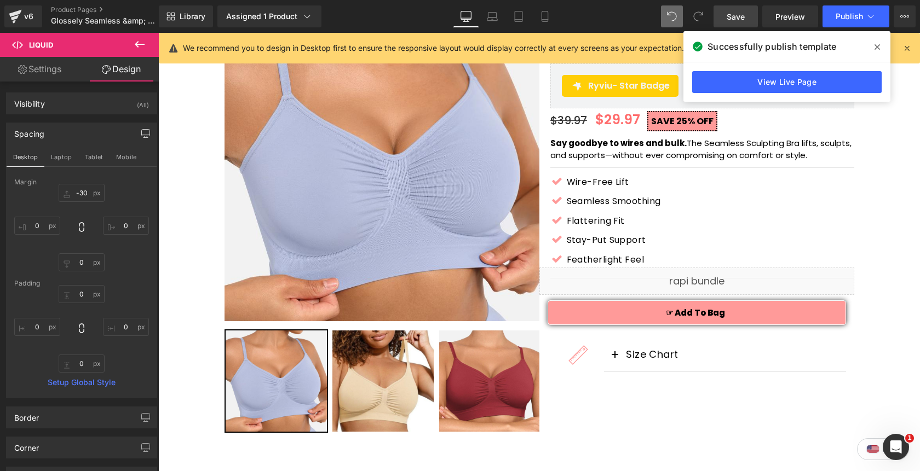
click at [738, 16] on span "Save" at bounding box center [735, 16] width 18 height 11
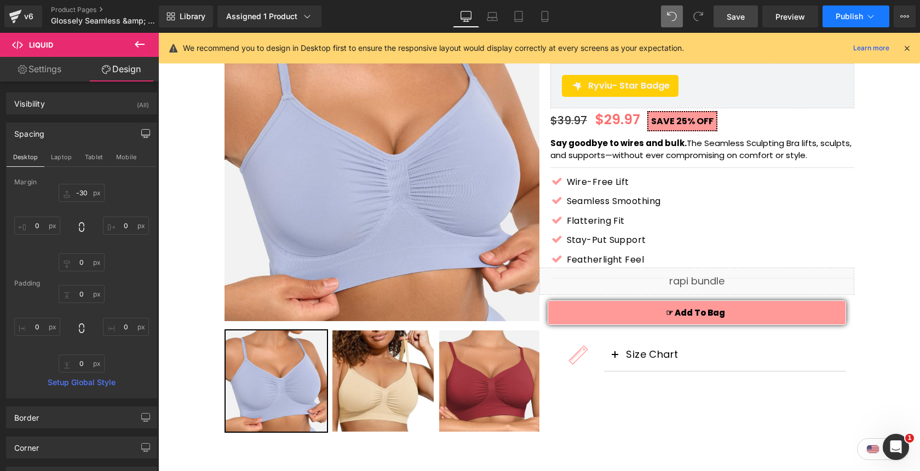
click at [845, 19] on span "Publish" at bounding box center [848, 16] width 27 height 9
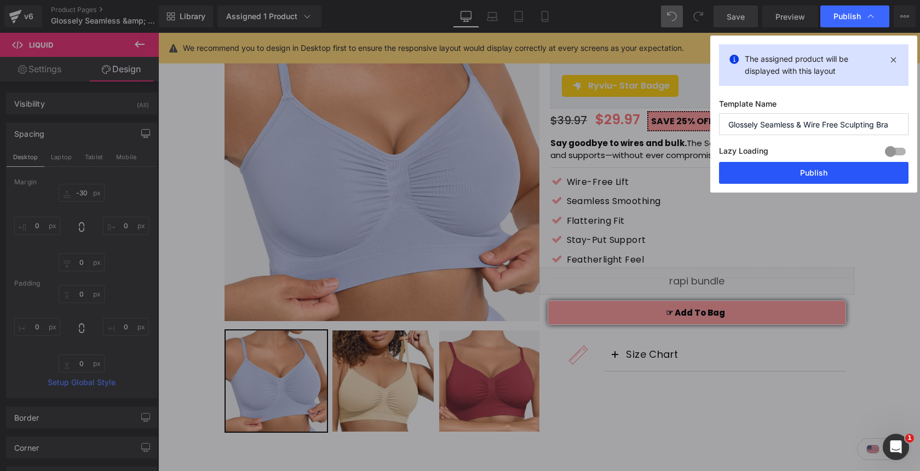
click at [786, 172] on button "Publish" at bounding box center [813, 173] width 189 height 22
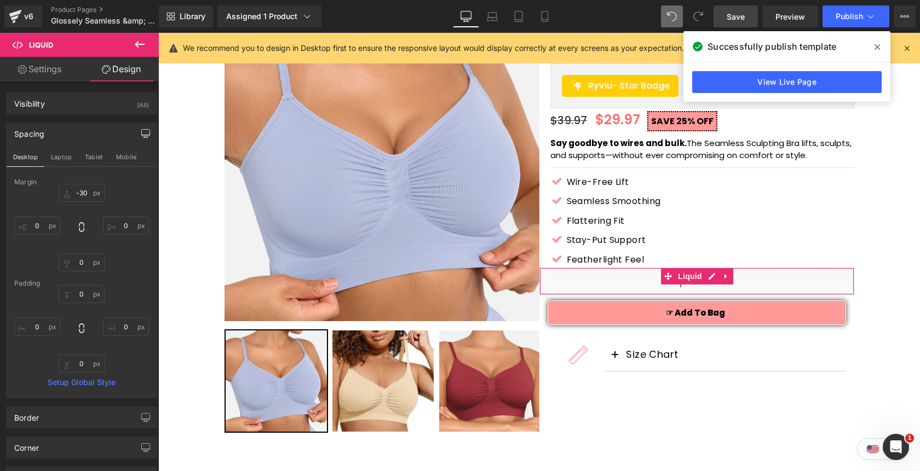
click at [55, 66] on link "Settings" at bounding box center [39, 69] width 79 height 25
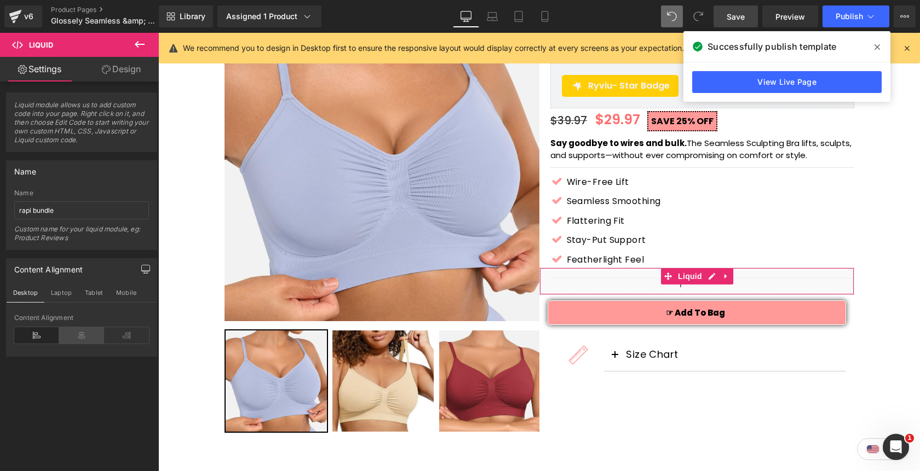
click at [78, 334] on icon at bounding box center [81, 335] width 45 height 16
click at [115, 295] on button "Mobile" at bounding box center [125, 293] width 33 height 19
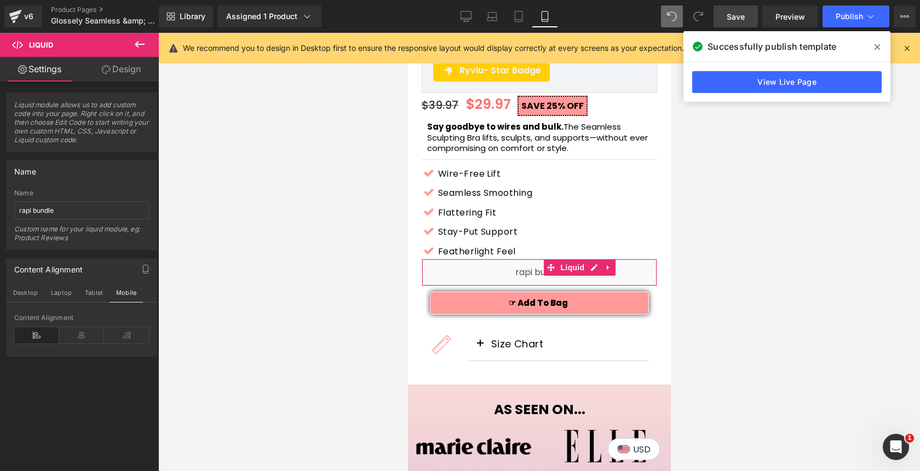
scroll to position [438, 0]
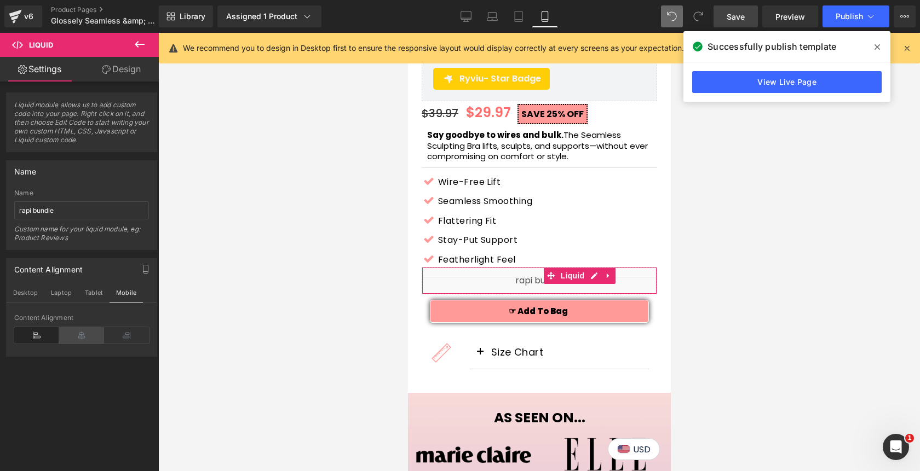
click at [79, 328] on icon at bounding box center [81, 335] width 45 height 16
click at [87, 288] on button "Tablet" at bounding box center [93, 293] width 31 height 19
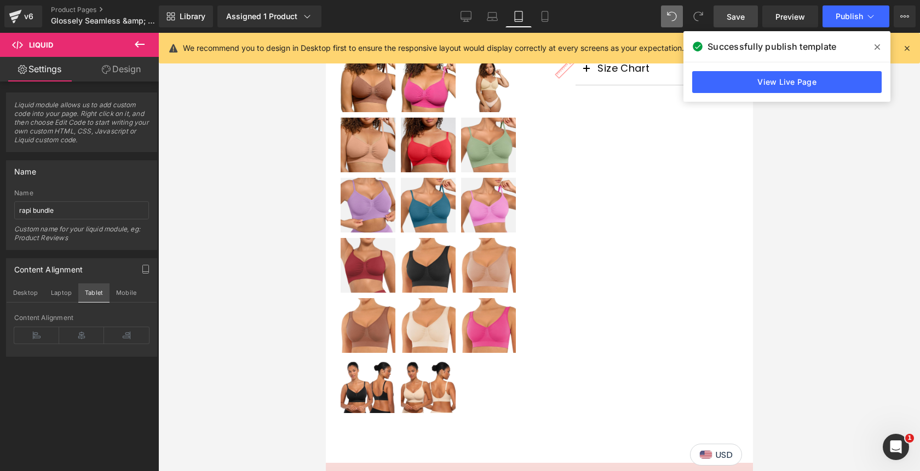
scroll to position [152, 0]
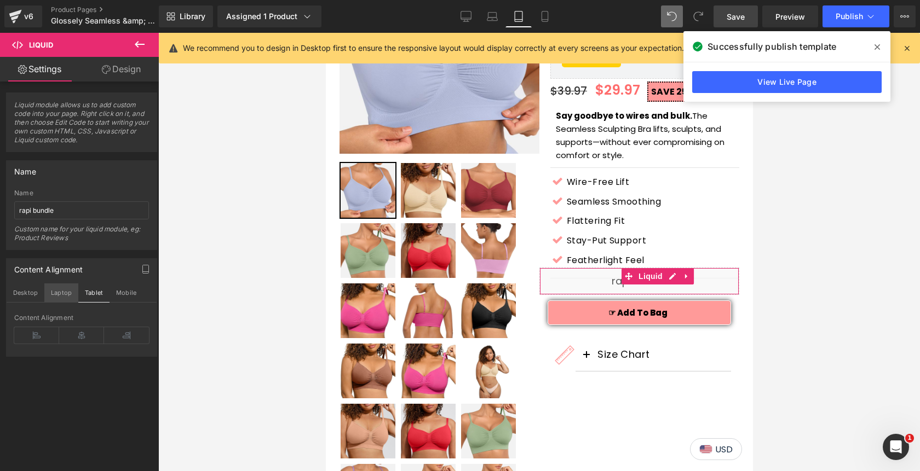
click at [62, 288] on button "Laptop" at bounding box center [61, 293] width 34 height 19
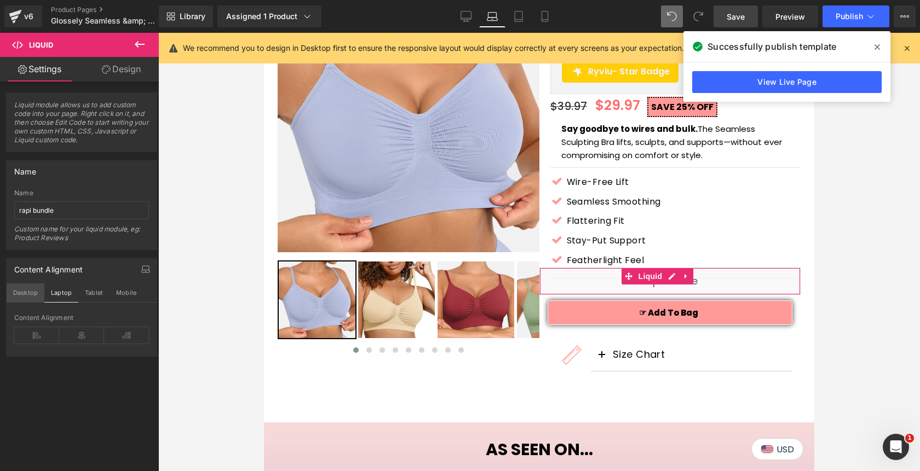
click at [37, 291] on button "Desktop" at bounding box center [26, 293] width 38 height 19
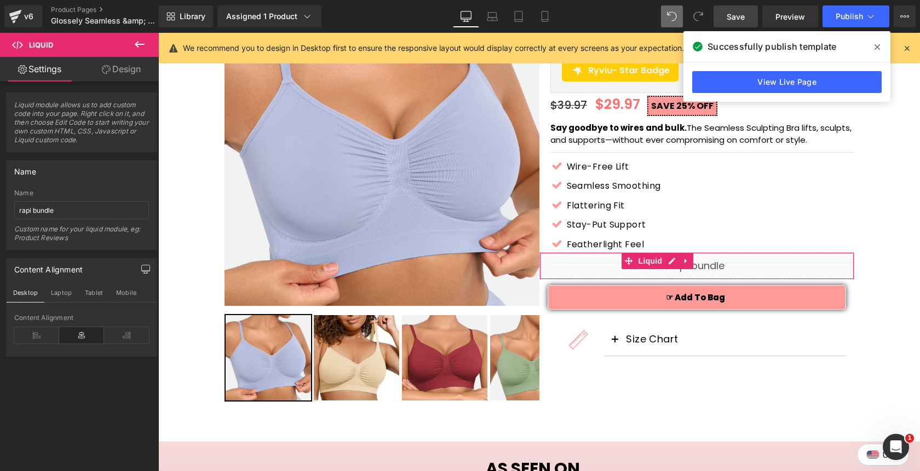
scroll to position [99, 0]
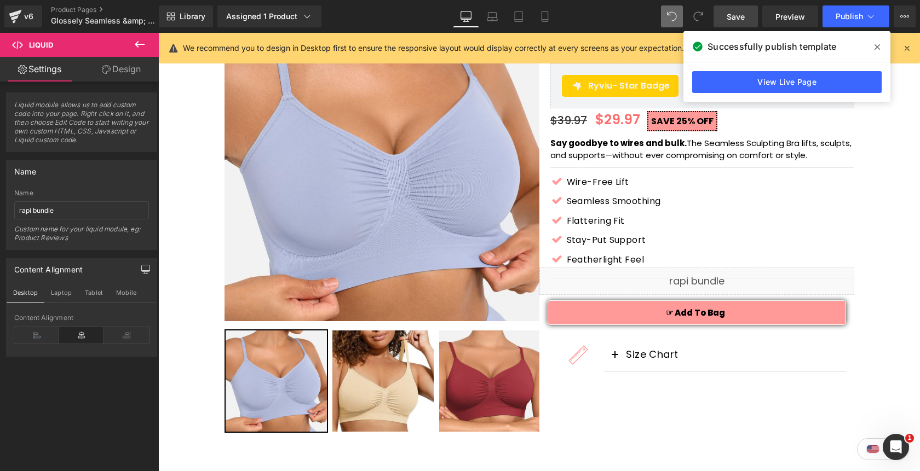
click at [736, 20] on span "Save" at bounding box center [735, 16] width 18 height 11
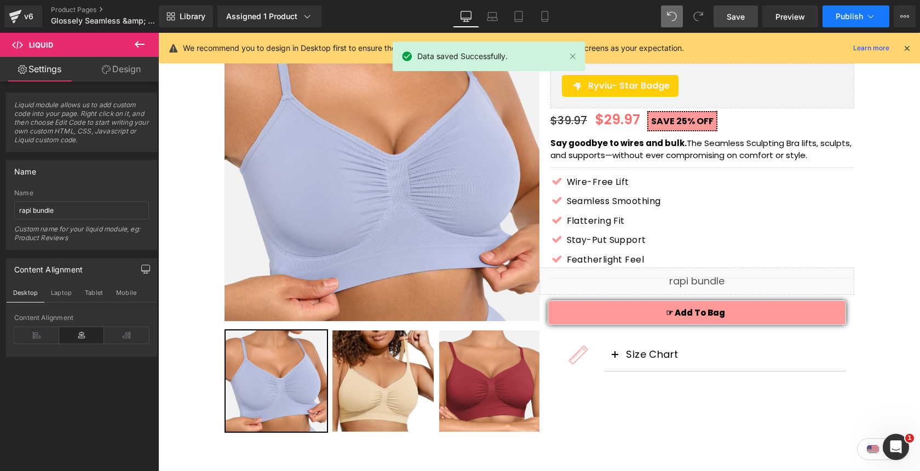
click at [852, 21] on button "Publish" at bounding box center [855, 16] width 67 height 22
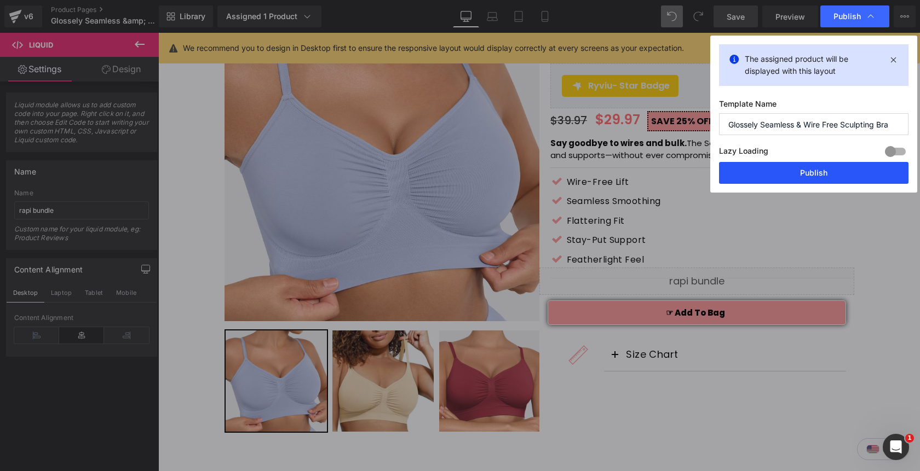
click at [792, 177] on button "Publish" at bounding box center [813, 173] width 189 height 22
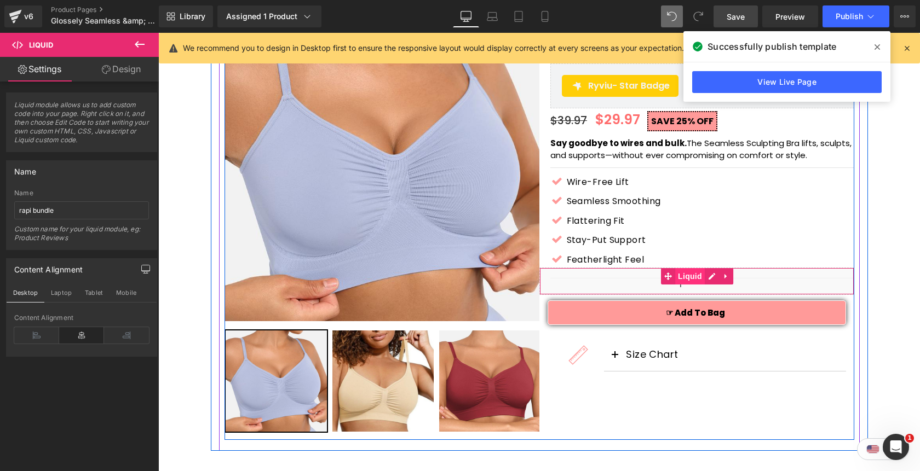
click at [685, 281] on span "Liquid" at bounding box center [690, 276] width 30 height 16
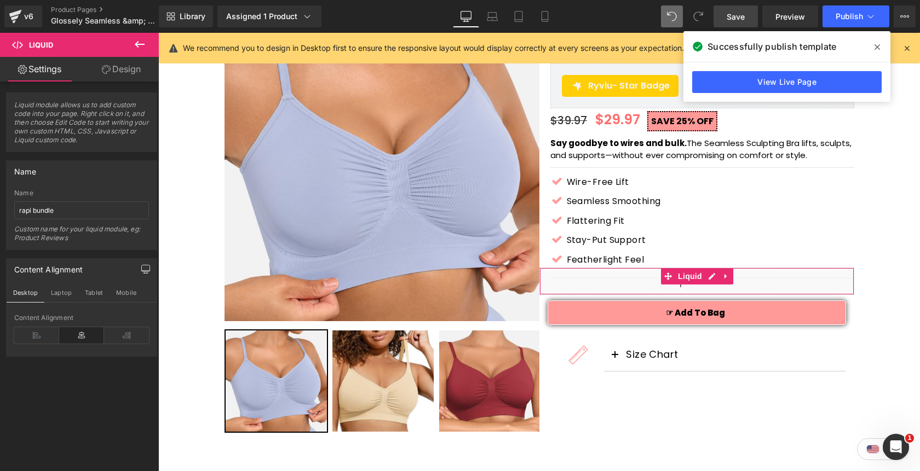
click at [124, 75] on link "Design" at bounding box center [121, 69] width 79 height 25
type input "-30"
type input "0"
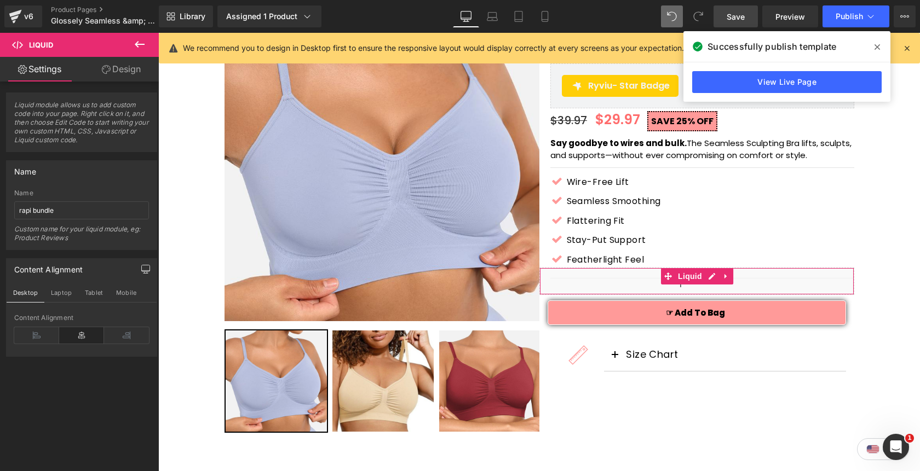
type input "0"
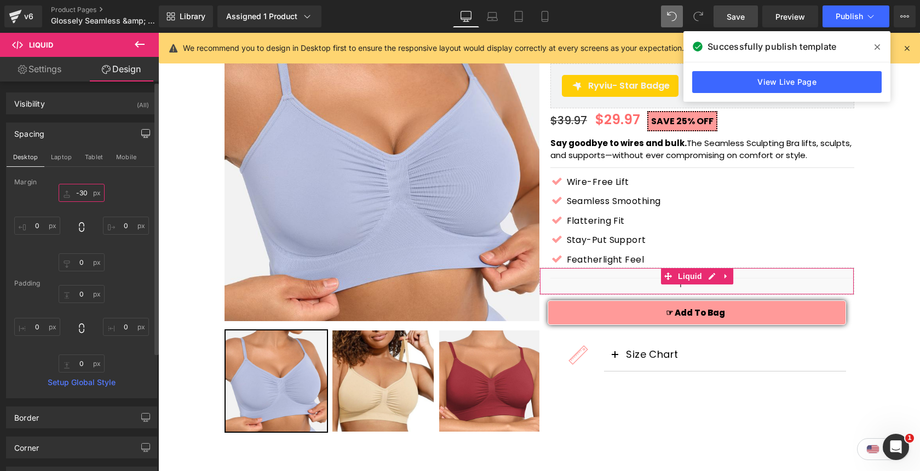
click at [77, 197] on input "-30" at bounding box center [82, 193] width 46 height 18
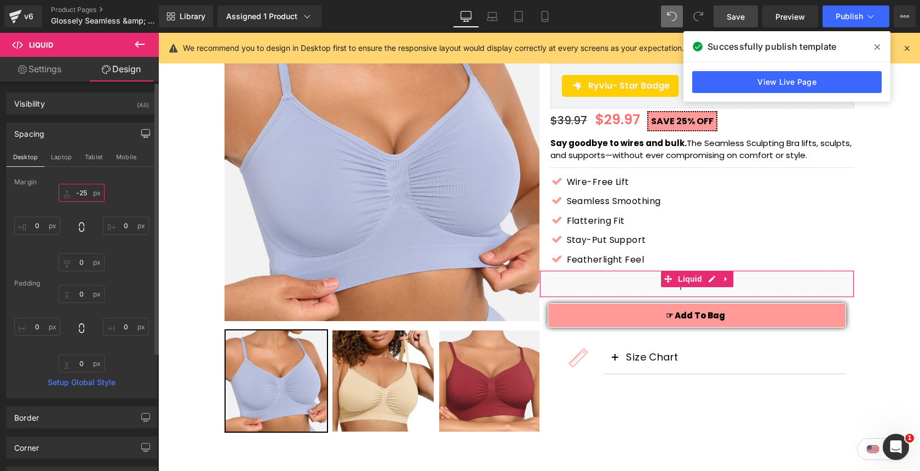
click at [77, 195] on input "-25" at bounding box center [82, 193] width 46 height 18
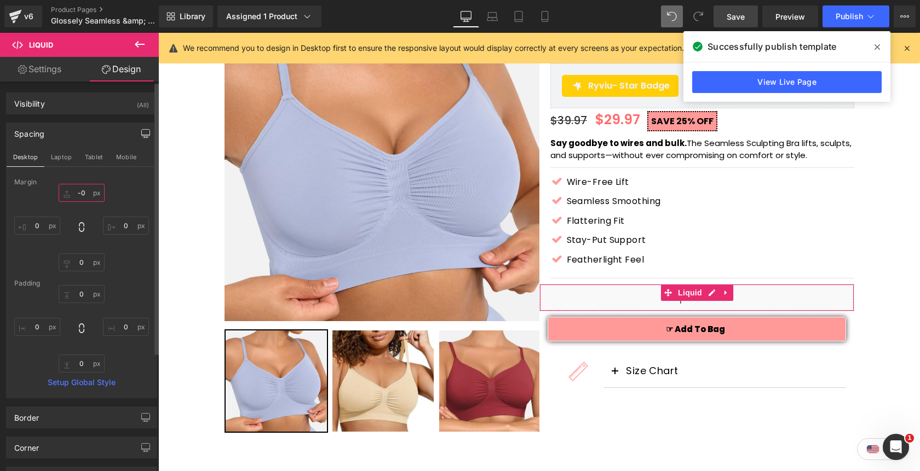
click at [83, 193] on input "-0" at bounding box center [82, 193] width 46 height 18
click at [116, 196] on div "0 0 0px 0 0px 0 0px 0" at bounding box center [81, 228] width 135 height 88
click at [62, 160] on button "Laptop" at bounding box center [61, 157] width 34 height 19
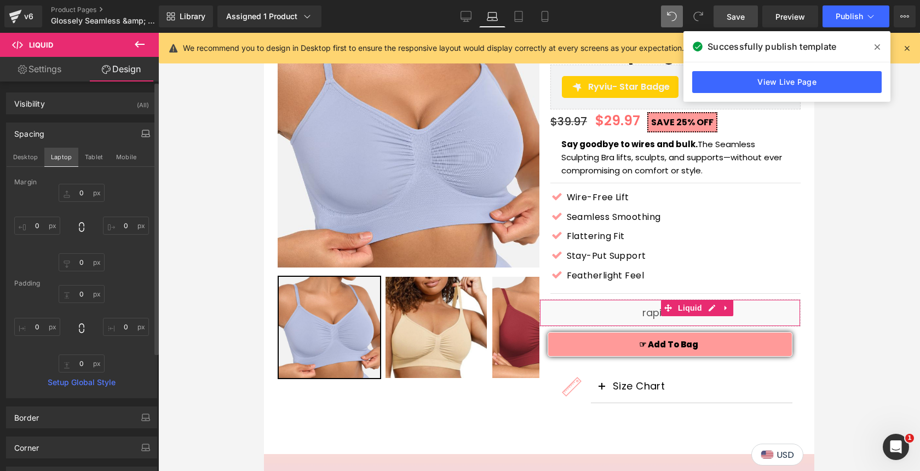
type input "0"
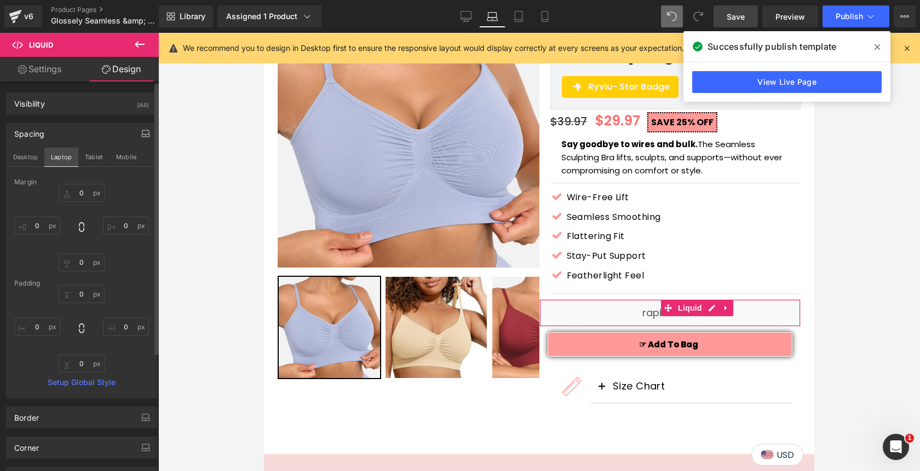
type input "0"
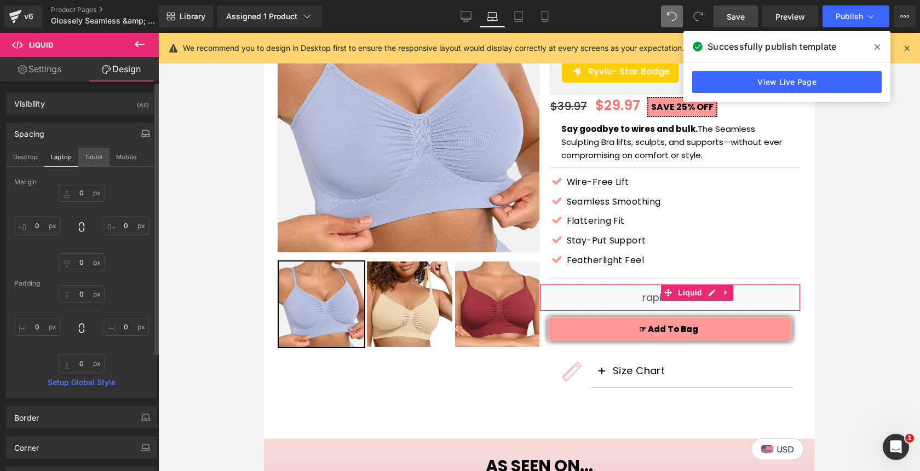
click at [89, 161] on button "Tablet" at bounding box center [93, 157] width 31 height 19
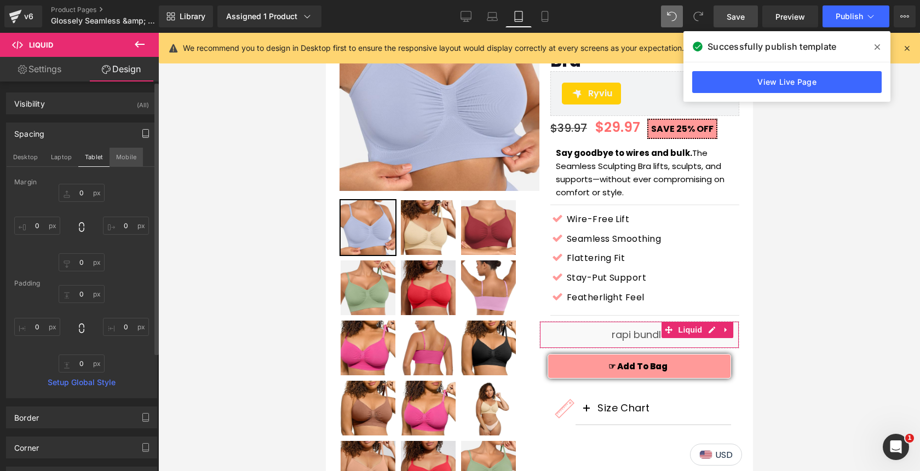
type input "0"
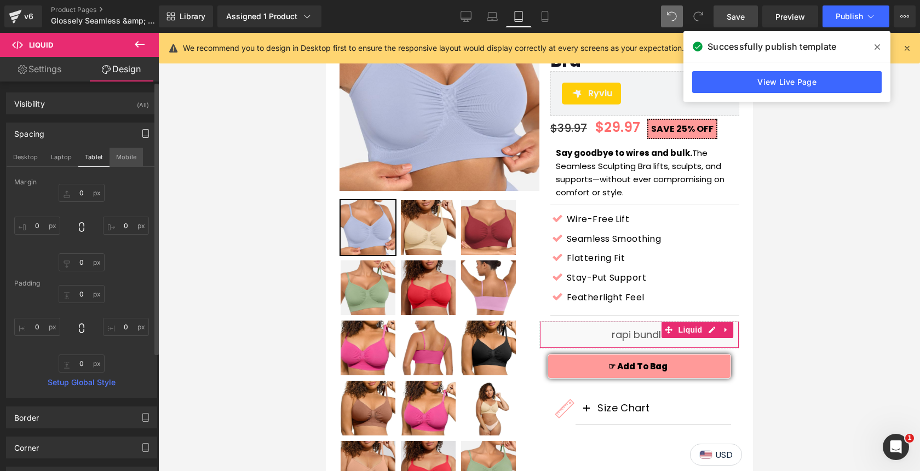
type input "0"
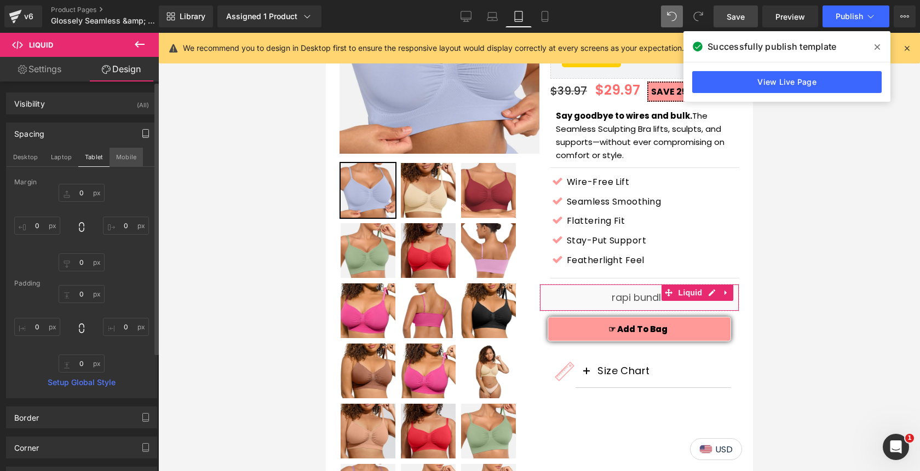
click at [120, 160] on button "Mobile" at bounding box center [125, 157] width 33 height 19
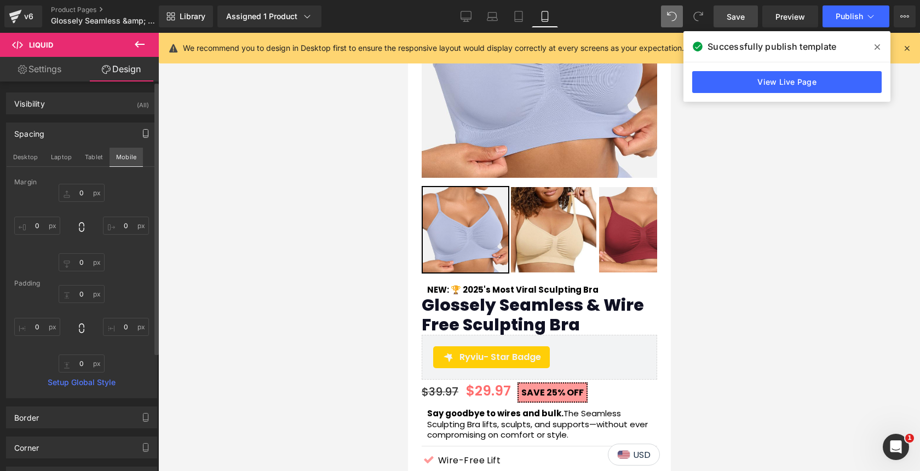
type input "0"
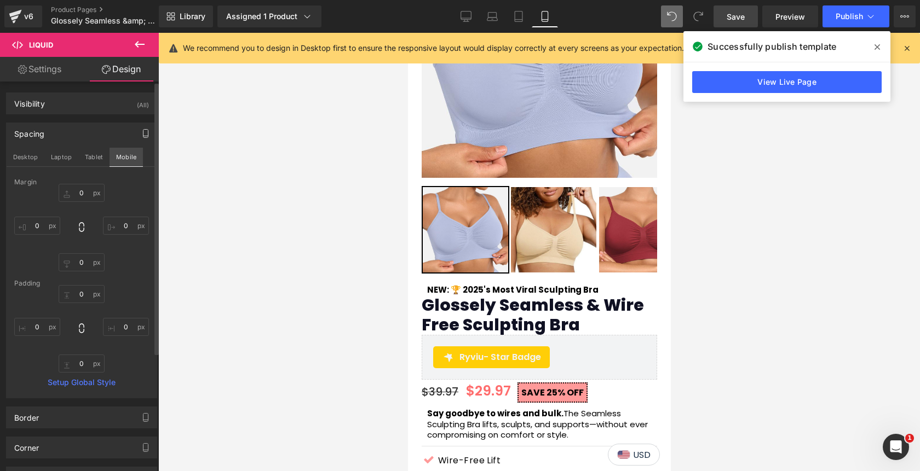
type input "0"
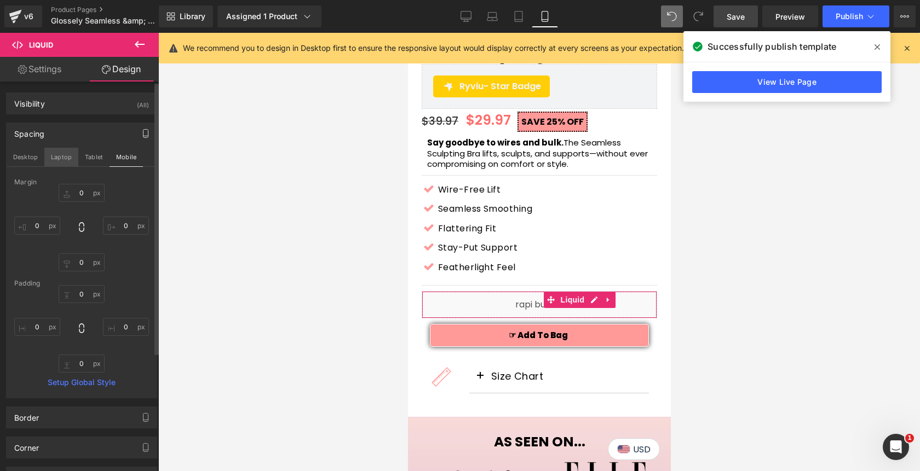
scroll to position [438, 0]
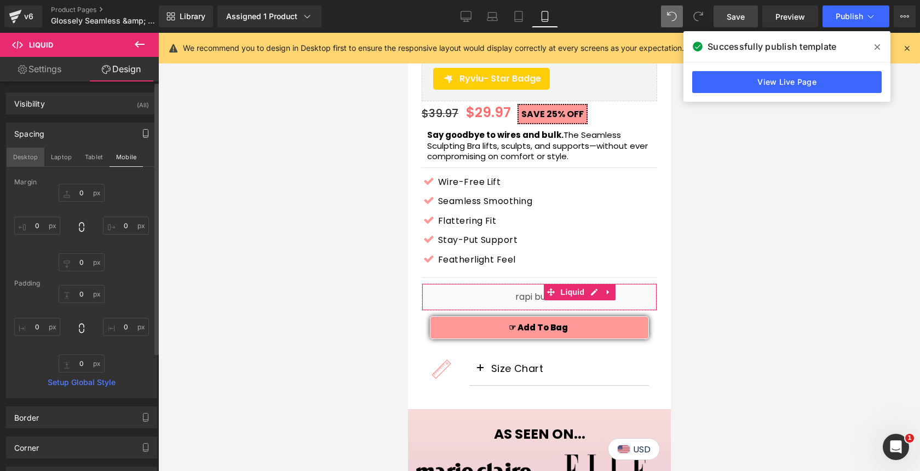
click at [33, 157] on button "Desktop" at bounding box center [26, 157] width 38 height 19
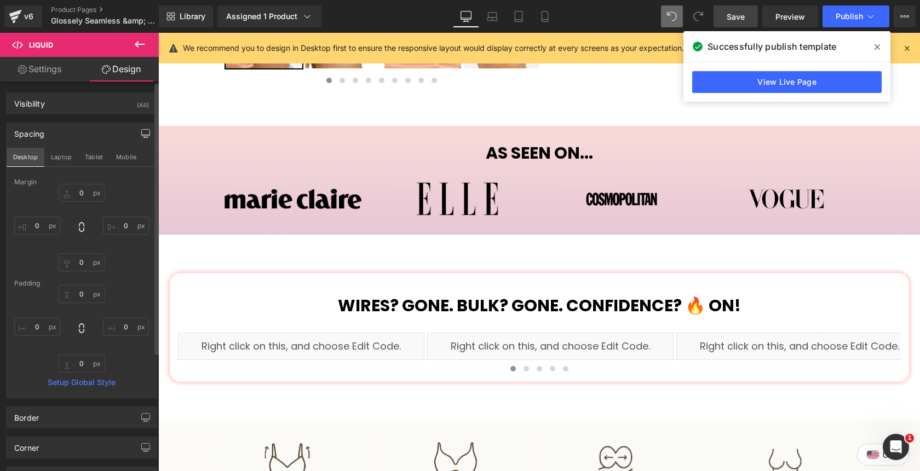
type input "0"
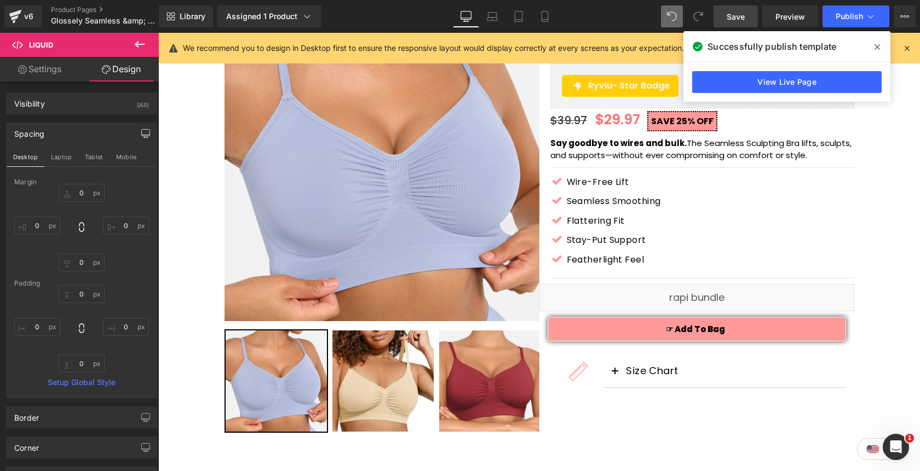
click at [726, 19] on link "Save" at bounding box center [735, 16] width 44 height 22
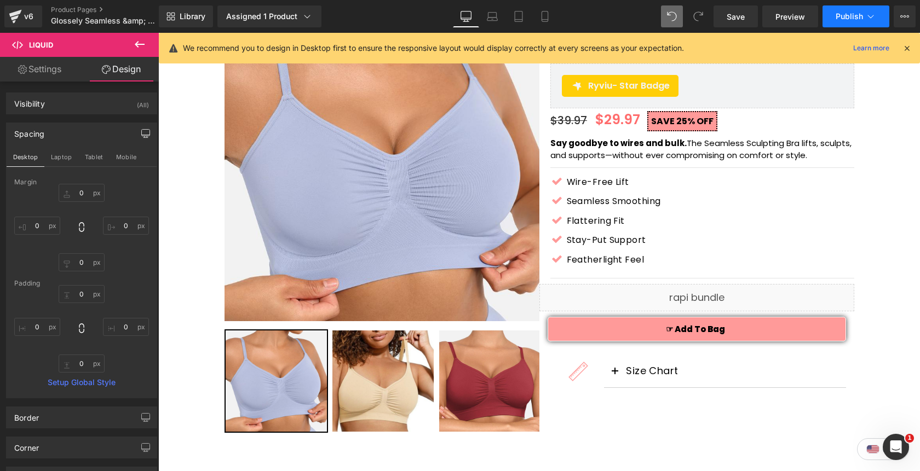
click at [857, 17] on span "Publish" at bounding box center [848, 16] width 27 height 9
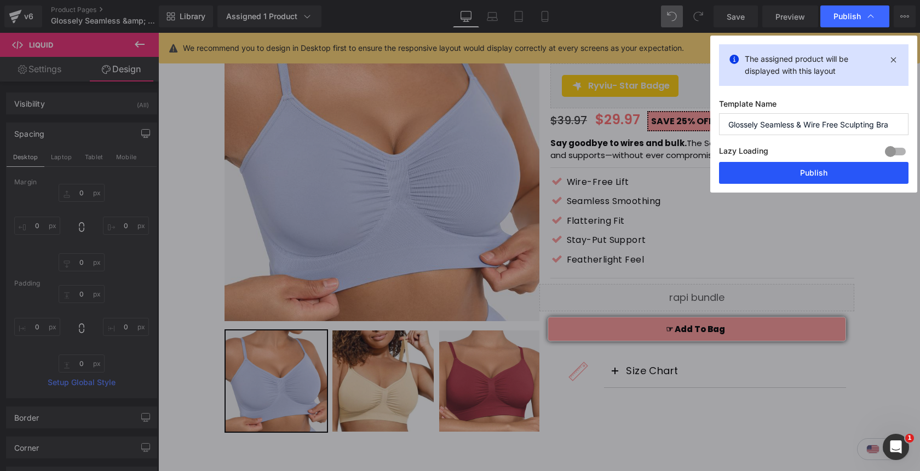
click at [794, 174] on button "Publish" at bounding box center [813, 173] width 189 height 22
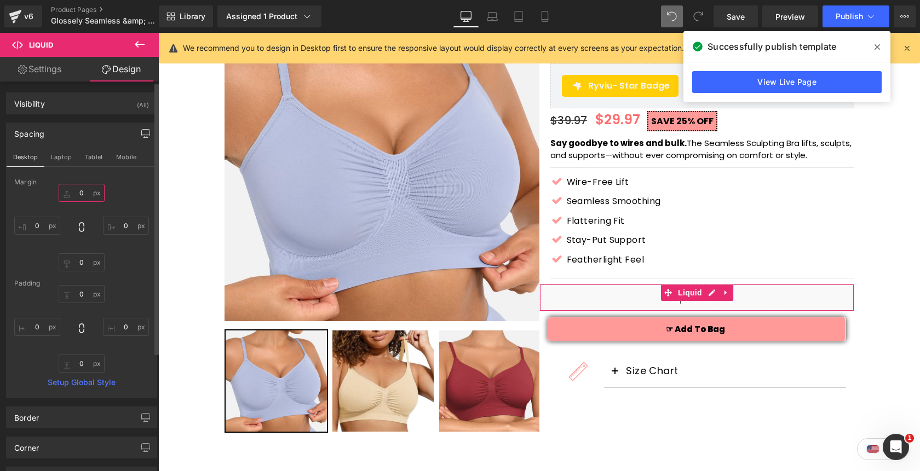
click at [80, 193] on input "0" at bounding box center [82, 193] width 46 height 18
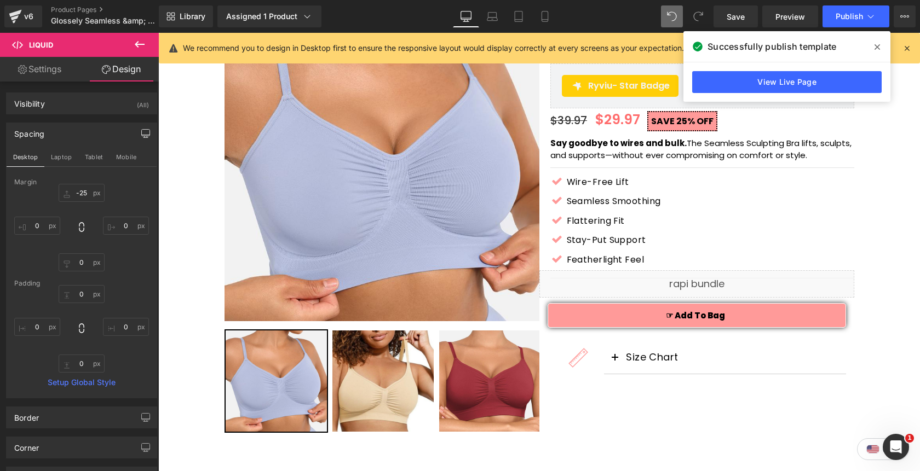
click at [884, 47] on span at bounding box center [877, 47] width 18 height 18
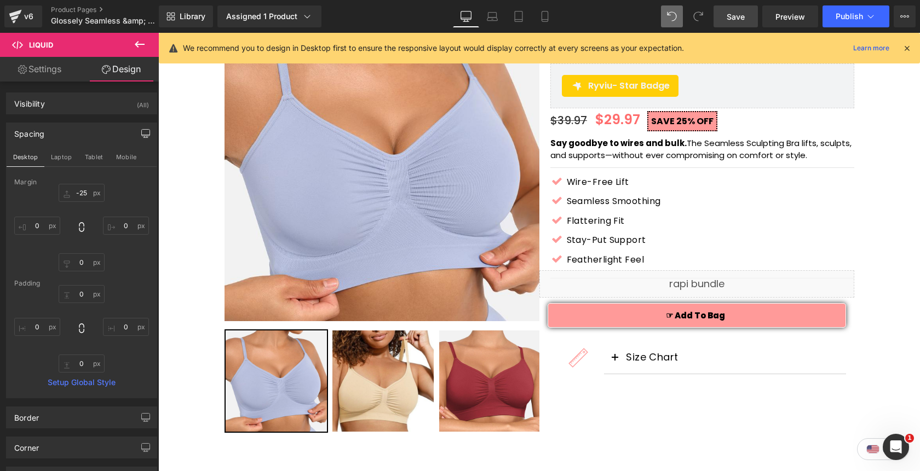
click at [747, 17] on link "Save" at bounding box center [735, 16] width 44 height 22
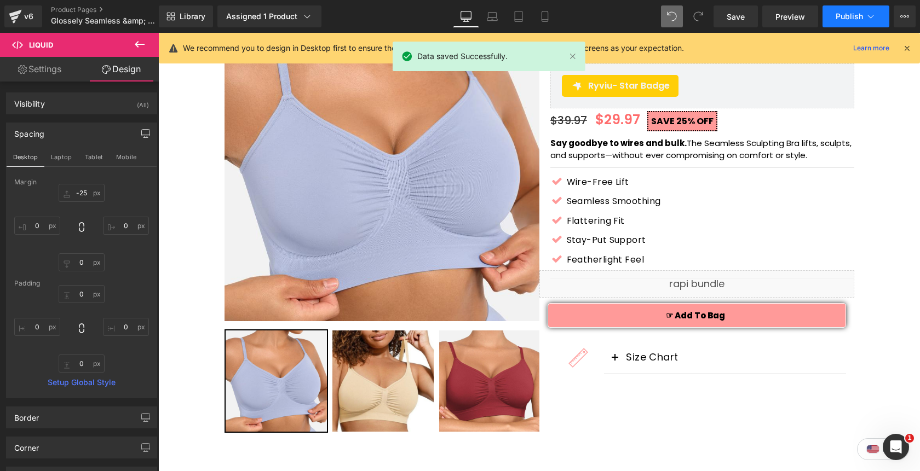
click at [840, 21] on button "Publish" at bounding box center [855, 16] width 67 height 22
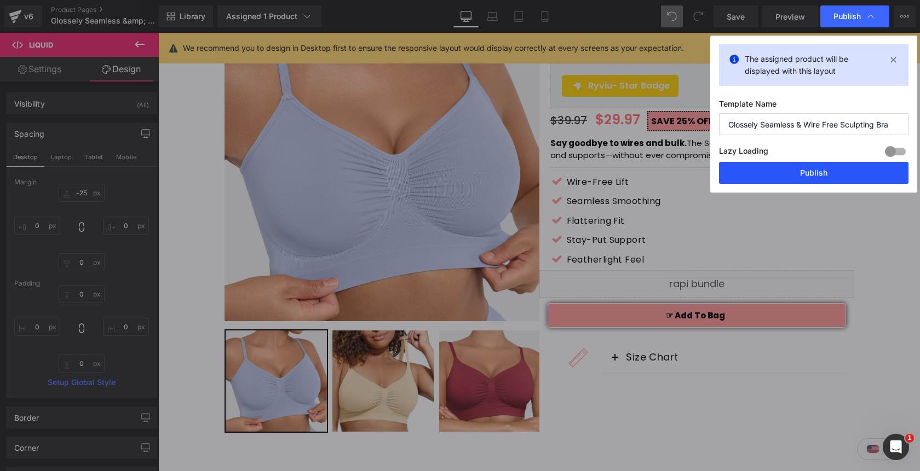
drag, startPoint x: 798, startPoint y: 170, endPoint x: 639, endPoint y: 136, distance: 162.8
click at [798, 170] on button "Publish" at bounding box center [813, 173] width 189 height 22
